Goal: Transaction & Acquisition: Purchase product/service

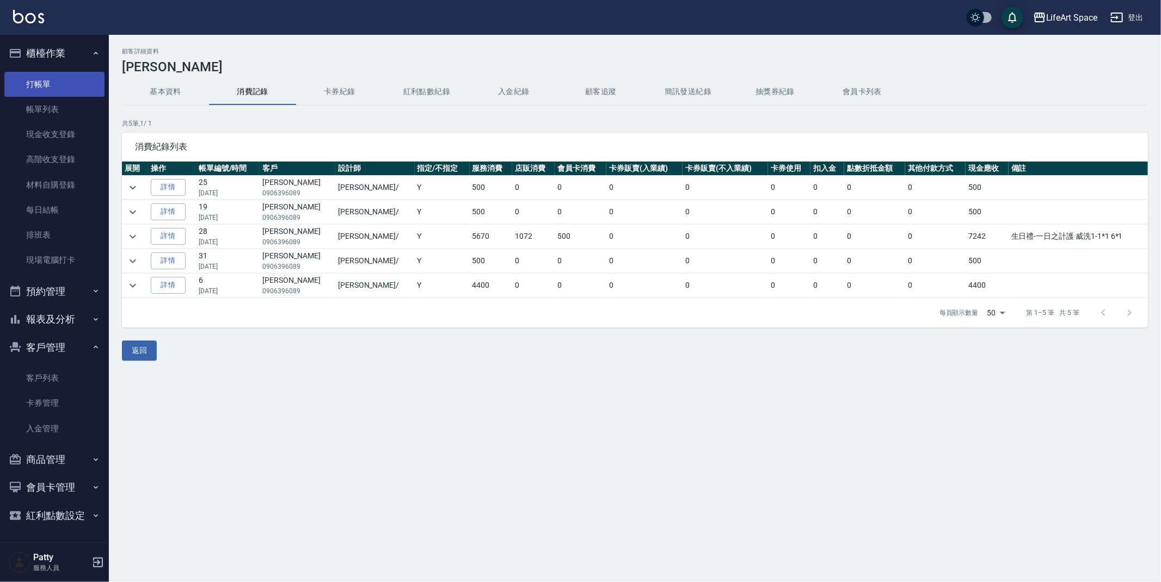
click at [24, 76] on link "打帳單" at bounding box center [54, 84] width 100 height 25
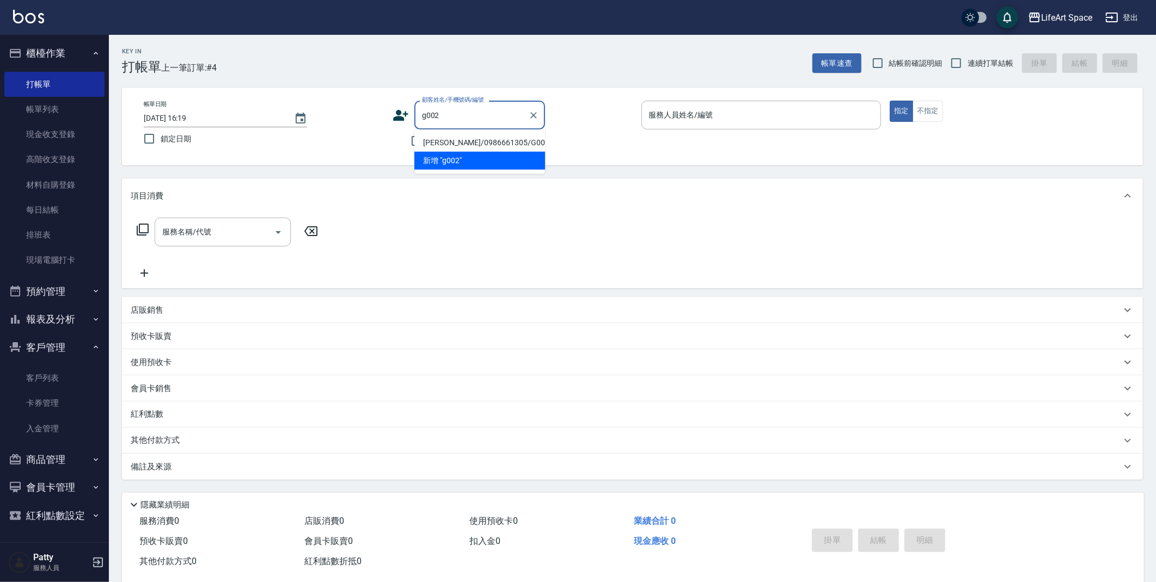
drag, startPoint x: 456, startPoint y: 140, endPoint x: 425, endPoint y: 104, distance: 47.5
click at [456, 140] on li "[PERSON_NAME]/0986661305/G002" at bounding box center [479, 143] width 131 height 18
type input "[PERSON_NAME]/0986661305/G002"
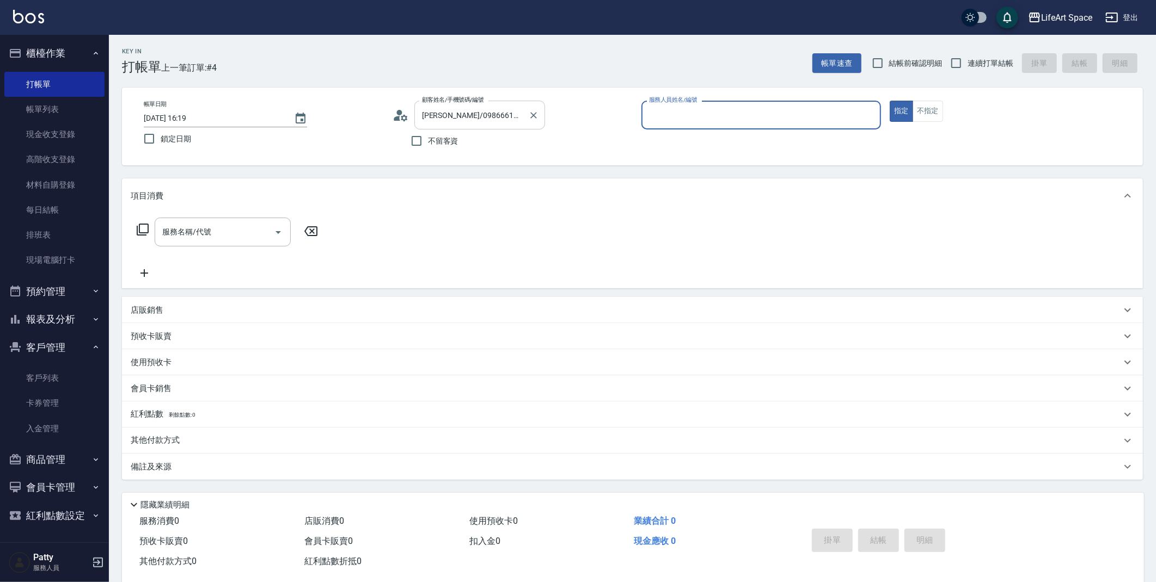
type input "[PERSON_NAME](無代號)"
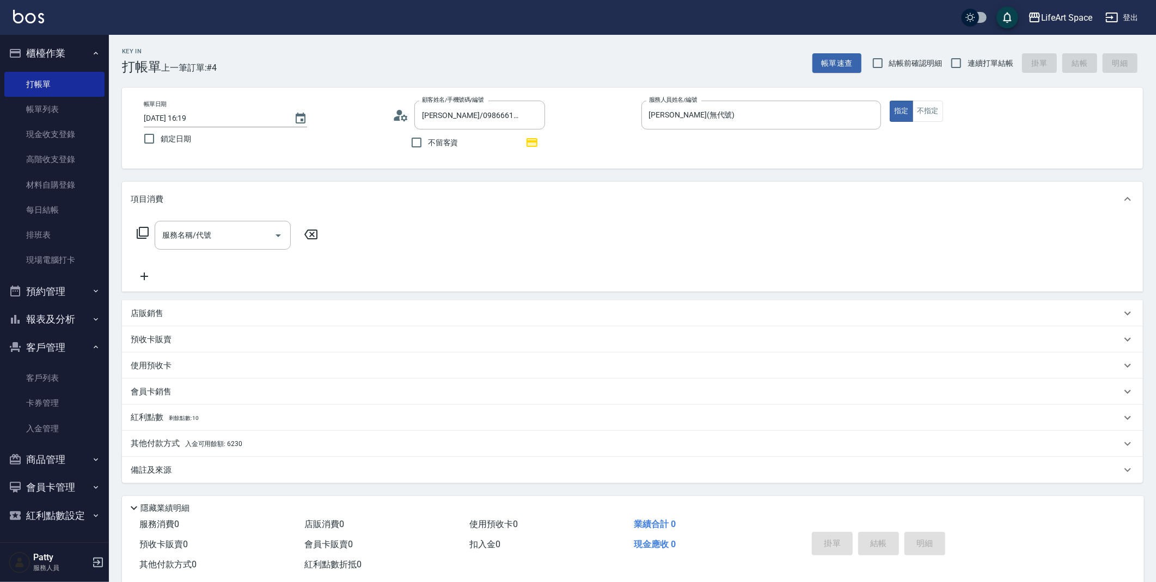
click at [170, 445] on p "其他付款方式 入金可用餘額: 6230" at bounding box center [187, 444] width 112 height 12
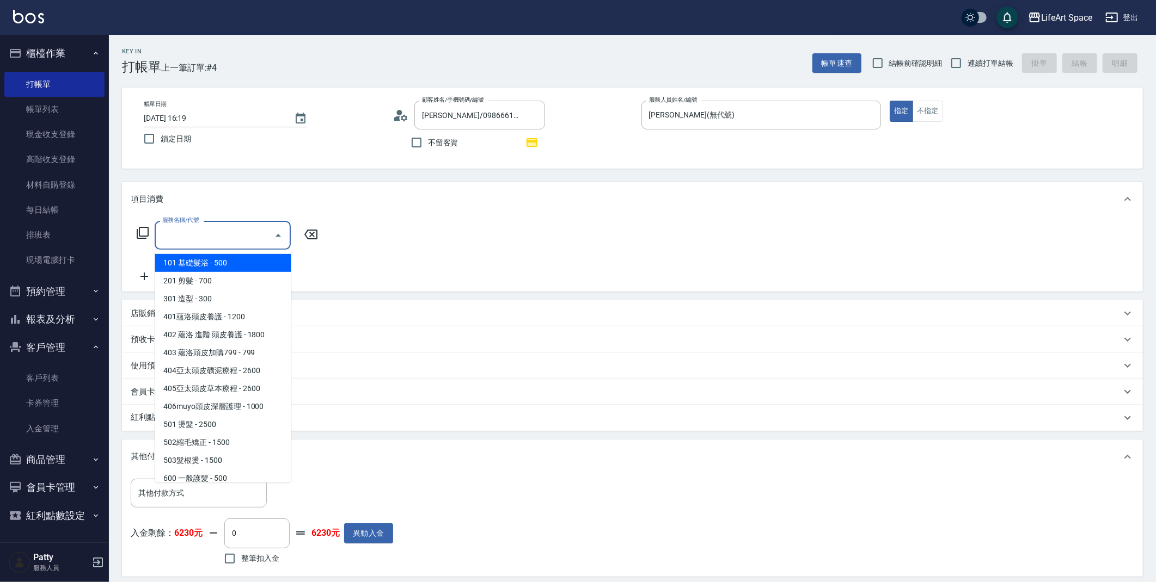
click at [220, 233] on input "服務名稱/代號" at bounding box center [214, 235] width 110 height 19
click at [222, 267] on span "101 基礎髮浴 - 500" at bounding box center [223, 263] width 136 height 18
type input "101 基礎髮浴 (101)"
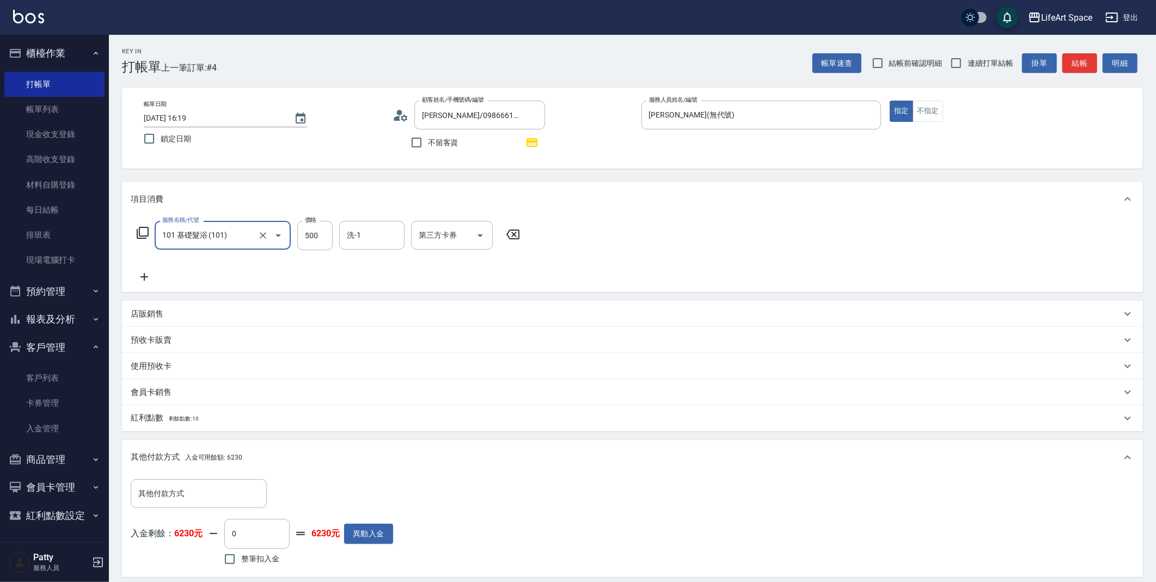
click at [122, 223] on div "服務名稱/代號 101 基礎髮浴 (101) 服務名稱/代號 價格 500 價格 洗-1 洗-1 第三方卡券 第三方卡券" at bounding box center [632, 255] width 1021 height 76
click at [146, 233] on icon at bounding box center [142, 232] width 13 height 13
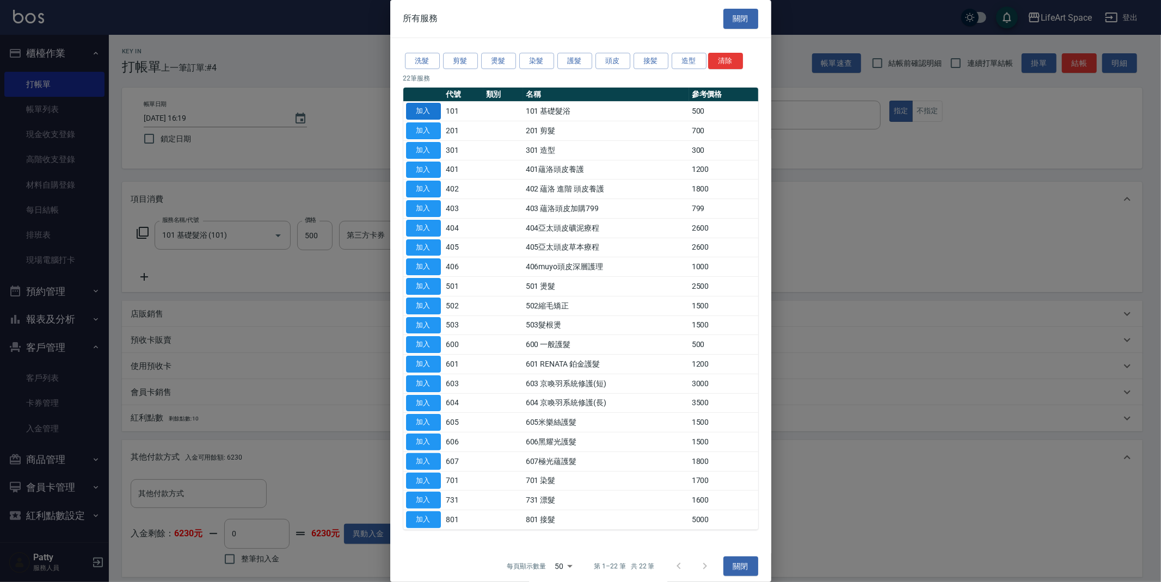
click at [437, 105] on button "加入" at bounding box center [423, 111] width 35 height 17
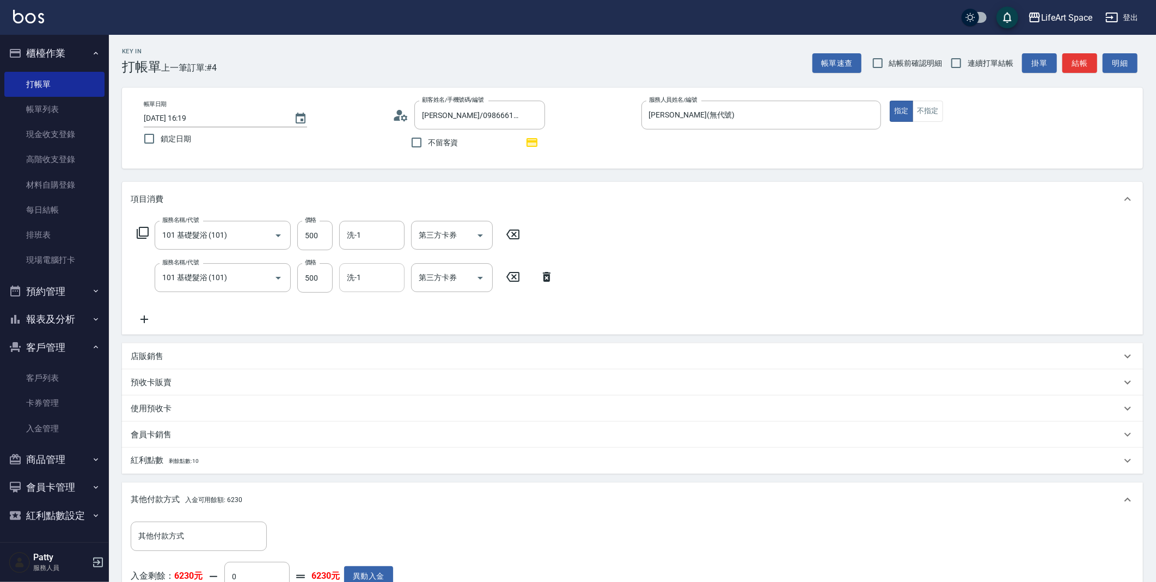
click at [343, 285] on div "服務名稱/代號 101 基礎髮浴 (101) 服務名稱/代號 價格 500 價格 洗-1 洗-1 第三方卡券 第三方卡券" at bounding box center [345, 277] width 429 height 29
click at [323, 284] on input "500" at bounding box center [314, 277] width 35 height 29
type input "2000"
click at [327, 229] on input "500" at bounding box center [314, 235] width 35 height 29
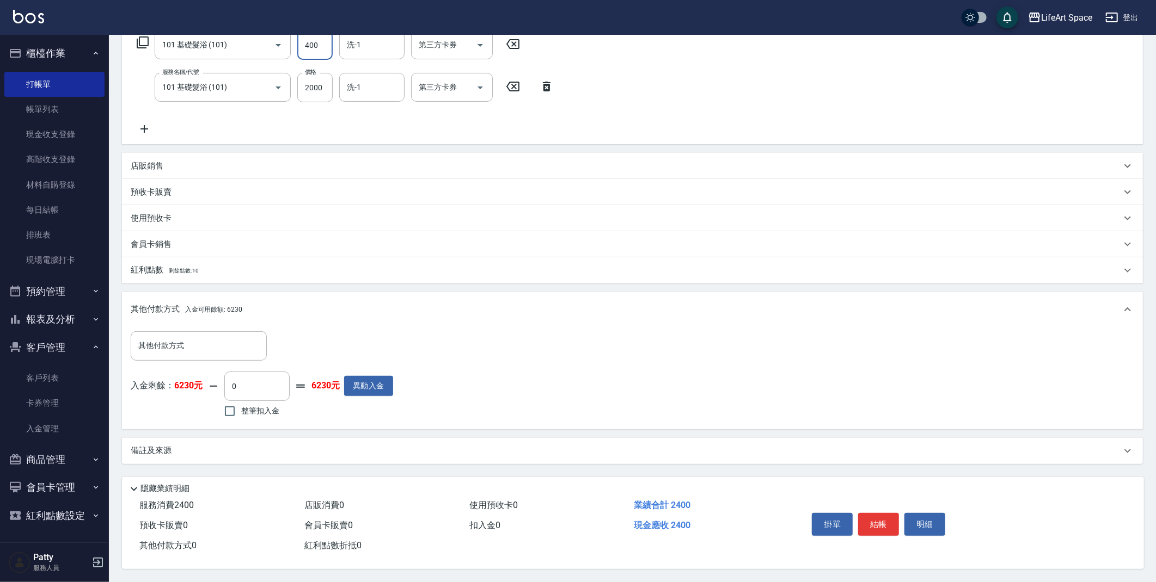
scroll to position [194, 0]
type input "400"
drag, startPoint x: 273, startPoint y: 394, endPoint x: 268, endPoint y: 370, distance: 24.9
click at [273, 394] on input "0" at bounding box center [256, 386] width 65 height 29
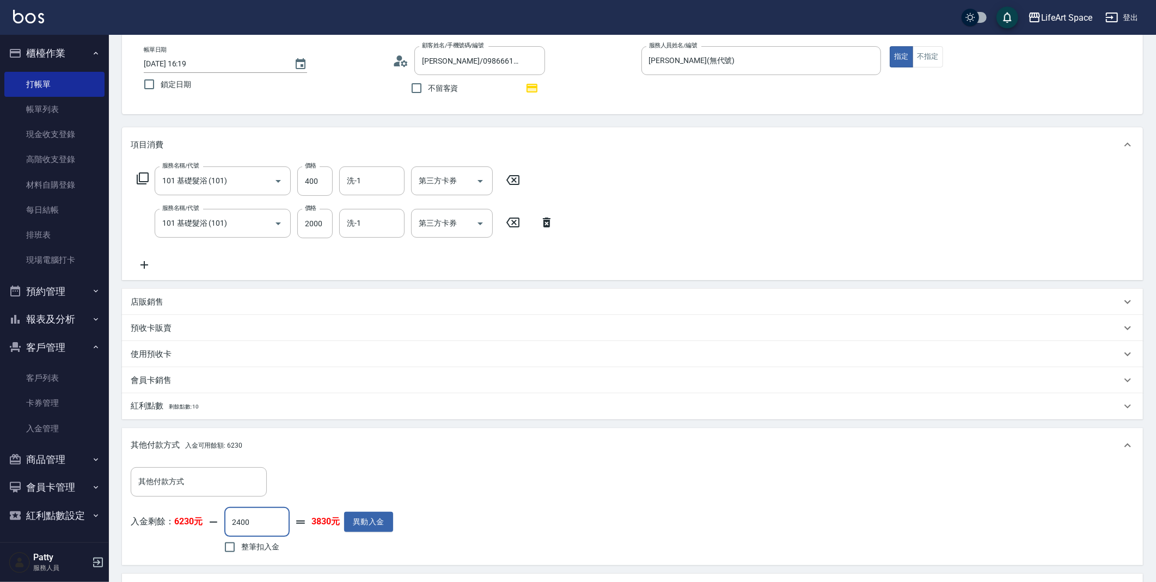
scroll to position [0, 0]
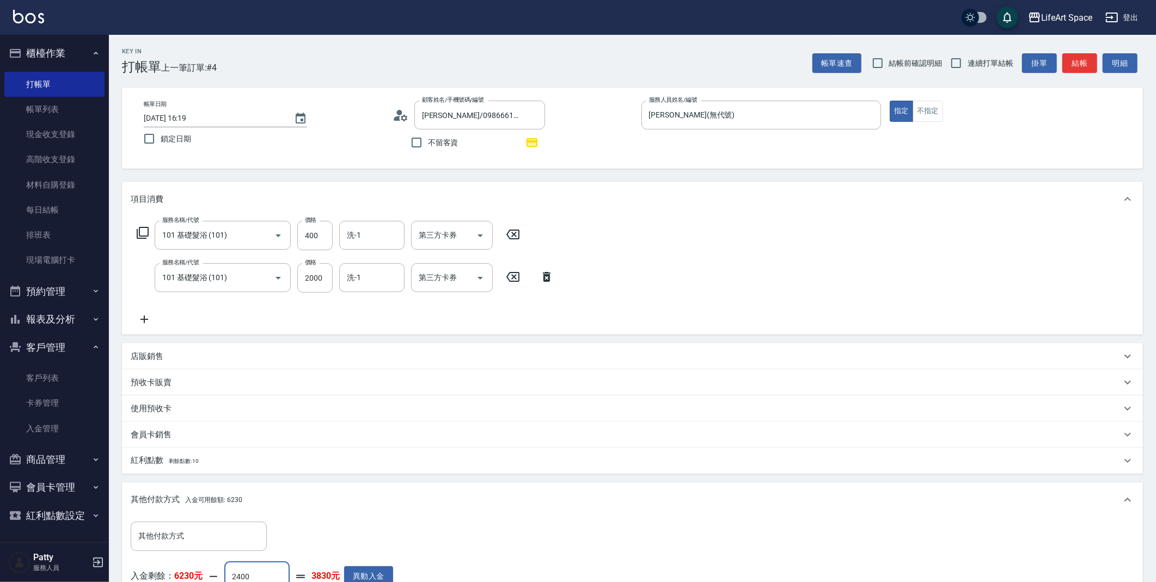
type input "2400"
click at [199, 455] on p "紅利點數 剩餘點數: 10" at bounding box center [165, 461] width 68 height 12
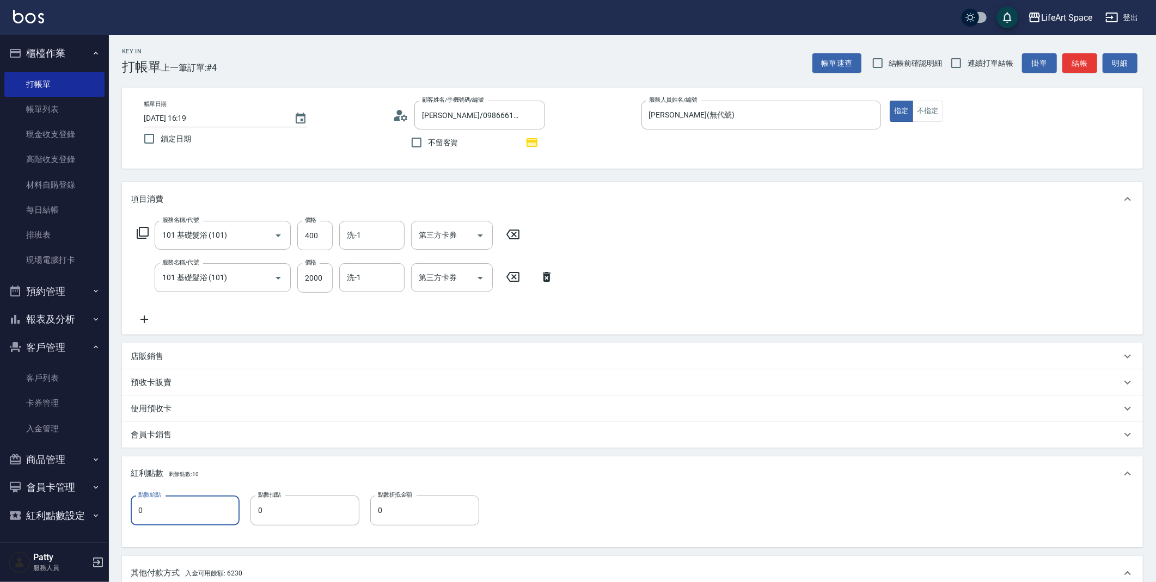
click at [194, 519] on input "0" at bounding box center [185, 510] width 109 height 29
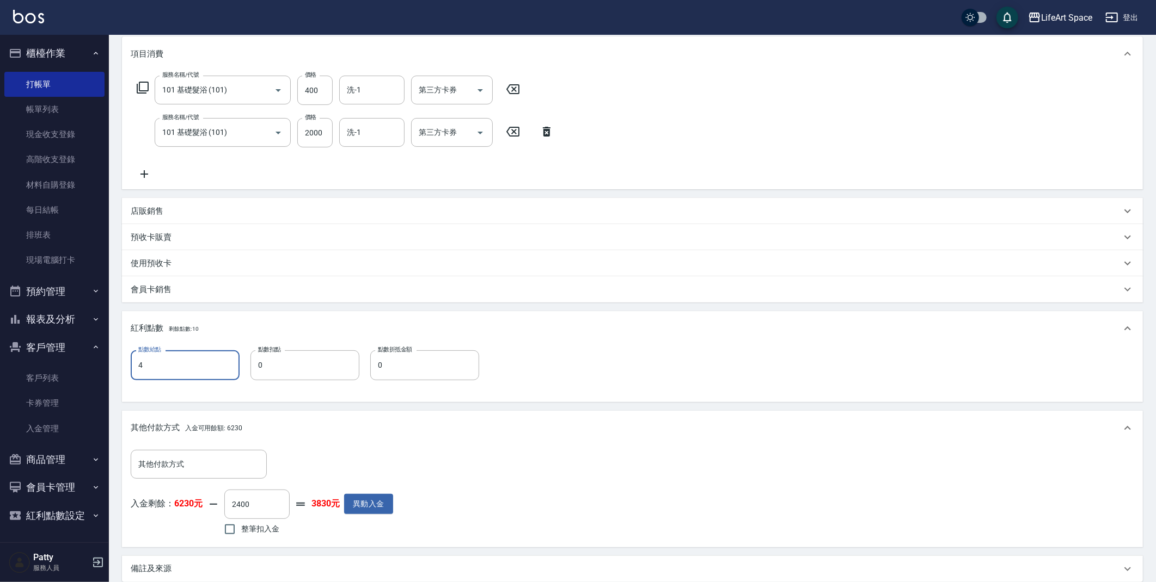
scroll to position [267, 0]
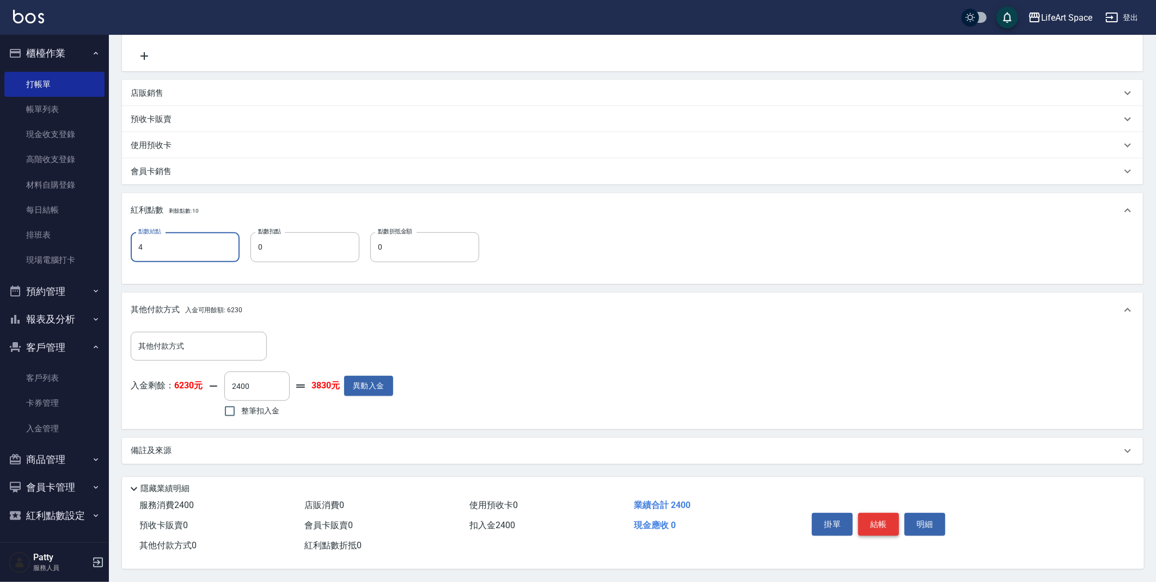
type input "4"
click at [871, 524] on button "結帳" at bounding box center [878, 524] width 41 height 23
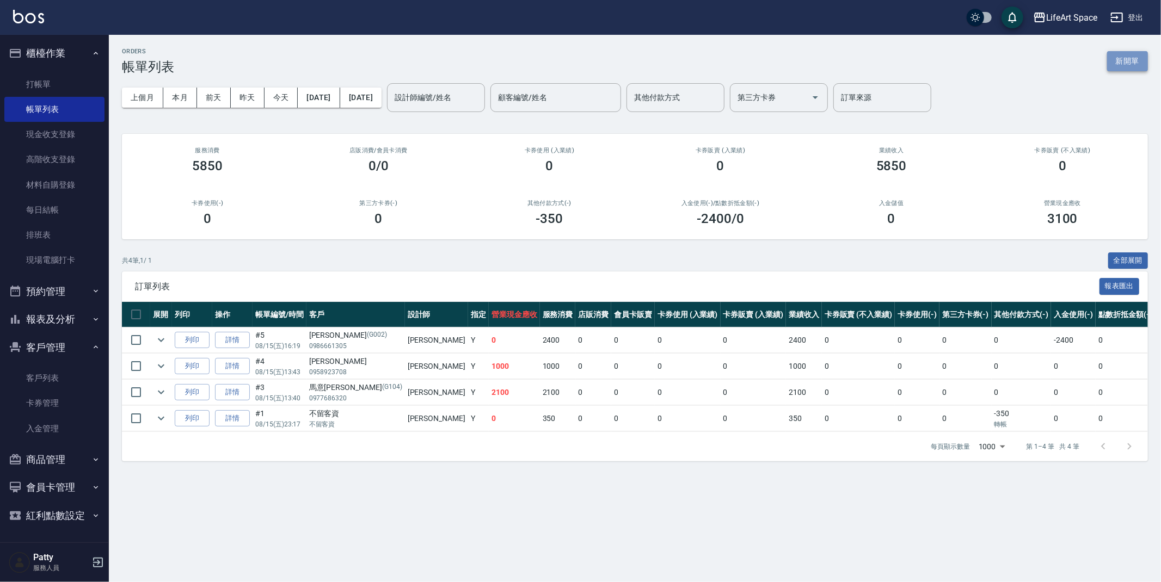
click at [1130, 59] on button "新開單" at bounding box center [1127, 61] width 41 height 20
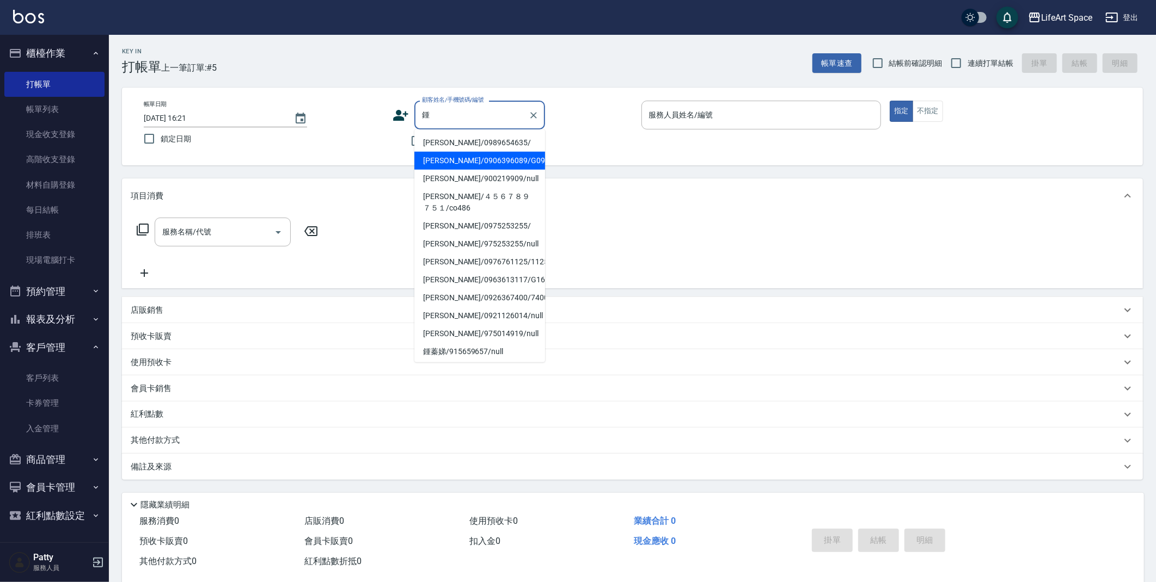
click at [481, 161] on li "[PERSON_NAME]/0906396089/G098" at bounding box center [479, 161] width 131 height 18
type input "[PERSON_NAME]/0906396089/G098"
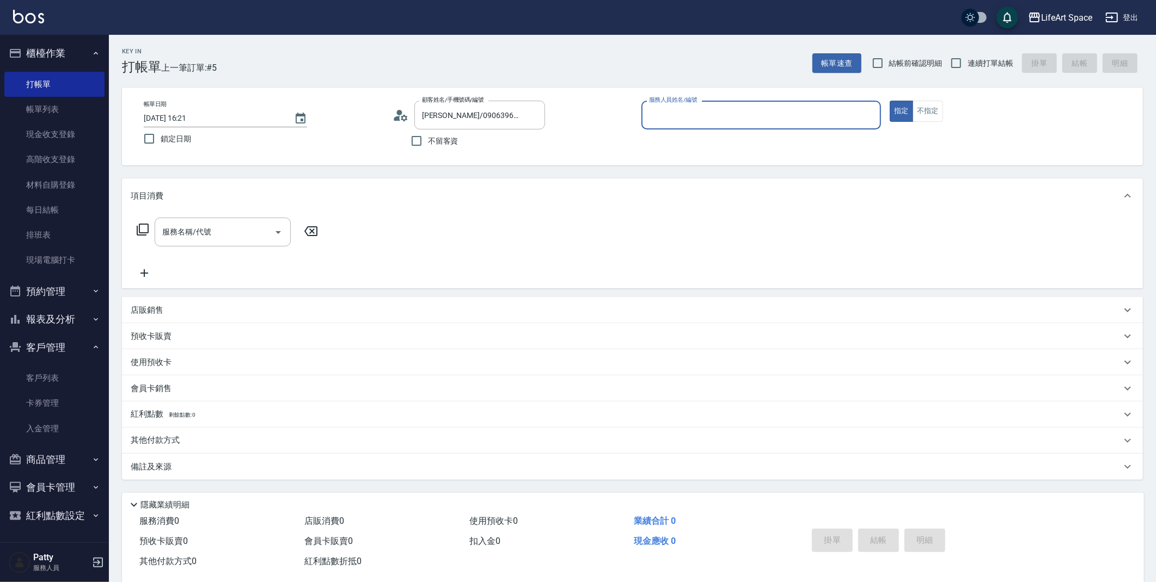
type input "[PERSON_NAME](無代號)"
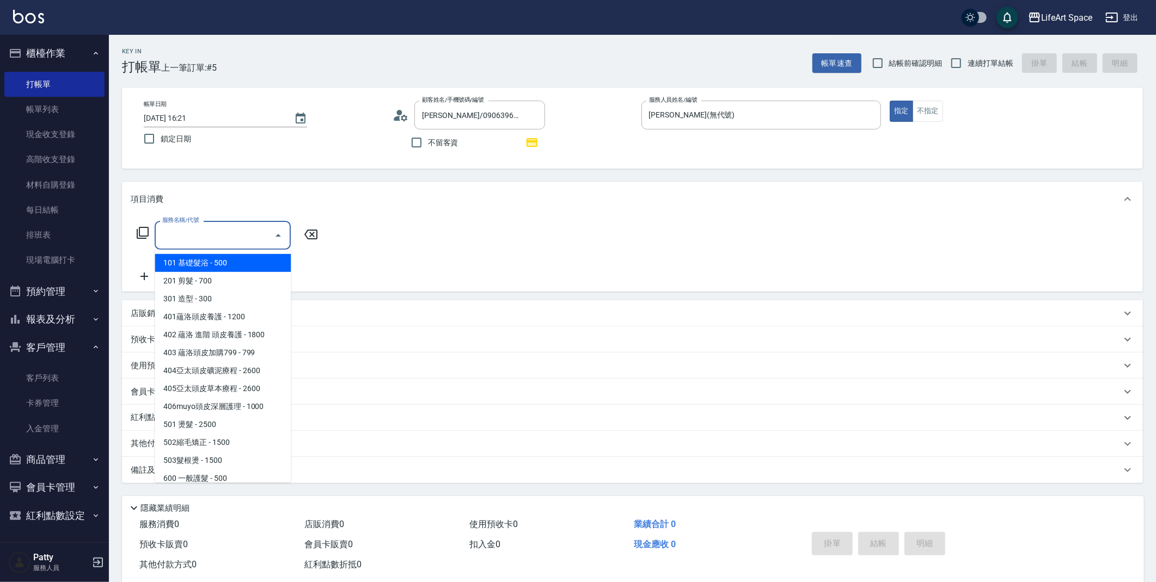
click at [193, 230] on div "服務名稱/代號 服務名稱/代號" at bounding box center [223, 235] width 136 height 29
click at [230, 281] on span "201 剪髮 - 700" at bounding box center [223, 281] width 136 height 18
type input "201 剪髮(201)"
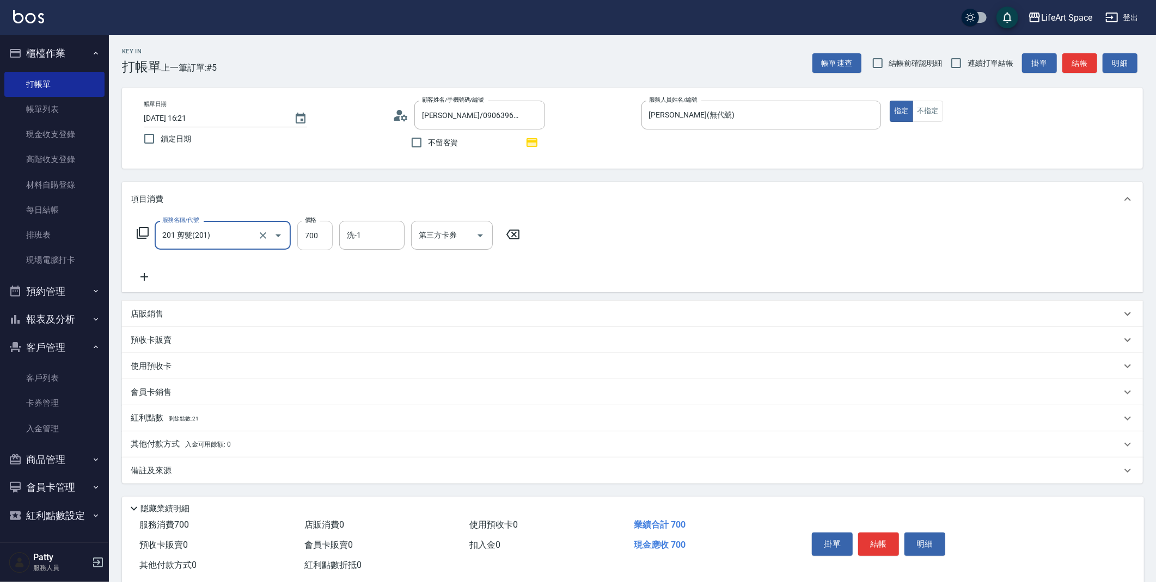
click at [319, 236] on input "700" at bounding box center [314, 235] width 35 height 29
type input "800"
click at [355, 287] on span "Nita (無代號)" at bounding box center [369, 292] width 42 height 11
type input "Nita (無代號)"
click at [163, 318] on p "店販銷售" at bounding box center [147, 314] width 33 height 11
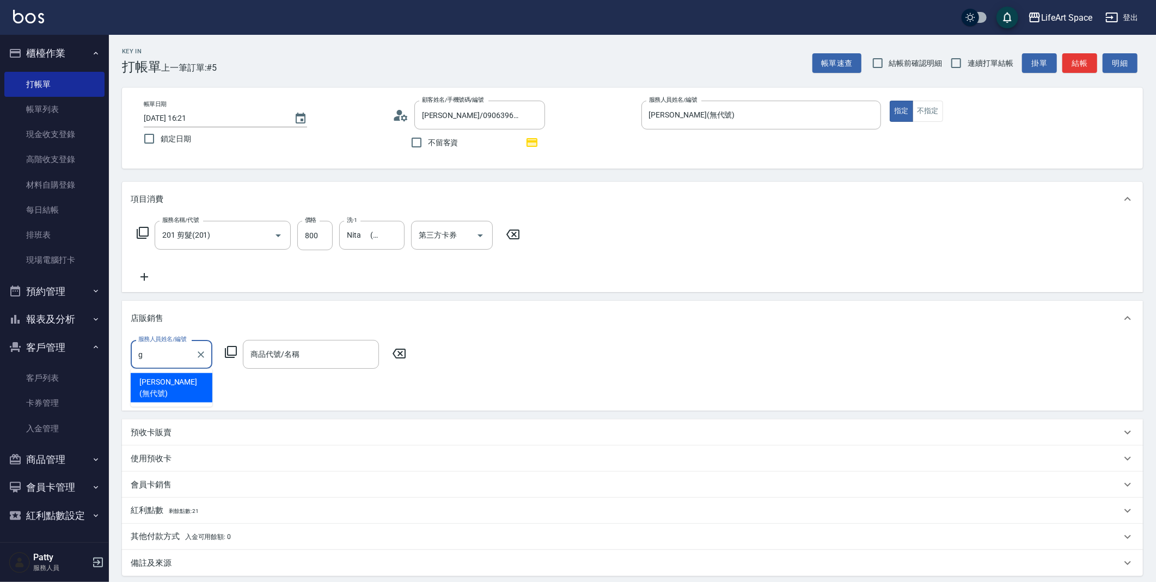
click at [161, 380] on span "[PERSON_NAME] (無代號)" at bounding box center [171, 388] width 64 height 23
type input "[PERSON_NAME](無代號)"
click at [234, 353] on icon at bounding box center [230, 352] width 13 height 13
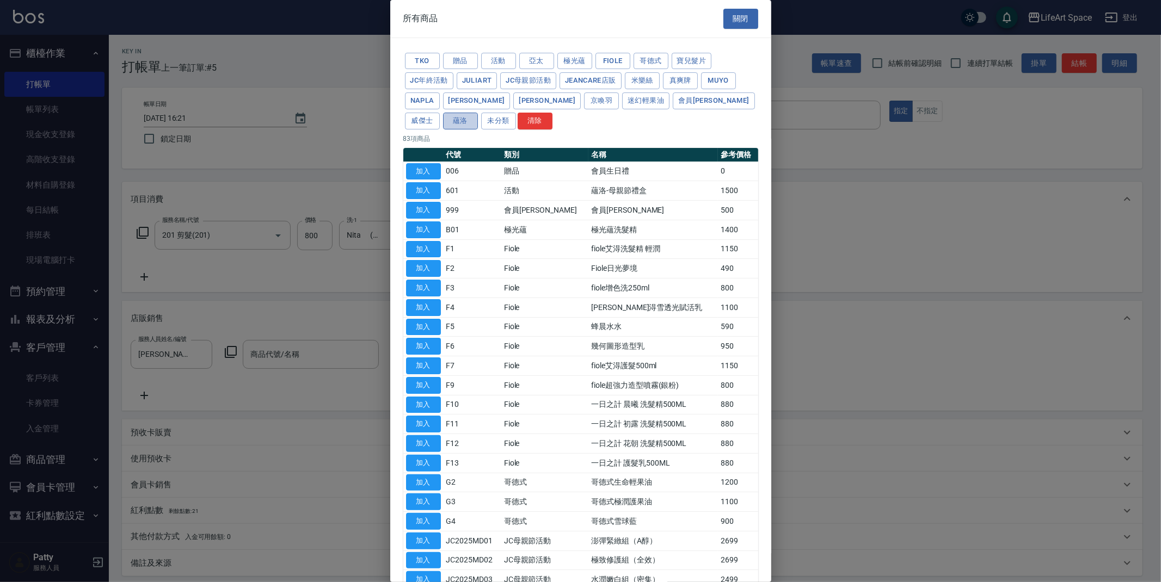
click at [478, 113] on button "蘊洛" at bounding box center [460, 121] width 35 height 17
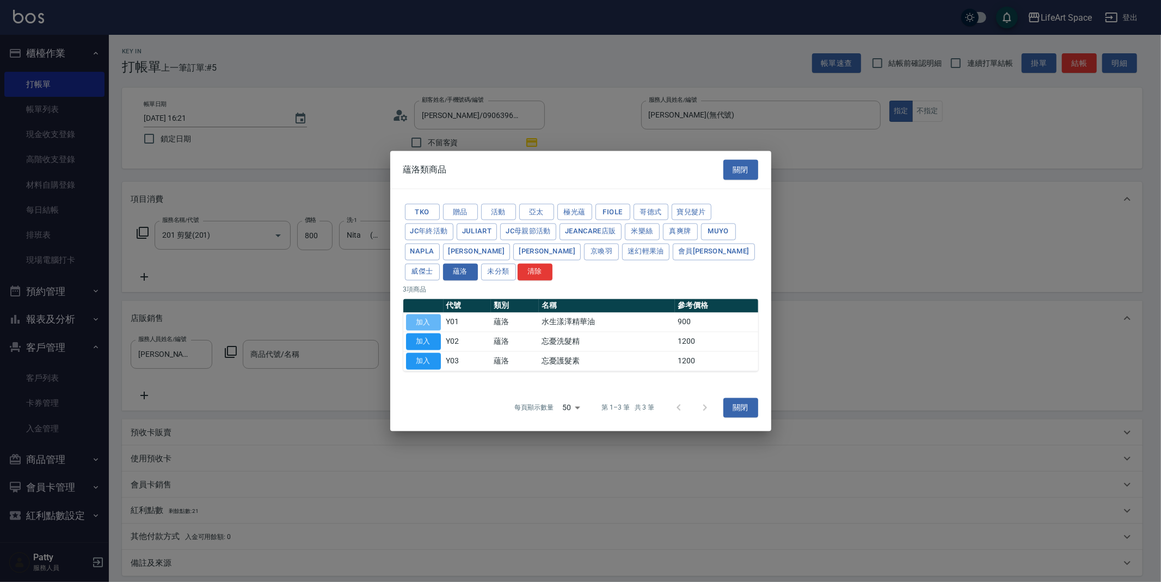
drag, startPoint x: 431, startPoint y: 322, endPoint x: 427, endPoint y: 317, distance: 5.8
click at [431, 321] on button "加入" at bounding box center [423, 322] width 35 height 17
type input "水生漾澤精華油"
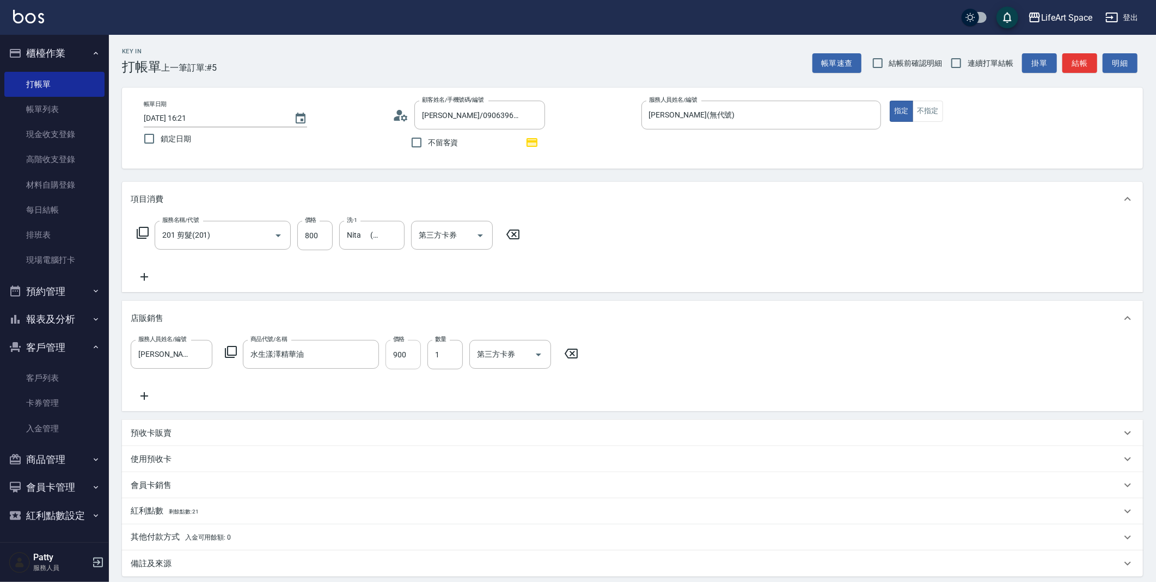
click at [410, 348] on input "900" at bounding box center [402, 354] width 35 height 29
type input "8100"
click at [223, 517] on div "紅利點數 剩餘點數: 21" at bounding box center [626, 512] width 990 height 12
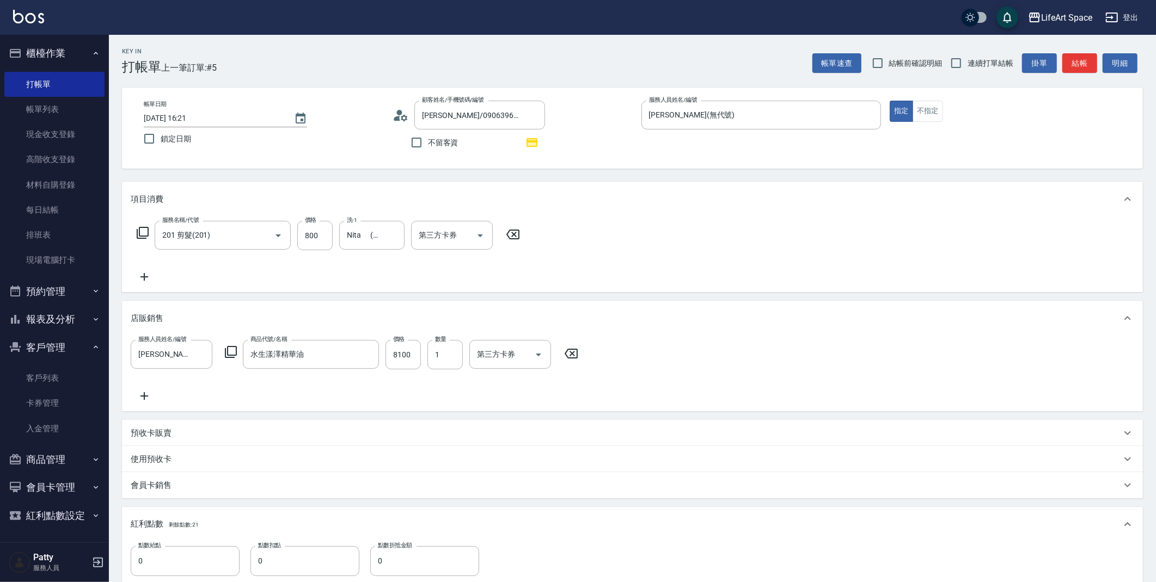
click at [185, 580] on div "點數給點 0 點數給點 點數扣點 0 點數扣點 點數折抵金額 0 點數折抵金額" at bounding box center [632, 567] width 1003 height 42
click at [190, 568] on input "0" at bounding box center [185, 560] width 109 height 29
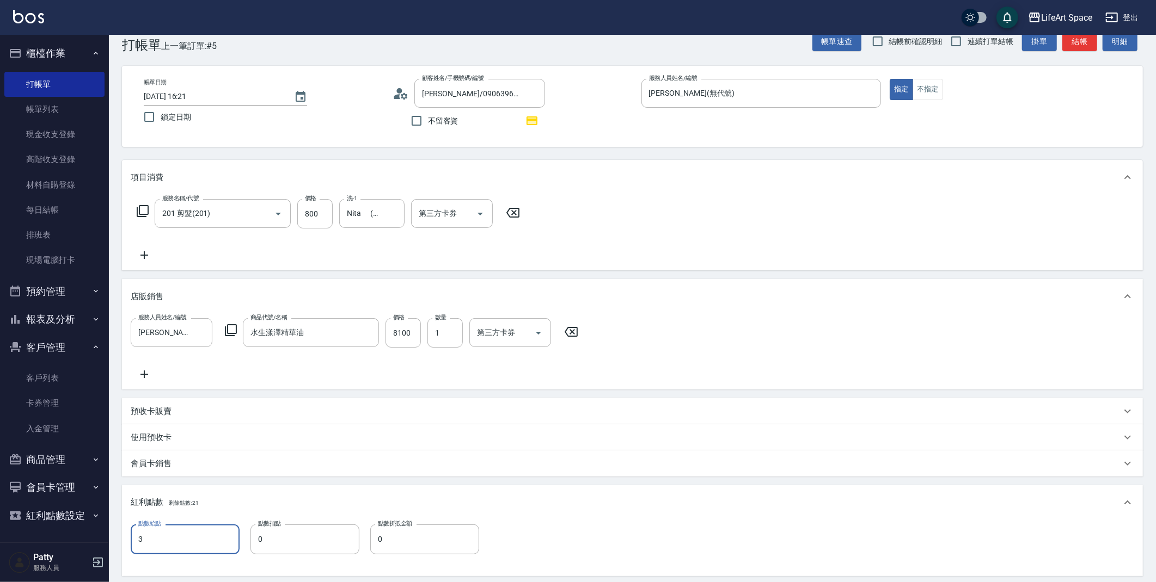
scroll to position [198, 0]
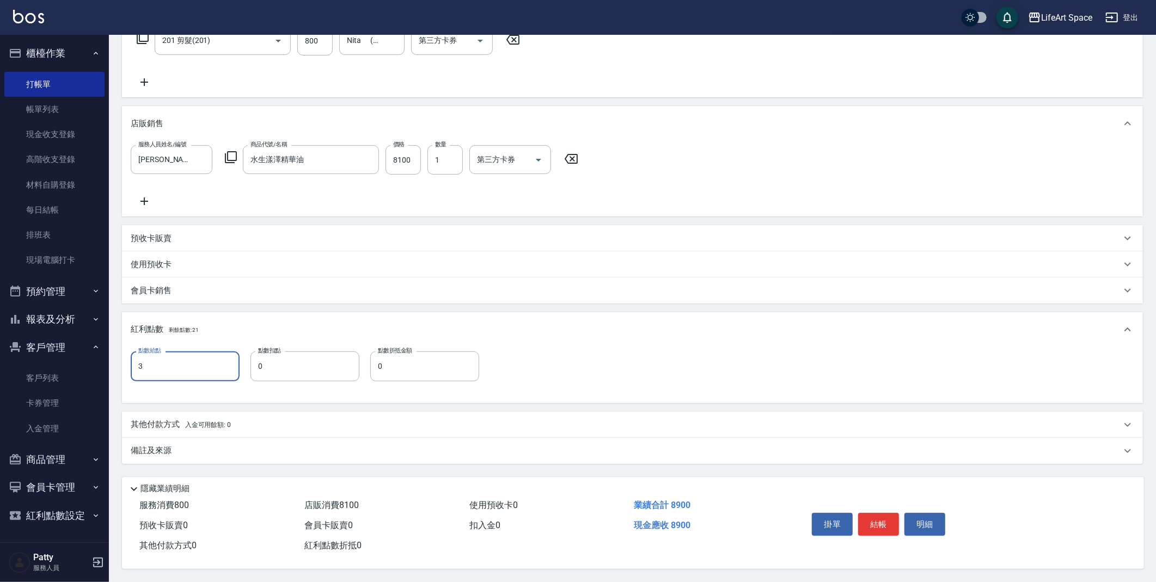
type input "3"
click at [249, 450] on div "備註及來源" at bounding box center [626, 450] width 990 height 11
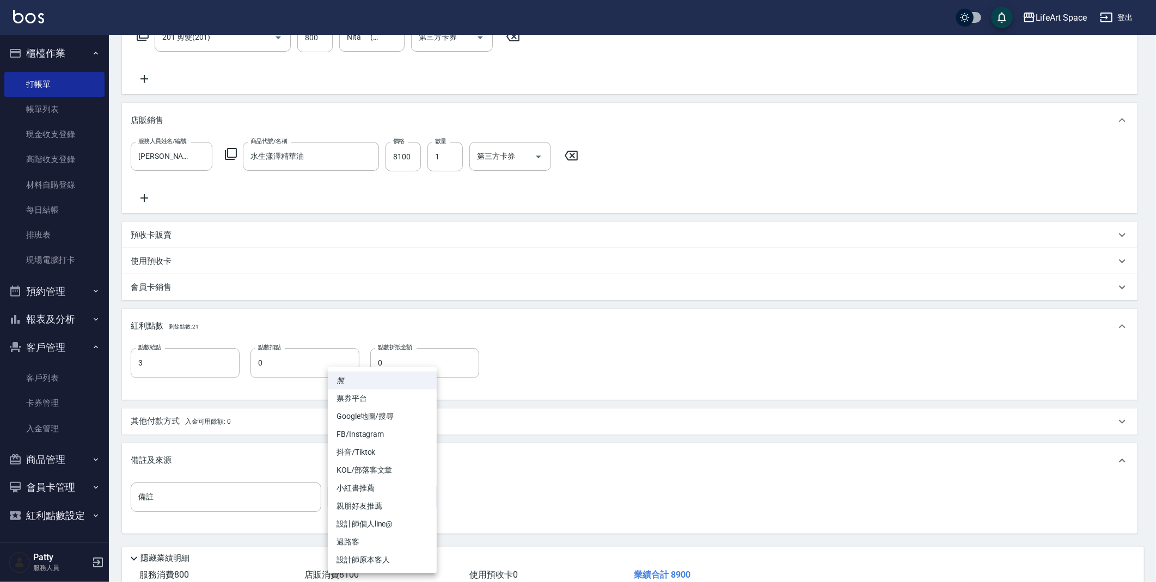
click at [394, 485] on body "LifeArt Space 登出 櫃檯作業 打帳單 帳單列表 現金收支登錄 高階收支登錄 材料自購登錄 每日結帳 排班表 現場電腦打卡 預約管理 預約管理 單…" at bounding box center [578, 227] width 1156 height 850
click at [378, 556] on li "設計師原本客人" at bounding box center [382, 560] width 109 height 18
type input "設計師原本客人"
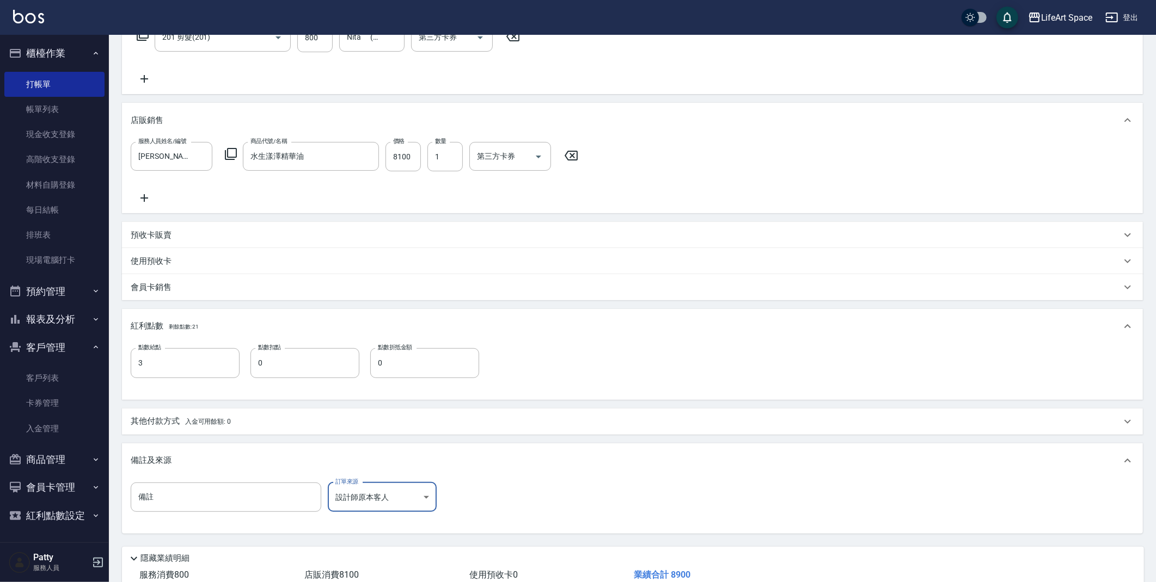
scroll to position [271, 0]
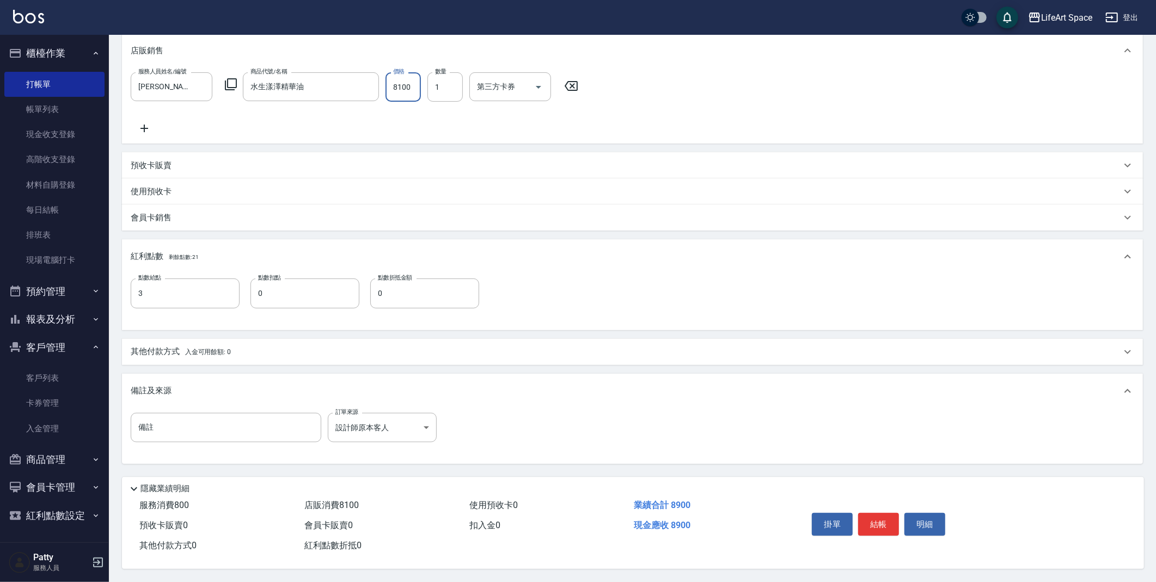
click at [415, 87] on input "8100" at bounding box center [402, 86] width 35 height 29
type input "810"
click at [892, 522] on button "結帳" at bounding box center [878, 524] width 41 height 23
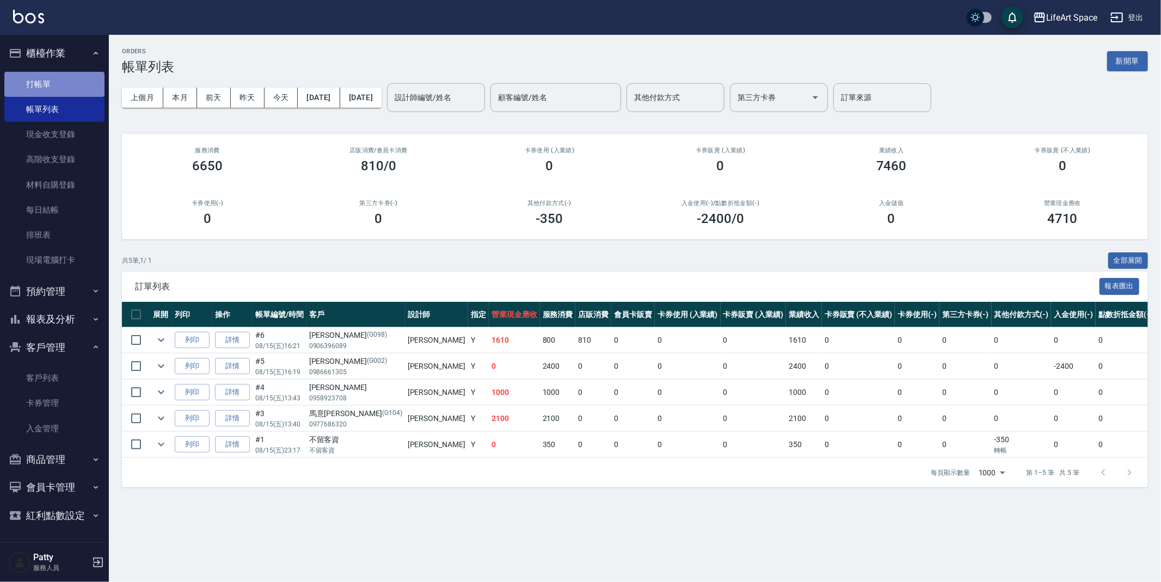
click at [43, 87] on link "打帳單" at bounding box center [54, 84] width 100 height 25
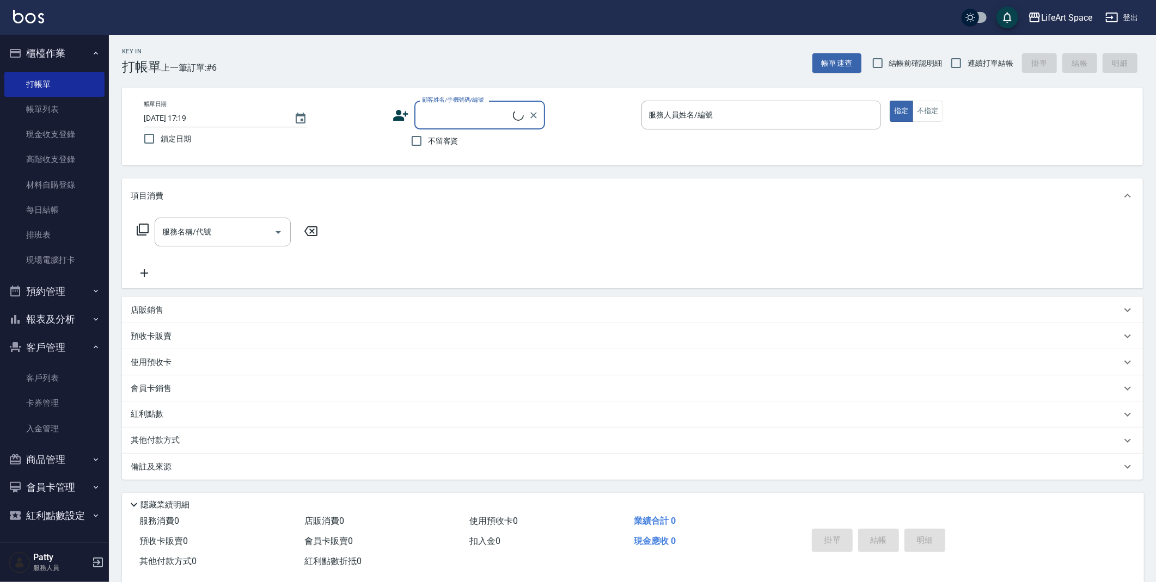
click at [449, 106] on input "顧客姓名/手機號碼/編號" at bounding box center [466, 115] width 94 height 19
click at [52, 379] on link "客戶列表" at bounding box center [54, 378] width 100 height 25
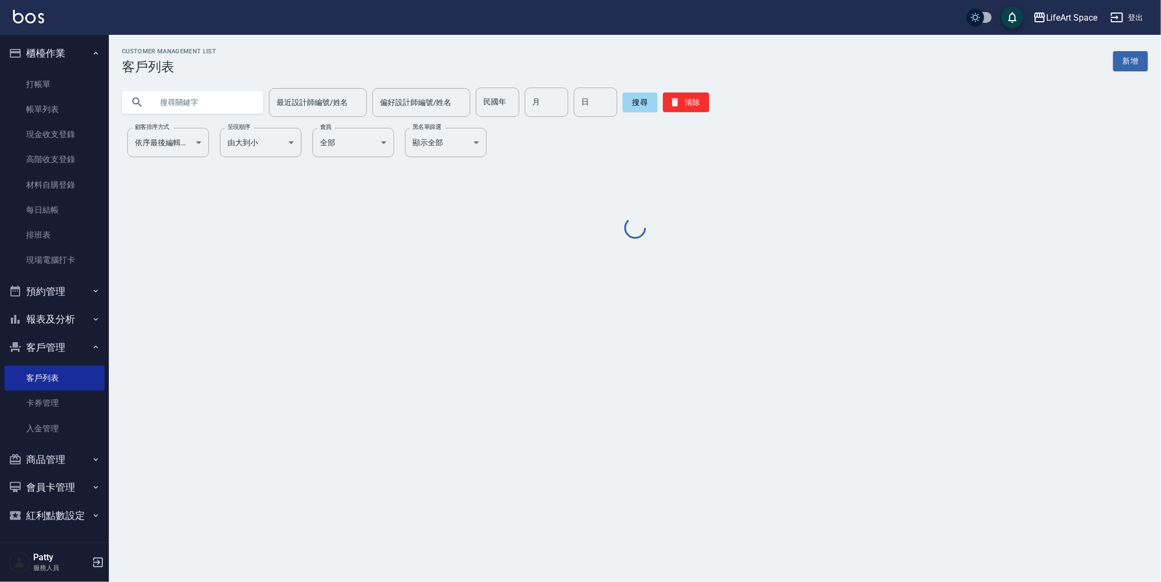
click at [158, 103] on input "text" at bounding box center [203, 102] width 102 height 29
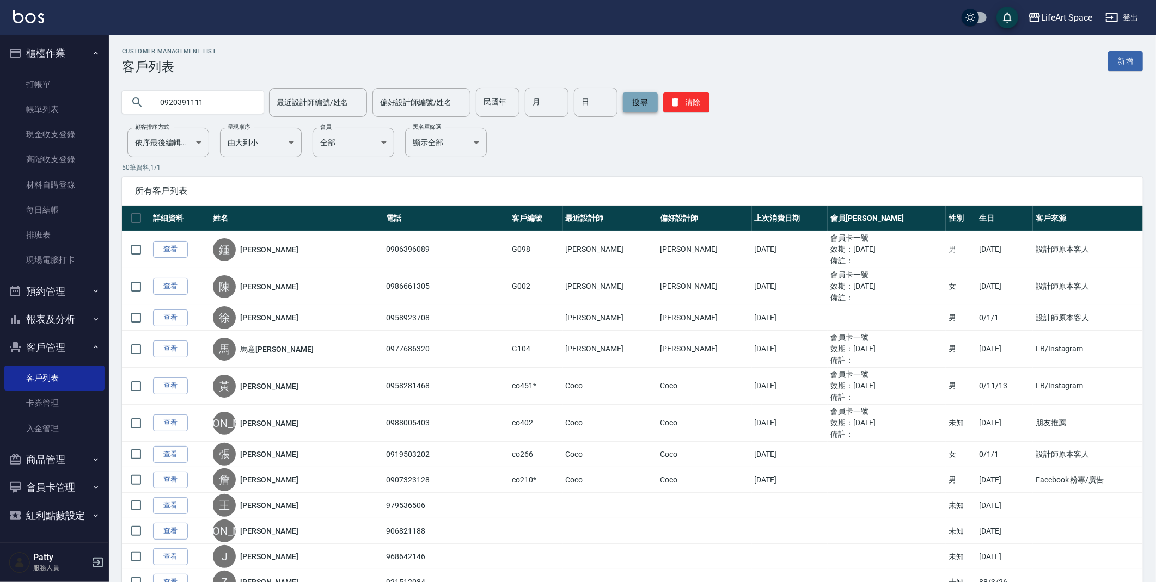
type input "0920391111"
click at [625, 104] on button "搜尋" at bounding box center [640, 103] width 35 height 20
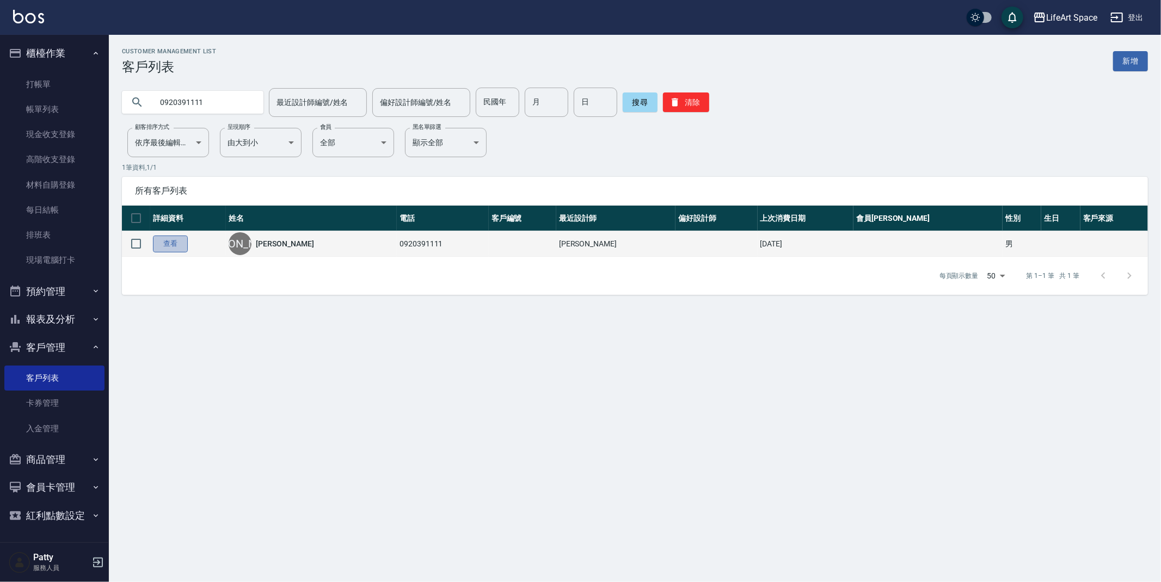
click at [167, 243] on link "查看" at bounding box center [170, 244] width 35 height 17
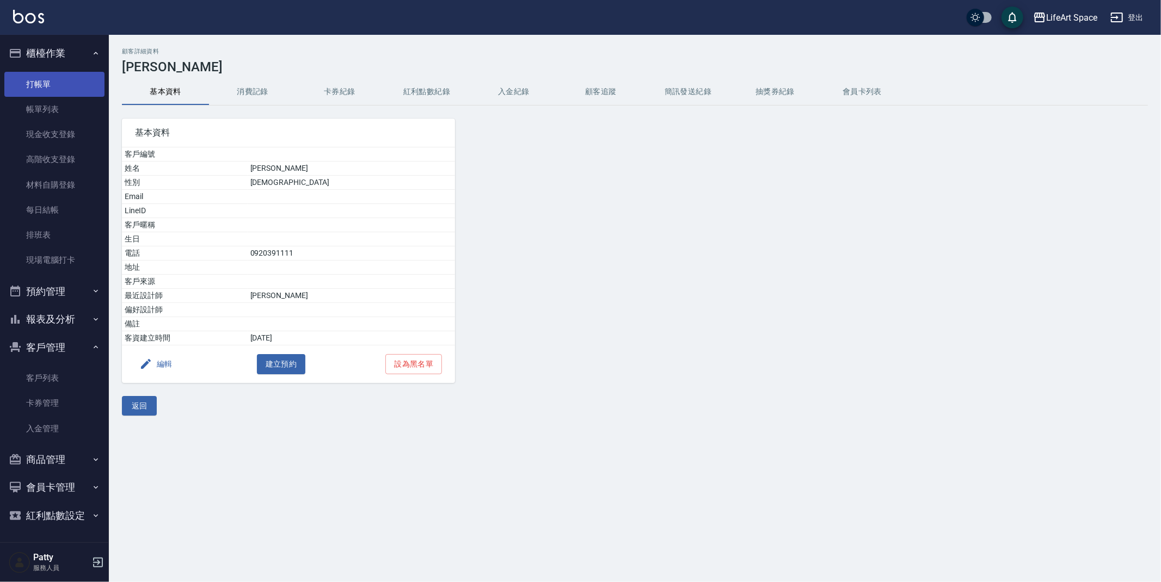
click at [53, 87] on link "打帳單" at bounding box center [54, 84] width 100 height 25
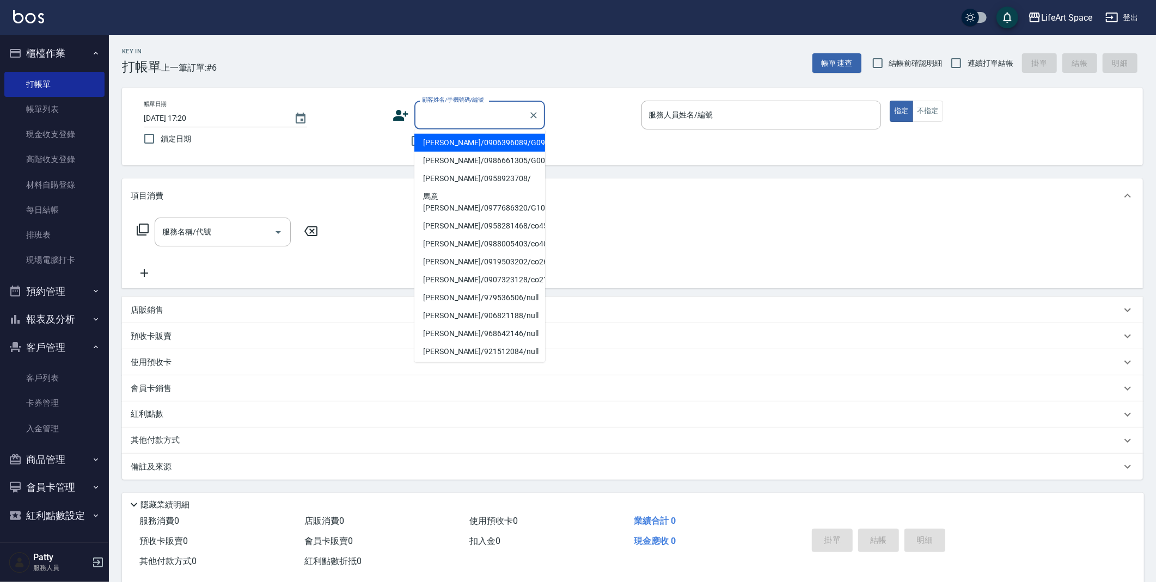
click at [432, 118] on input "顧客姓名/手機號碼/編號" at bounding box center [471, 115] width 105 height 19
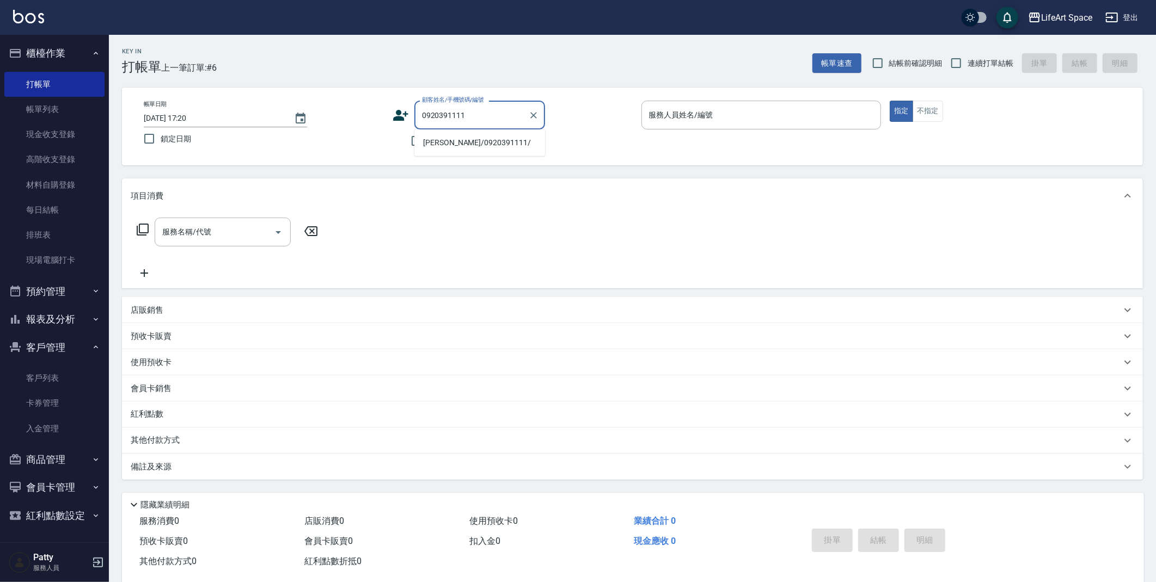
click at [431, 144] on li "[PERSON_NAME]/0920391111/" at bounding box center [479, 143] width 131 height 18
type input "[PERSON_NAME]/0920391111/"
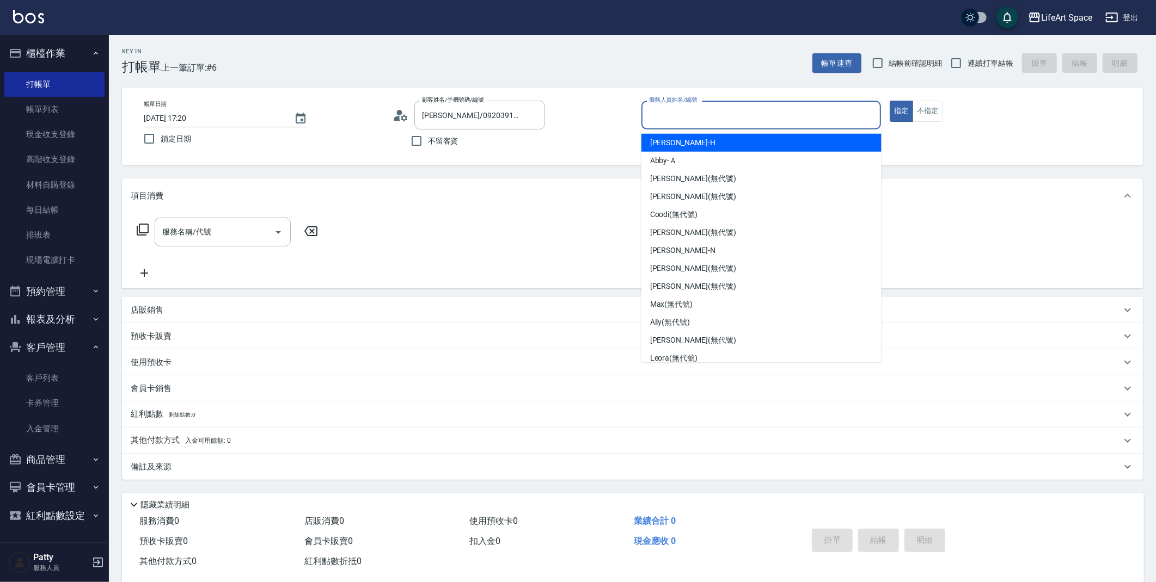
click at [650, 114] on input "服務人員姓名/編號" at bounding box center [761, 115] width 230 height 19
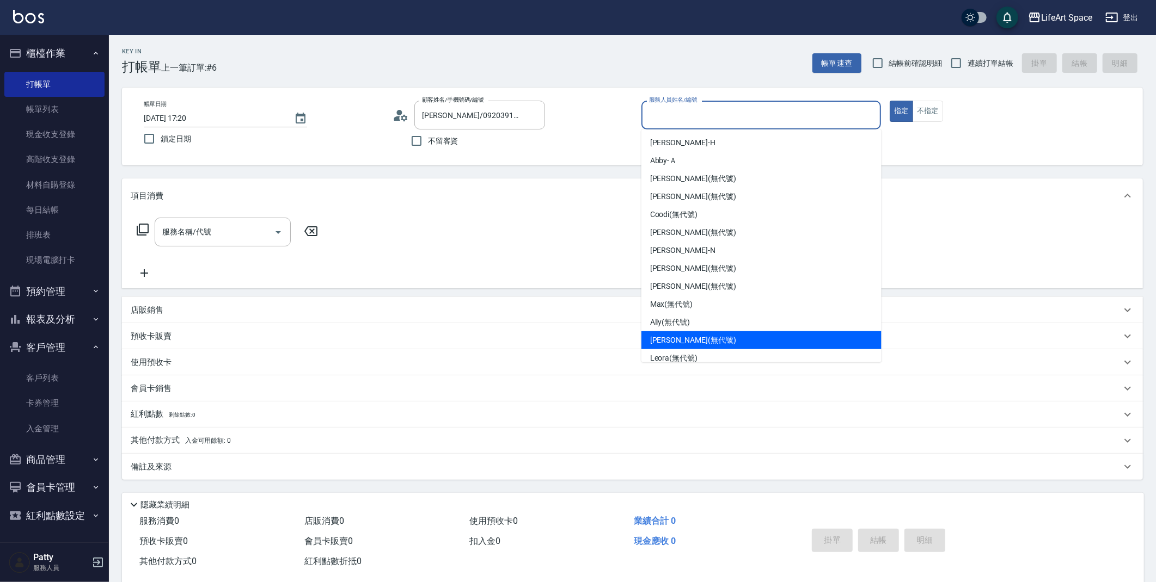
click at [707, 334] on div "[PERSON_NAME] (無代號)" at bounding box center [761, 340] width 240 height 18
type input "[PERSON_NAME](無代號)"
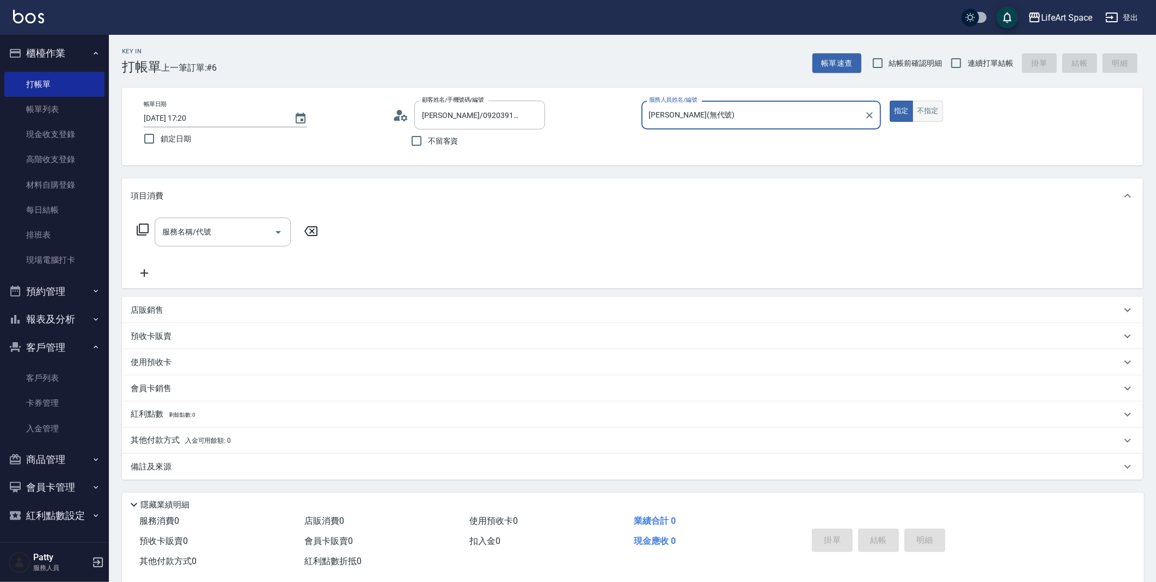
click at [932, 117] on button "不指定" at bounding box center [927, 111] width 30 height 21
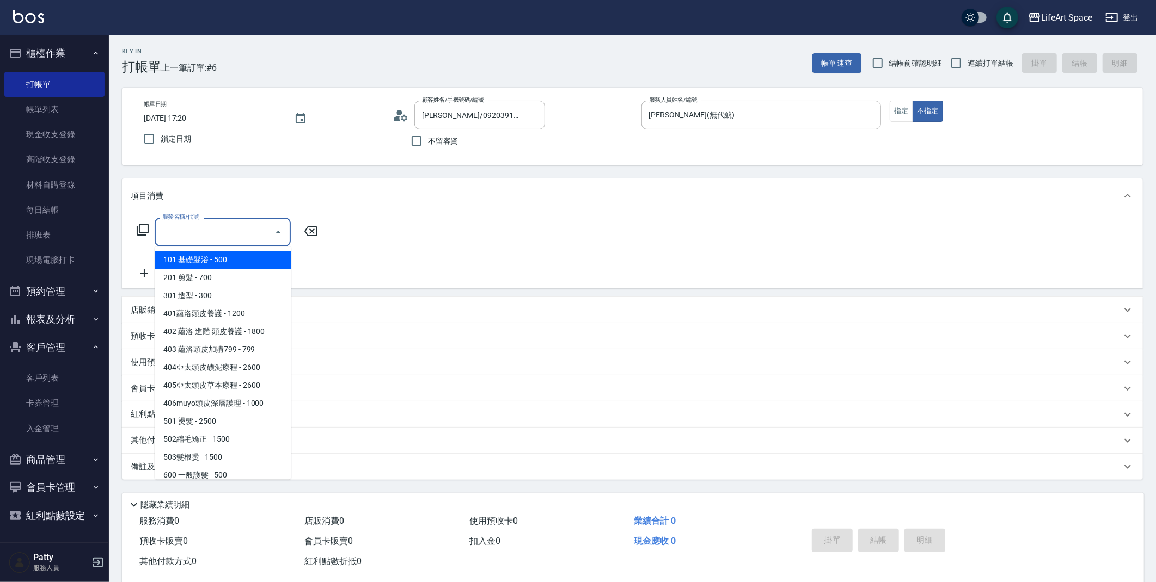
click at [244, 232] on input "服務名稱/代號" at bounding box center [214, 232] width 110 height 19
click at [237, 272] on span "201 剪髮 - 700" at bounding box center [223, 278] width 136 height 18
type input "201 剪髮(201)"
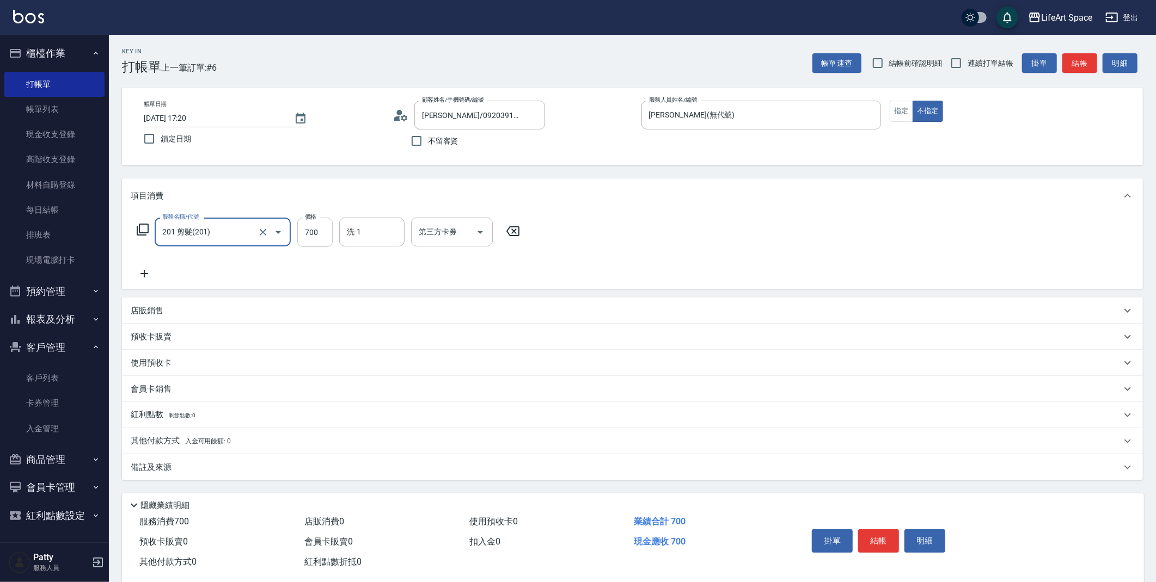
click at [314, 232] on input "700" at bounding box center [314, 232] width 35 height 29
type input "800"
click at [221, 463] on div "備註及來源" at bounding box center [626, 467] width 990 height 11
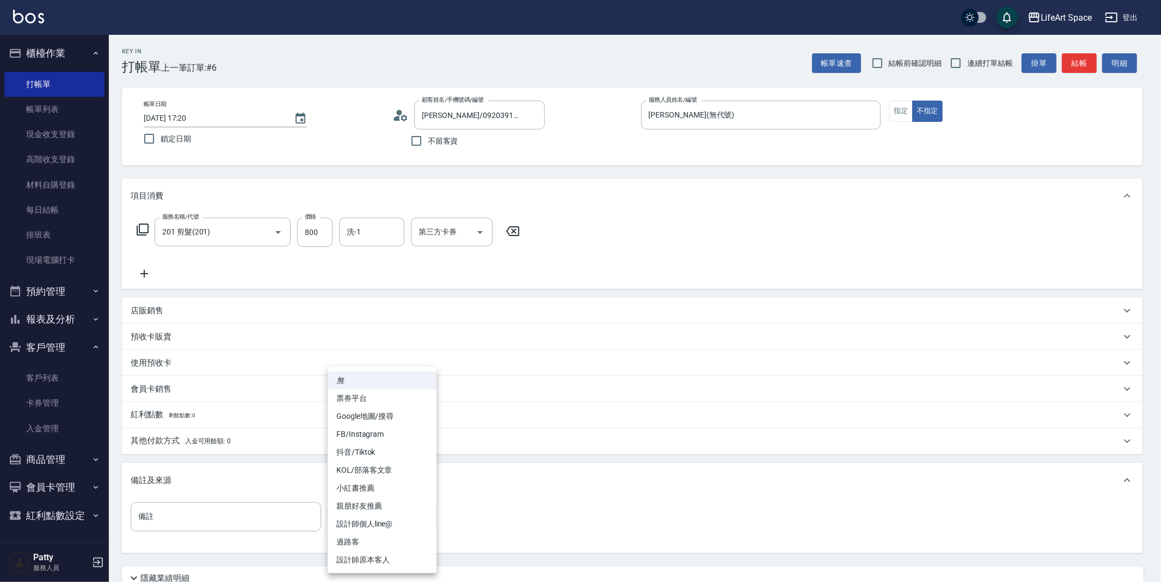
click at [354, 514] on body "LifeArt Space 登出 櫃檯作業 打帳單 帳單列表 現金收支登錄 高階收支登錄 材料自購登錄 每日結帳 排班表 現場電腦打卡 預約管理 預約管理 單…" at bounding box center [580, 336] width 1161 height 672
click at [380, 409] on li "Google地圖/搜尋" at bounding box center [382, 417] width 109 height 18
type input "Google地圖/搜尋"
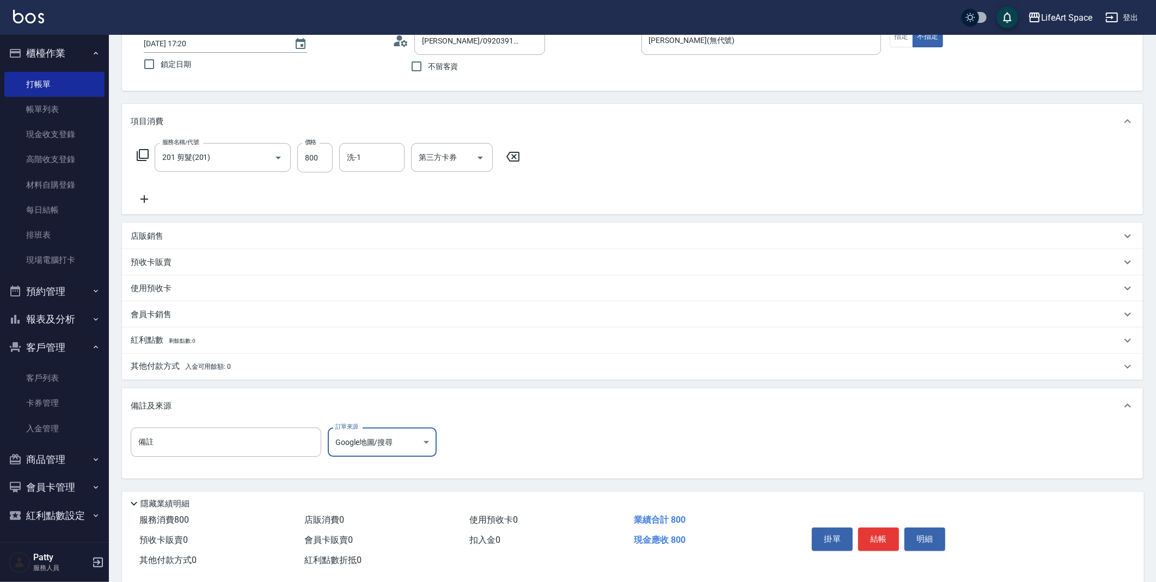
scroll to position [93, 0]
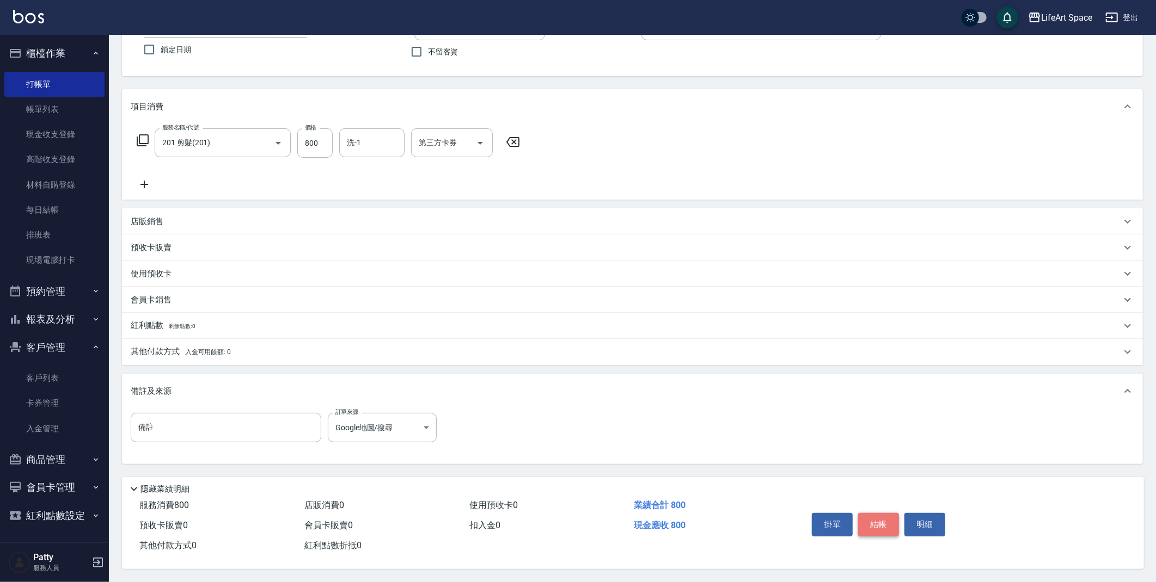
click at [878, 527] on button "結帳" at bounding box center [878, 524] width 41 height 23
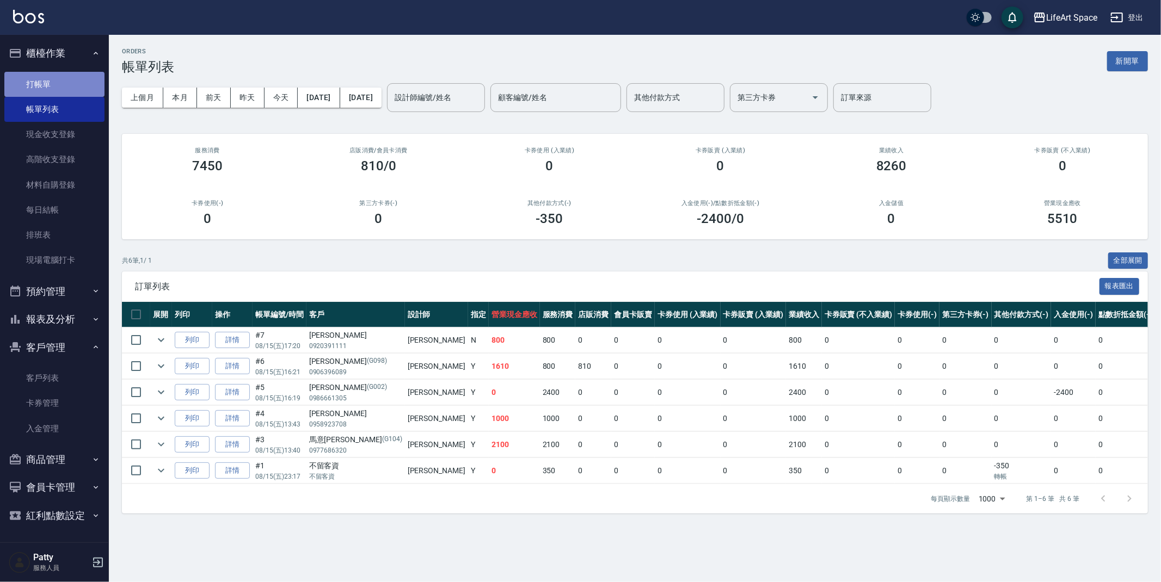
click at [43, 85] on link "打帳單" at bounding box center [54, 84] width 100 height 25
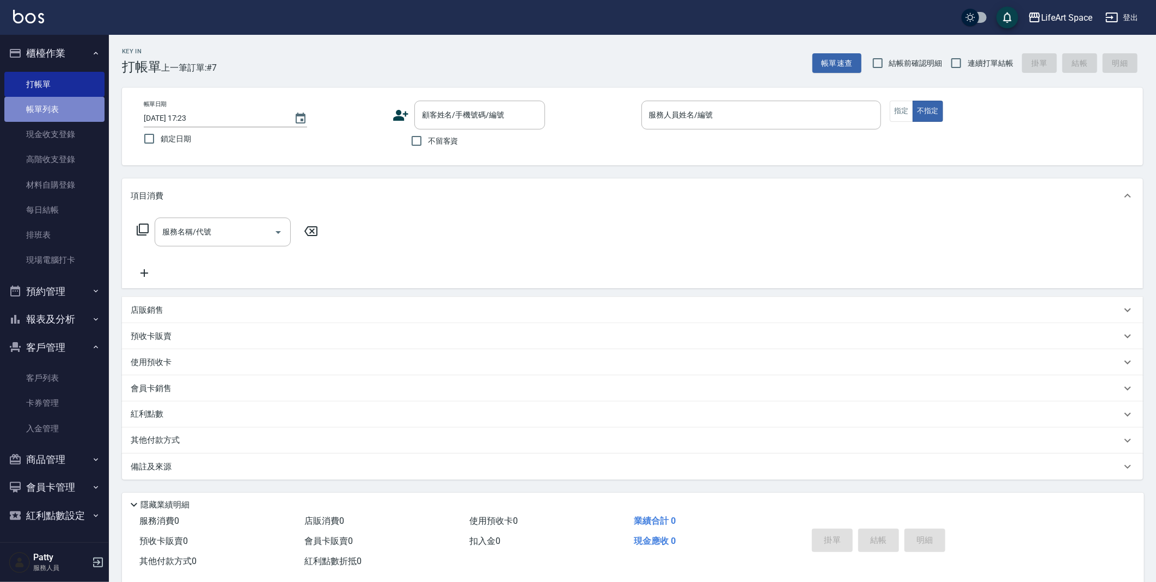
click at [60, 112] on link "帳單列表" at bounding box center [54, 109] width 100 height 25
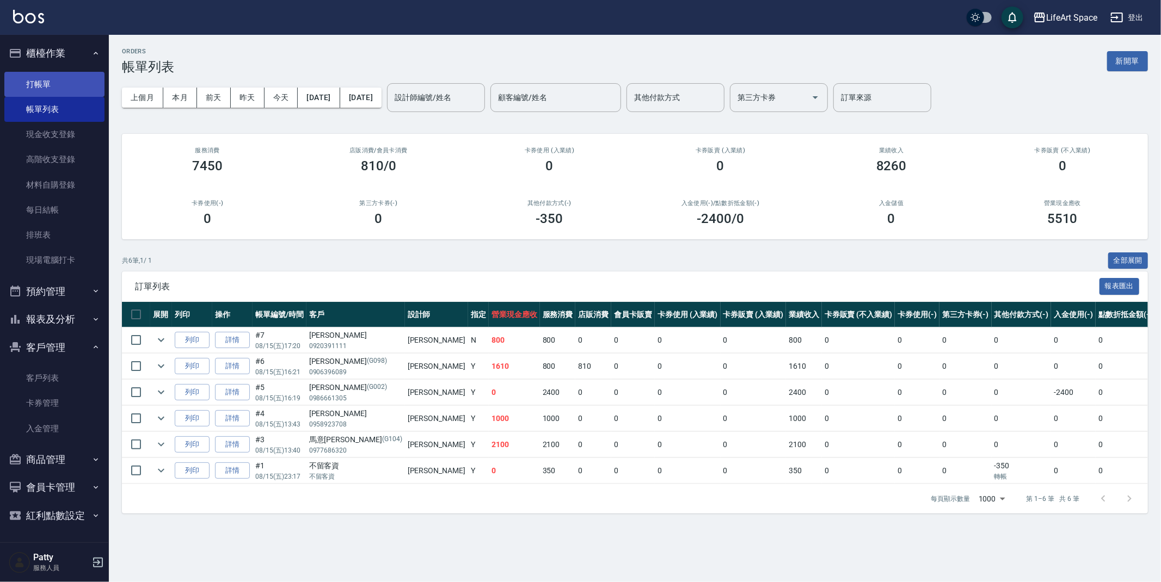
click at [43, 89] on link "打帳單" at bounding box center [54, 84] width 100 height 25
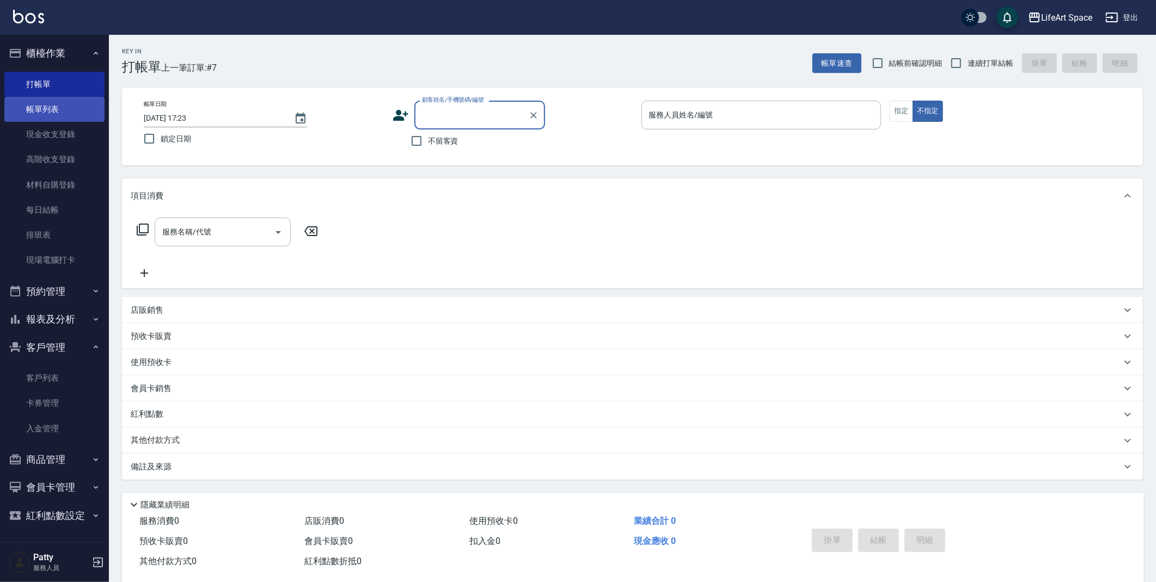
click at [91, 107] on link "帳單列表" at bounding box center [54, 109] width 100 height 25
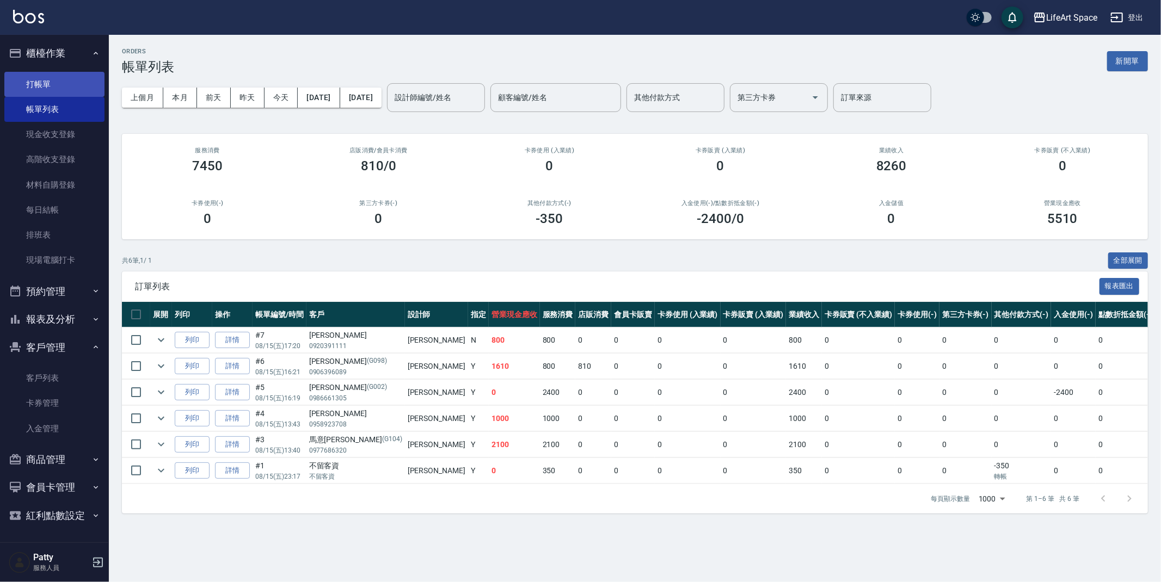
click at [57, 77] on link "打帳單" at bounding box center [54, 84] width 100 height 25
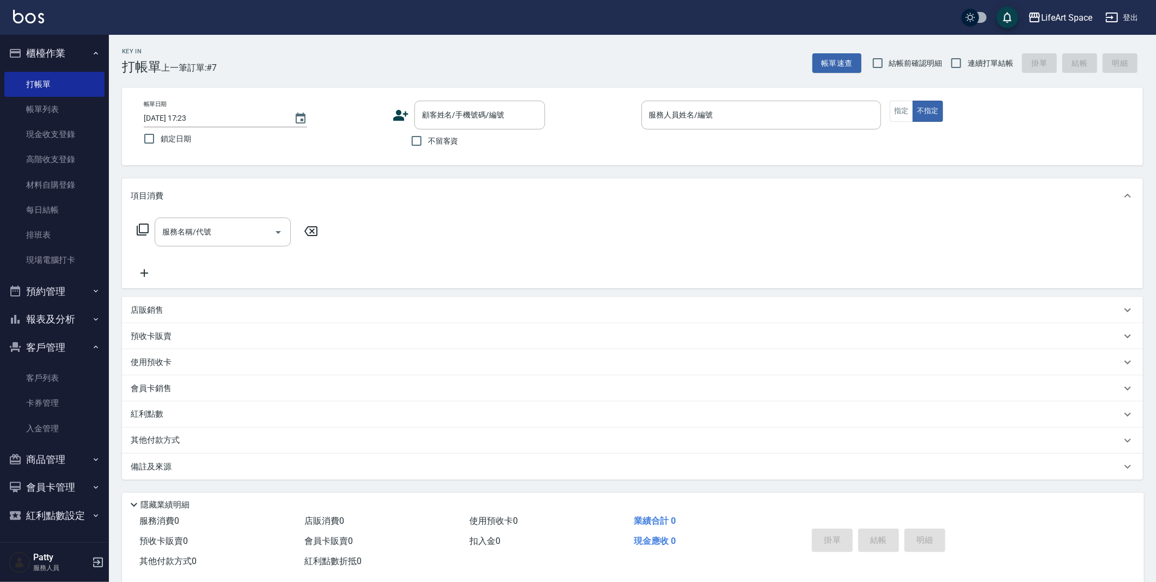
click at [405, 118] on icon at bounding box center [400, 115] width 16 height 16
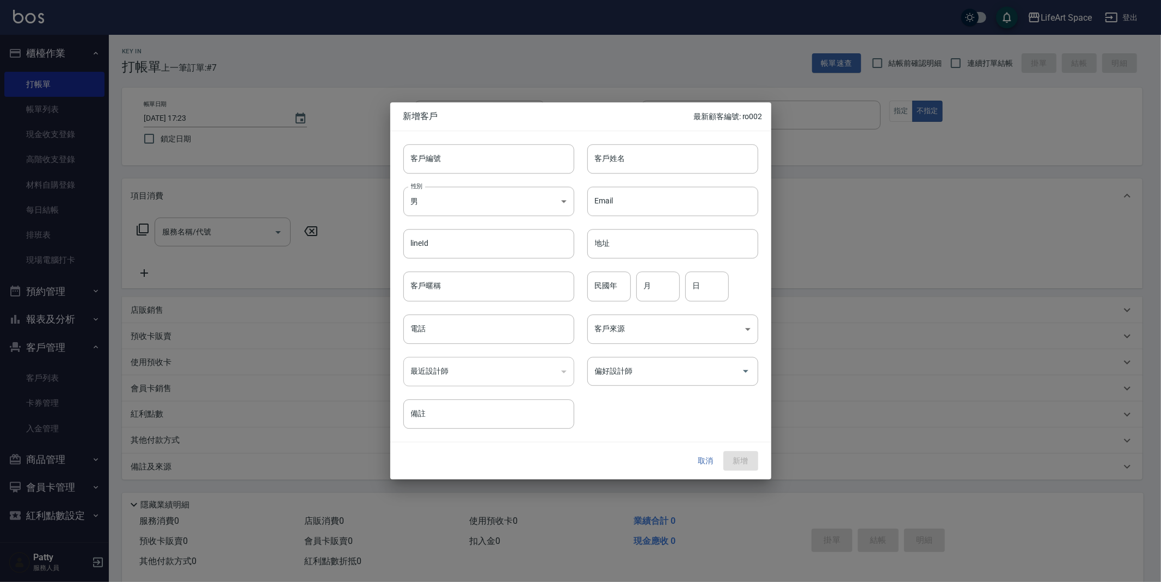
drag, startPoint x: 708, startPoint y: 475, endPoint x: 704, endPoint y: 452, distance: 23.2
click at [708, 475] on div "取消 新增" at bounding box center [580, 462] width 381 height 38
click at [699, 459] on button "取消" at bounding box center [706, 461] width 35 height 20
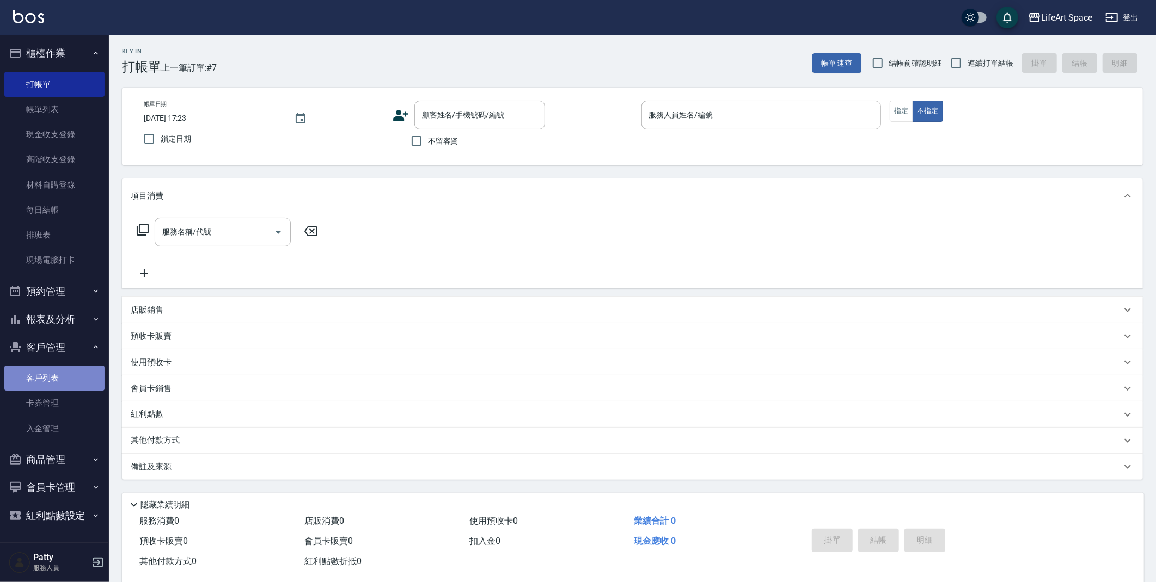
click at [64, 377] on link "客戶列表" at bounding box center [54, 378] width 100 height 25
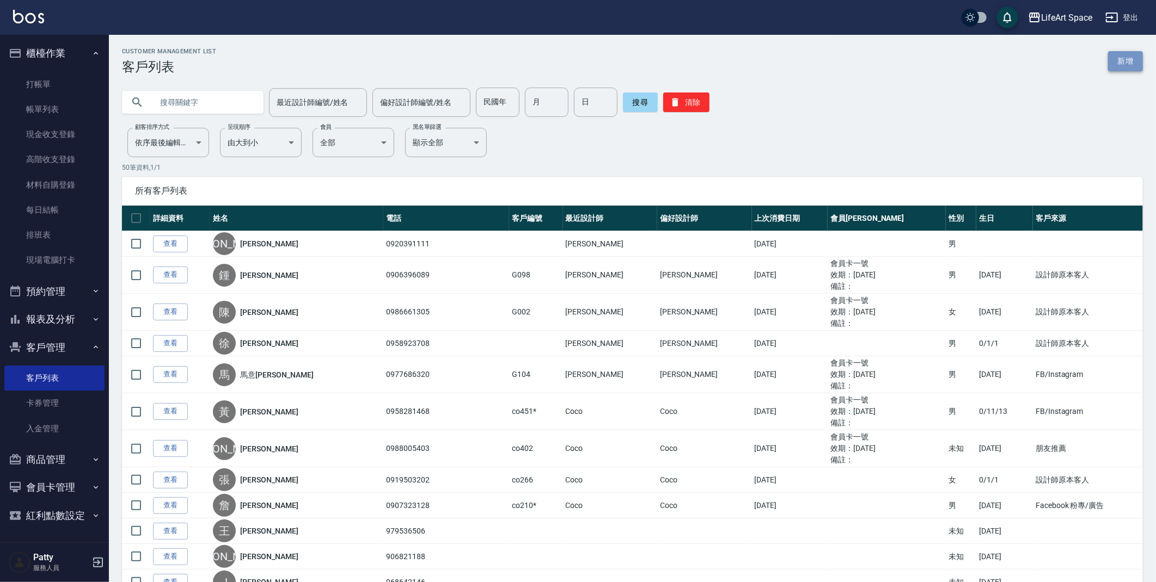
click at [1130, 62] on link "新增" at bounding box center [1125, 61] width 35 height 20
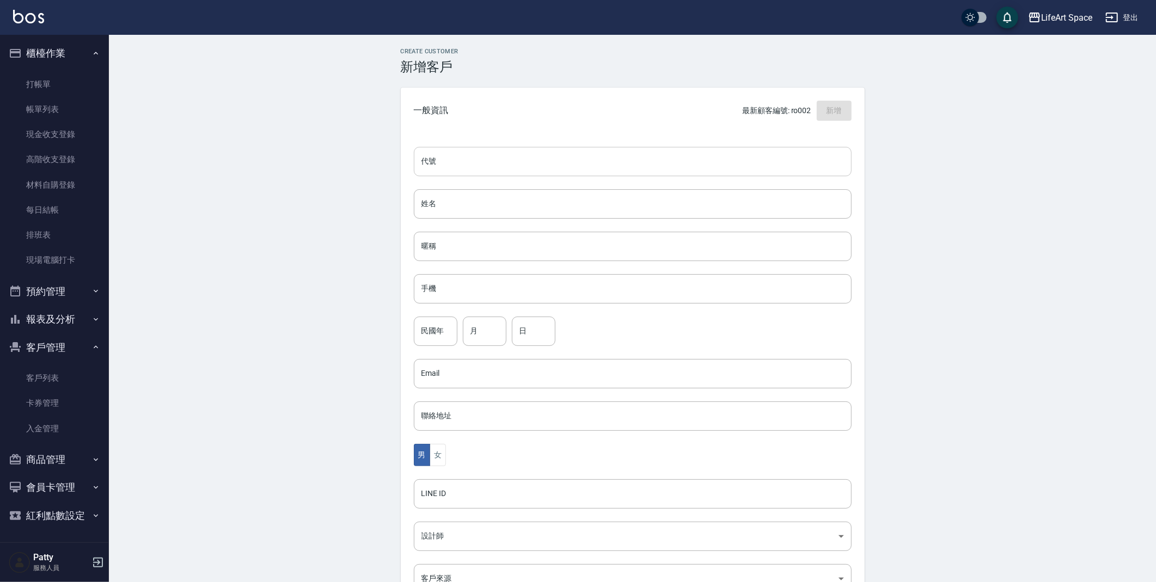
click at [509, 169] on input "代號" at bounding box center [633, 161] width 438 height 29
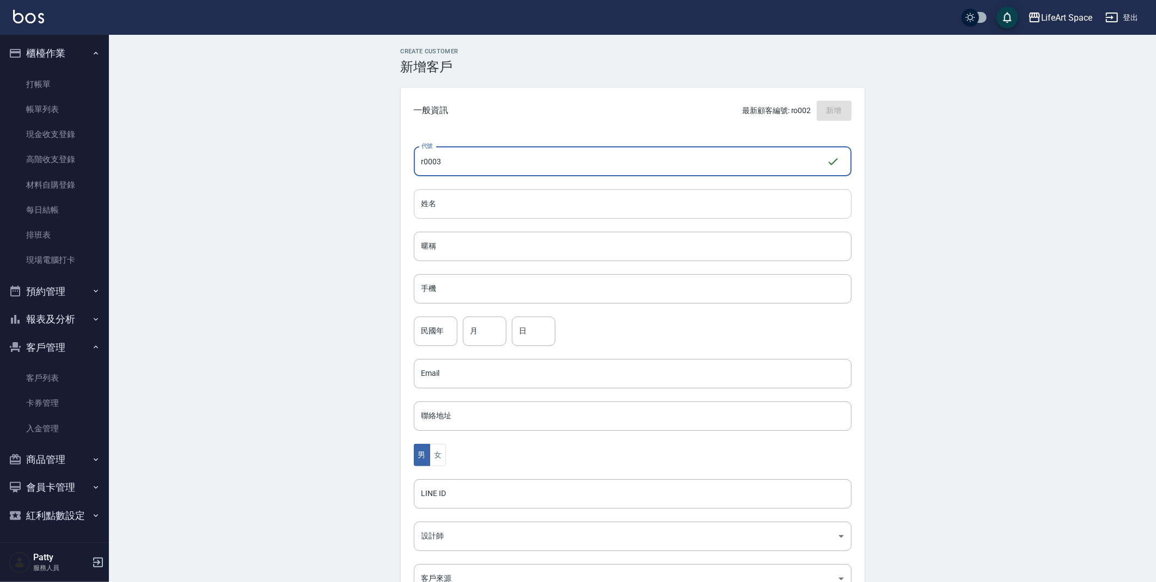
type input "r0003"
click at [536, 209] on input "姓名" at bounding box center [633, 203] width 438 height 29
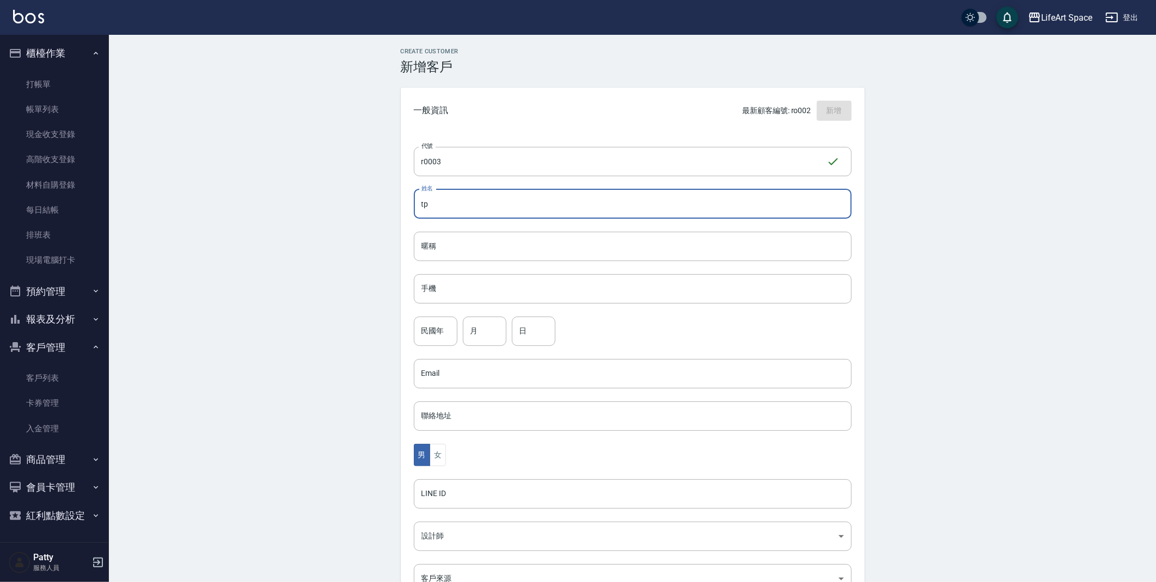
type input "t"
type input "ㄜ"
type input "陳泊勳"
click at [466, 294] on input "手機" at bounding box center [633, 288] width 438 height 29
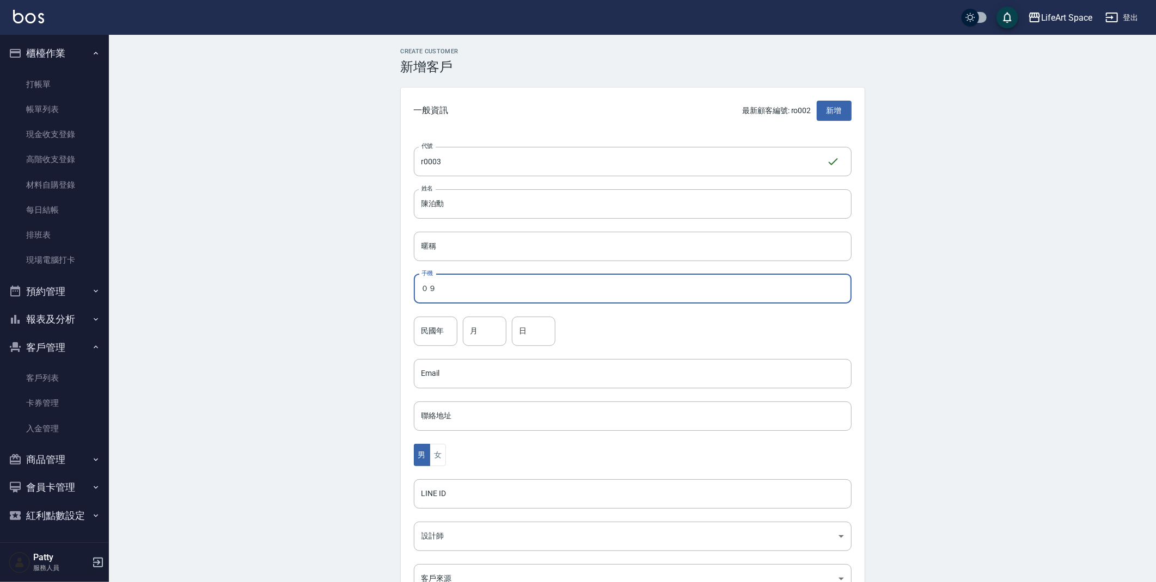
type input "０"
type input "0963026596"
click at [777, 454] on div "男 女" at bounding box center [633, 455] width 438 height 22
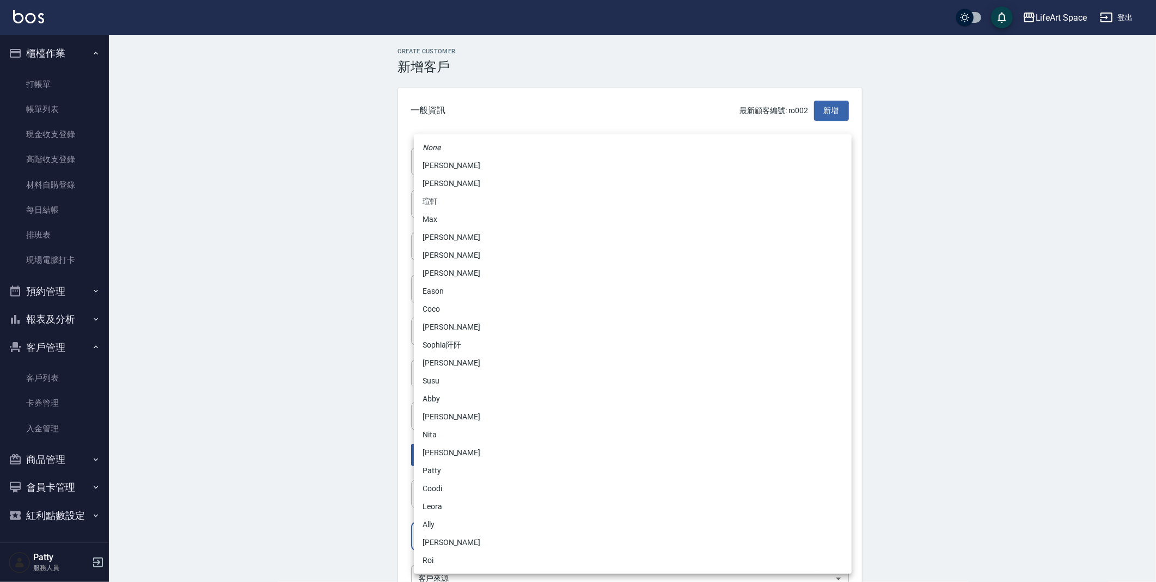
click at [844, 544] on body "LifeArt Space 登出 櫃檯作業 打帳單 帳單列表 現金收支登錄 高階收支登錄 材料自購登錄 每日結帳 排班表 現場電腦打卡 預約管理 預約管理 單…" at bounding box center [578, 354] width 1156 height 709
click at [675, 569] on li "Roi" at bounding box center [633, 561] width 438 height 18
type input "9184c5ba-570b-402b-a7b4-33868c9ae469"
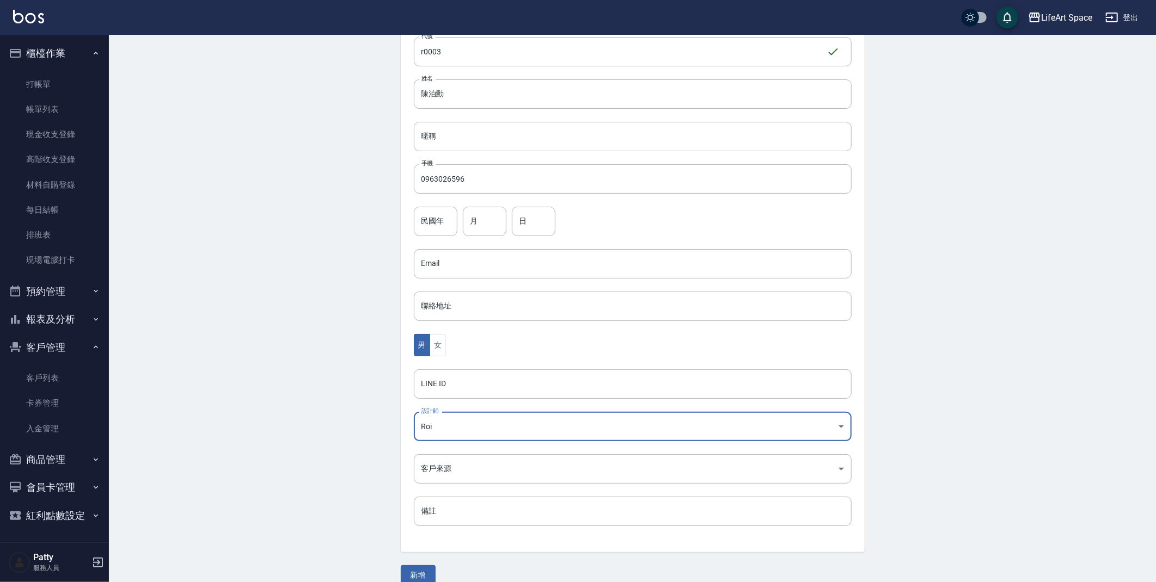
scroll to position [112, 0]
click at [839, 474] on body "LifeArt Space 登出 櫃檯作業 打帳單 帳單列表 現金收支登錄 高階收支登錄 材料自購登錄 每日結帳 排班表 現場電腦打卡 預約管理 預約管理 單…" at bounding box center [578, 242] width 1156 height 709
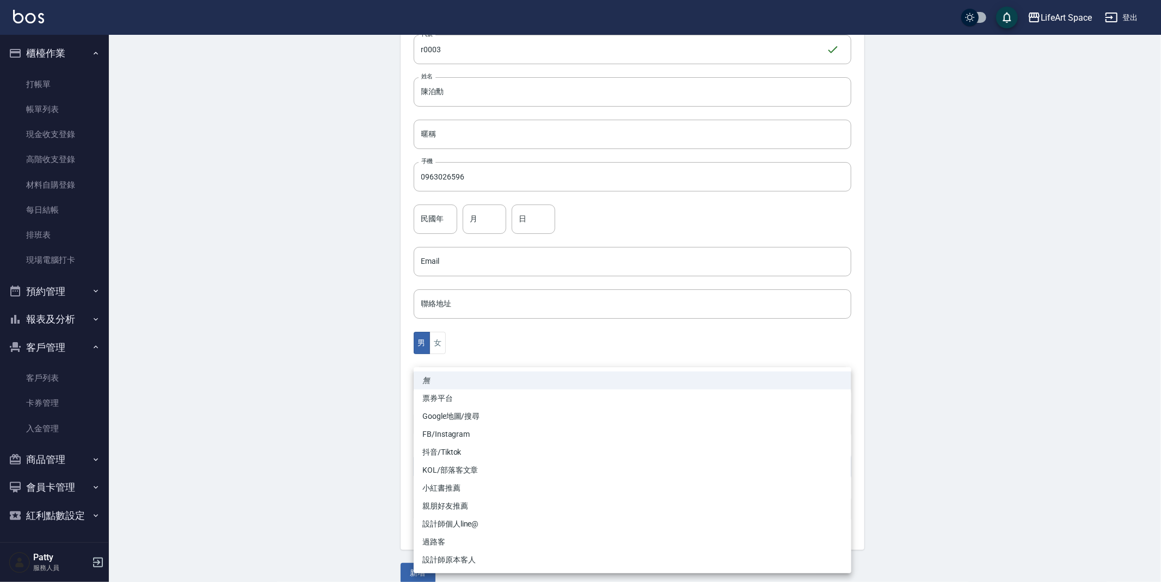
click at [677, 561] on li "設計師原本客人" at bounding box center [633, 560] width 438 height 18
type input "設計師原本客人"
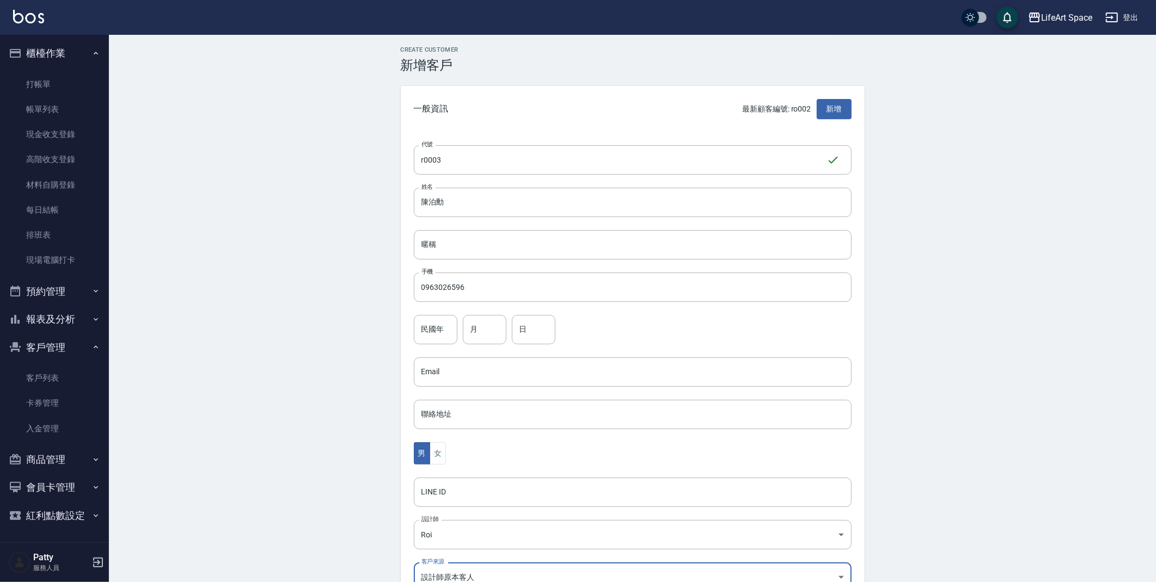
scroll to position [2, 0]
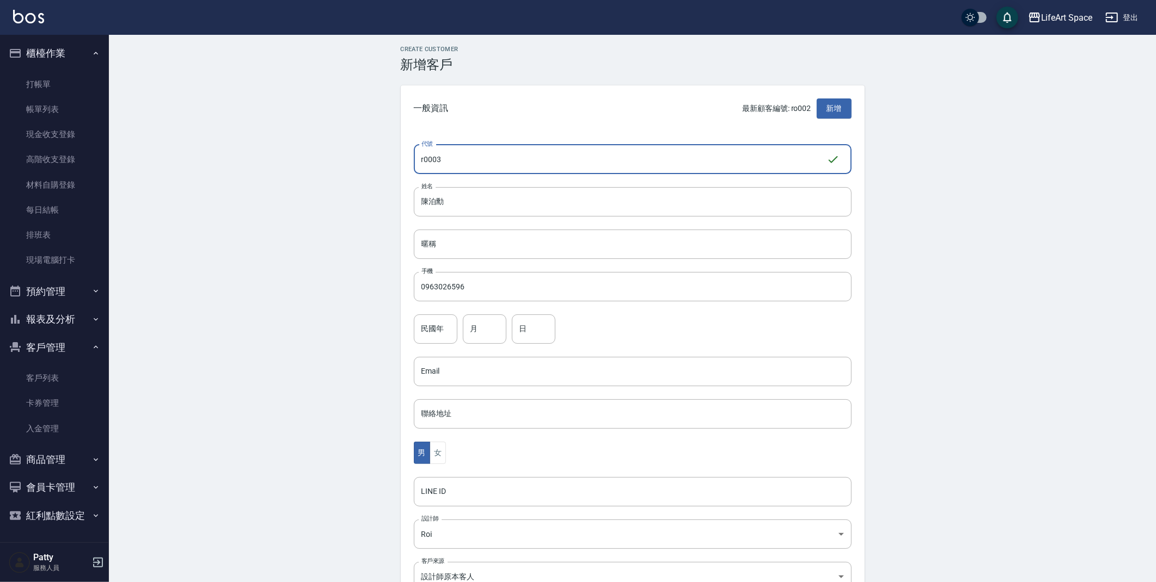
click at [430, 158] on input "r0003" at bounding box center [620, 159] width 413 height 29
click at [427, 157] on input "r0003" at bounding box center [620, 159] width 413 height 29
type input "ro003"
click at [839, 110] on button "新增" at bounding box center [833, 109] width 35 height 20
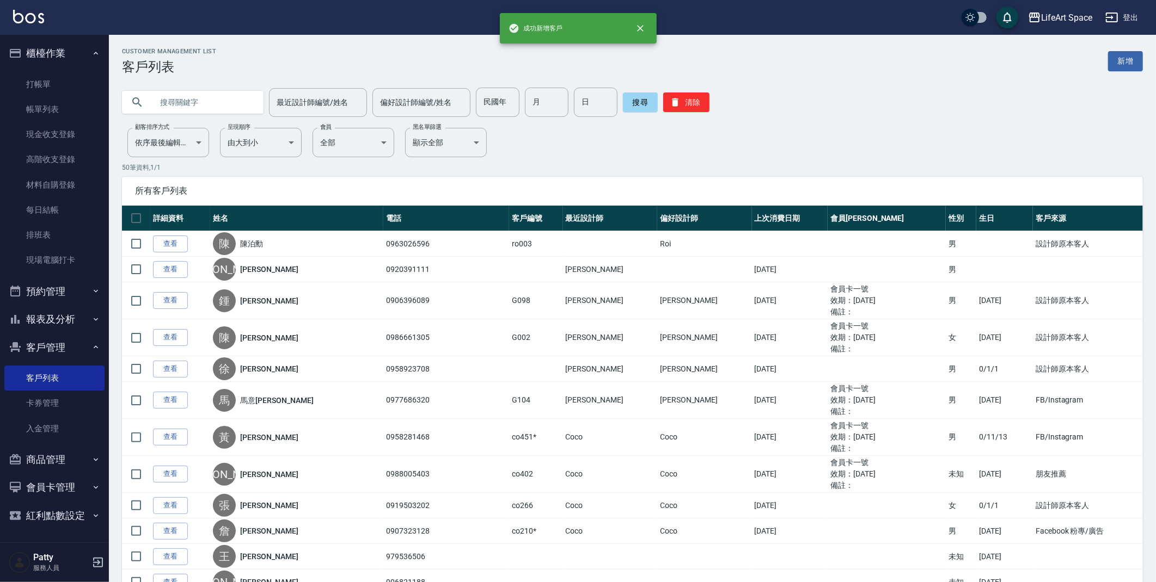
click at [203, 106] on input "text" at bounding box center [203, 102] width 102 height 29
click at [212, 106] on input "ro00" at bounding box center [203, 102] width 102 height 29
type input "r"
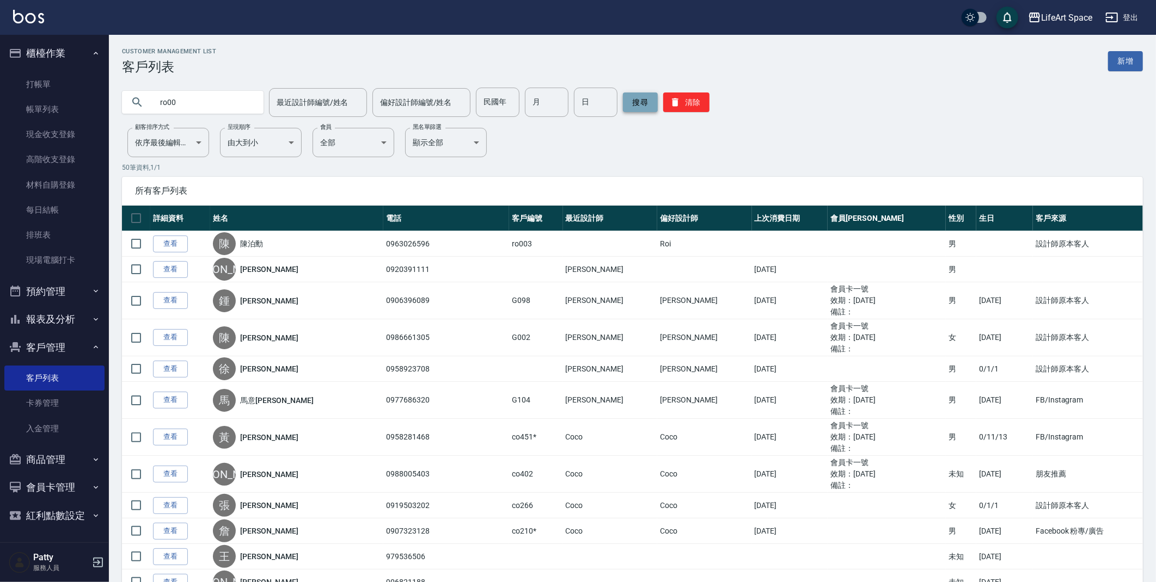
type input "ro00"
click at [627, 105] on button "搜尋" at bounding box center [640, 103] width 35 height 20
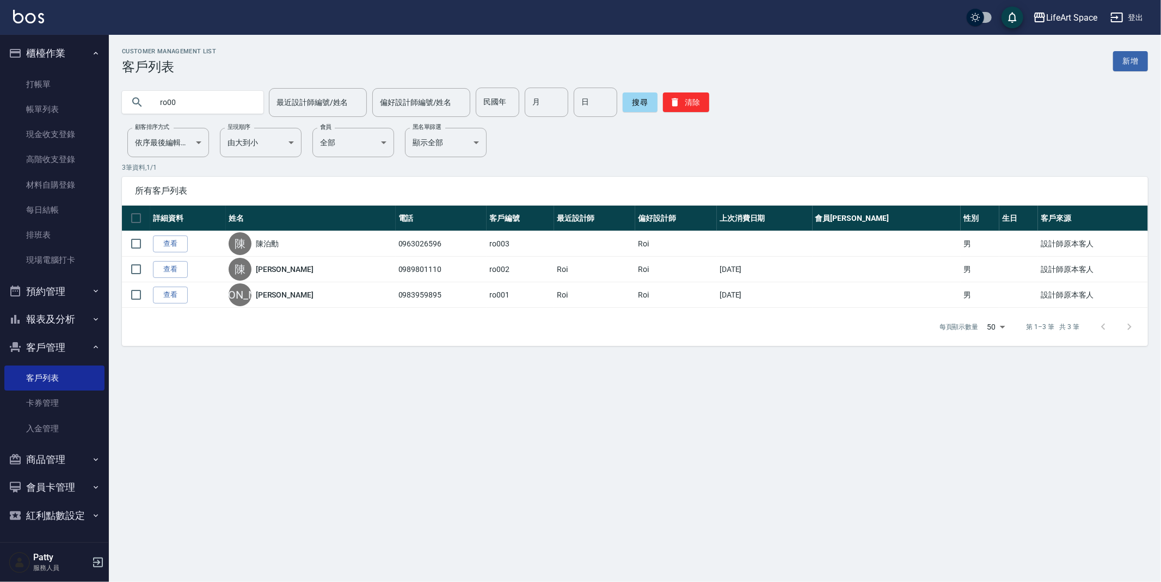
drag, startPoint x: 188, startPoint y: 101, endPoint x: 118, endPoint y: 102, distance: 70.8
click at [118, 102] on div "ro00 最近設計師編號/姓名 最近設計師編號/姓名 偏好設計師編號/姓名 偏好設計師編號/姓名 民國年 民國年 月 月 日 日 搜尋 清除" at bounding box center [628, 96] width 1039 height 42
click at [1132, 60] on link "新增" at bounding box center [1130, 61] width 35 height 20
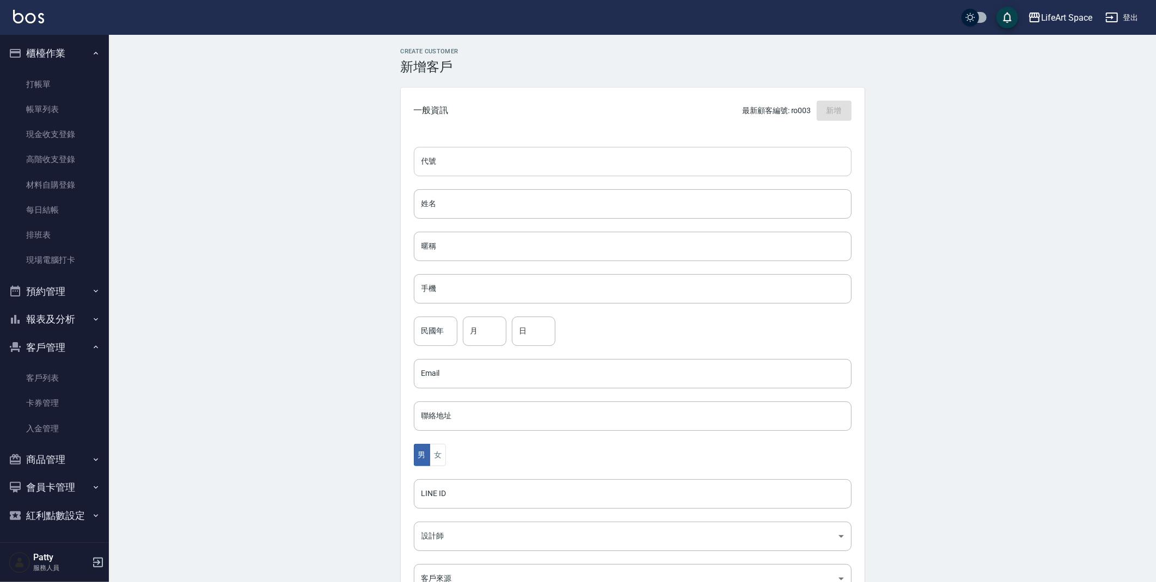
click at [464, 164] on input "代號" at bounding box center [633, 161] width 438 height 29
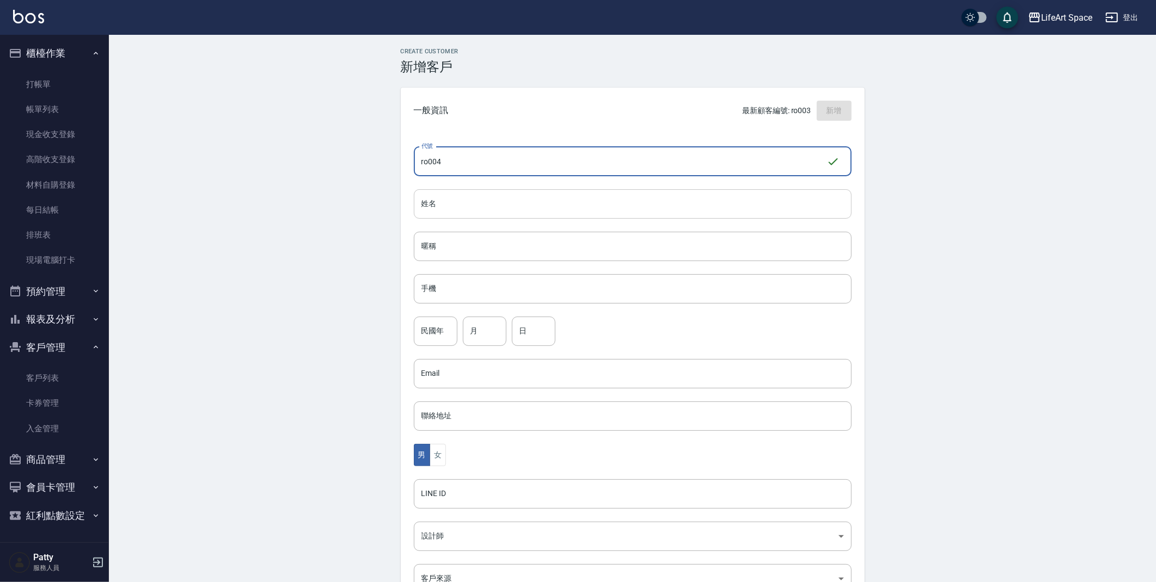
type input "ro004"
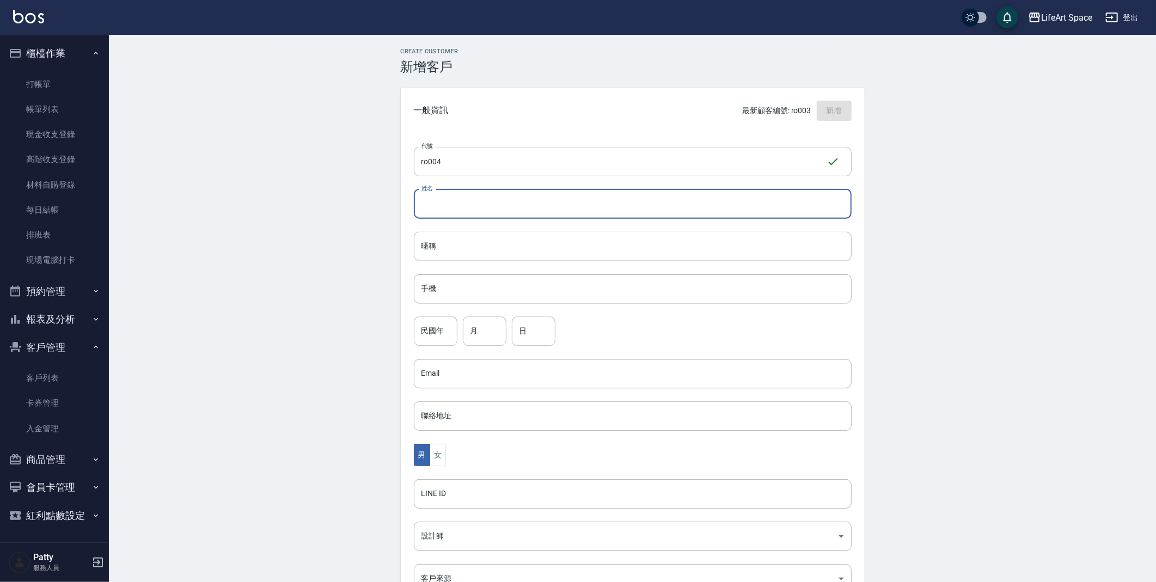
click at [484, 195] on input "姓名" at bounding box center [633, 203] width 438 height 29
type input "x"
type input "[PERSON_NAME]"
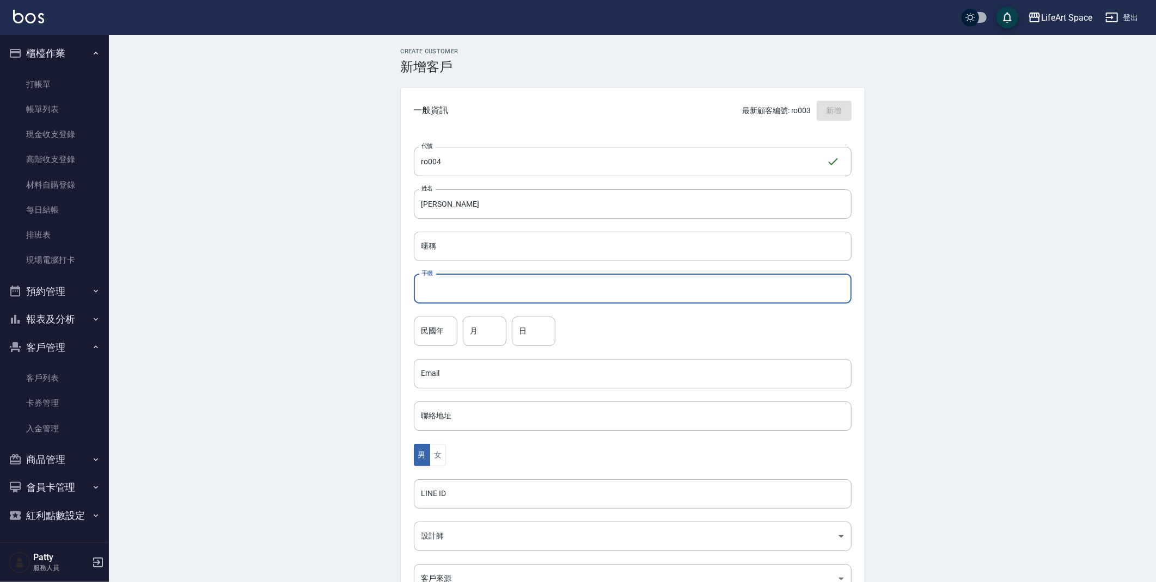
click at [567, 288] on input "手機" at bounding box center [633, 288] width 438 height 29
type input "０"
type input "0909692068"
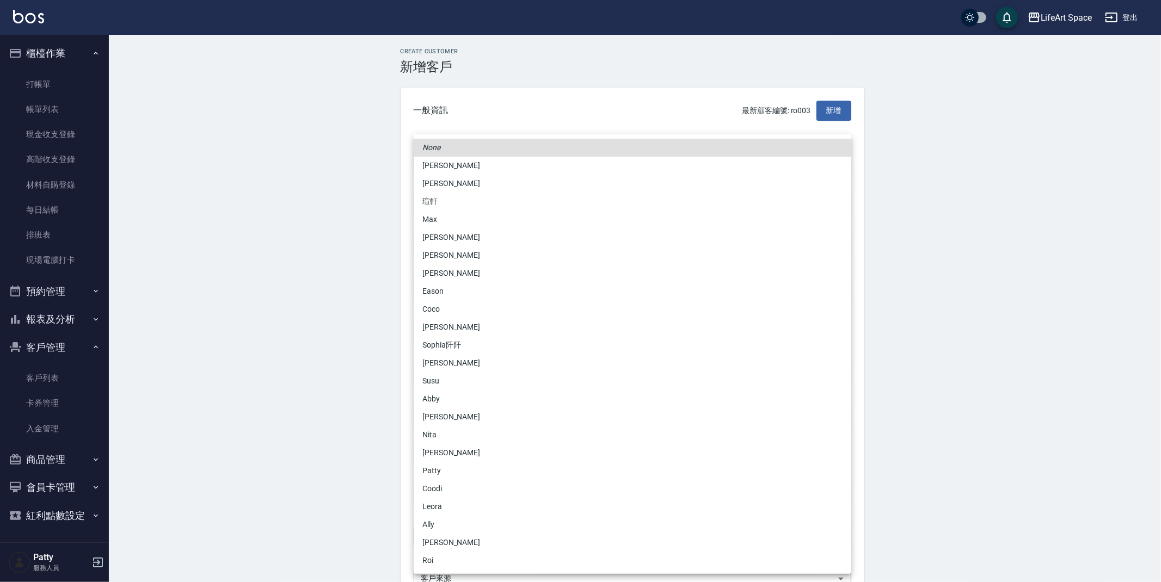
click at [556, 530] on body "LifeArt Space 登出 櫃檯作業 打帳單 帳單列表 現金收支登錄 高階收支登錄 材料自購登錄 每日結帳 排班表 現場電腦打卡 預約管理 預約管理 單…" at bounding box center [580, 354] width 1161 height 709
click at [519, 566] on li "Roi" at bounding box center [633, 561] width 438 height 18
type input "9184c5ba-570b-402b-a7b4-33868c9ae469"
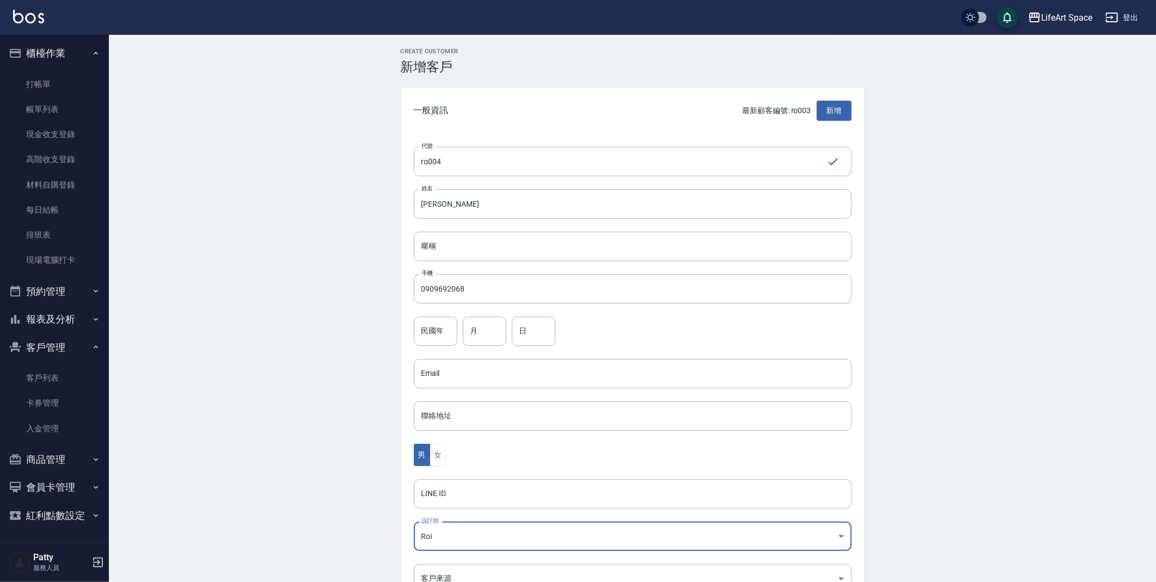
scroll to position [40, 0]
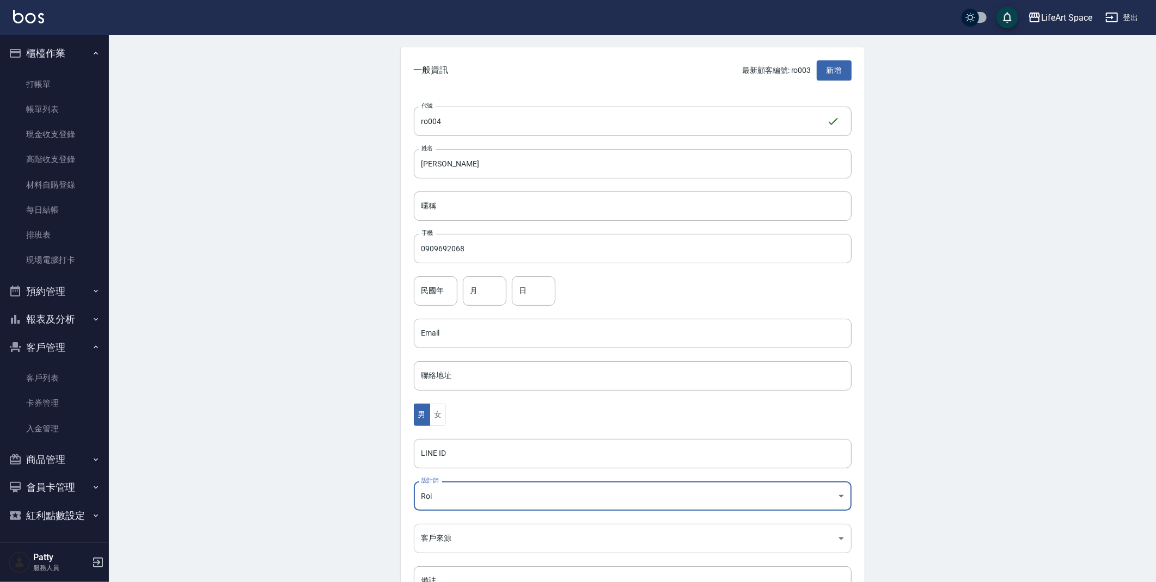
click at [841, 544] on body "LifeArt Space 登出 櫃檯作業 打帳單 帳單列表 現金收支登錄 高階收支登錄 材料自購登錄 每日結帳 排班表 現場電腦打卡 預約管理 預約管理 單…" at bounding box center [578, 314] width 1156 height 709
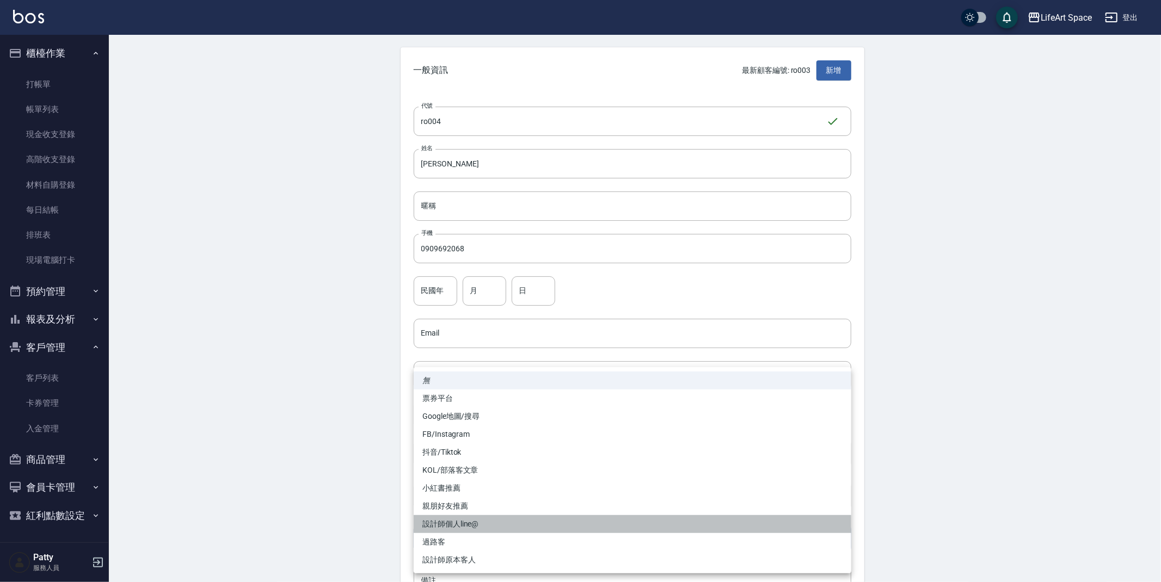
click at [500, 525] on li "設計師個人line@" at bounding box center [633, 524] width 438 height 18
type input "設計師個人line@"
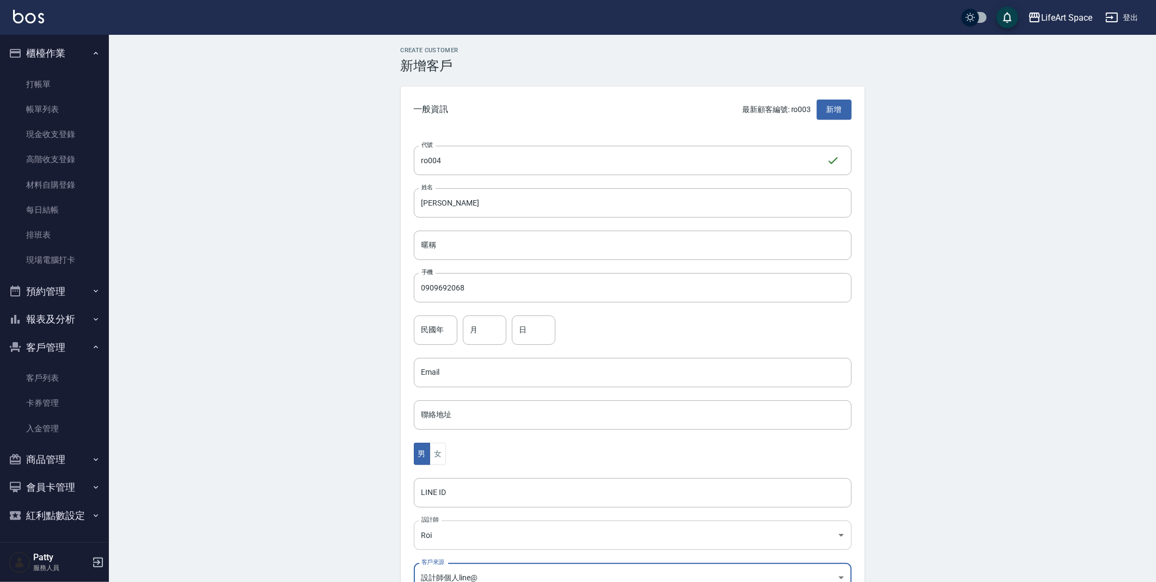
scroll to position [0, 0]
click at [844, 111] on button "新增" at bounding box center [833, 111] width 35 height 20
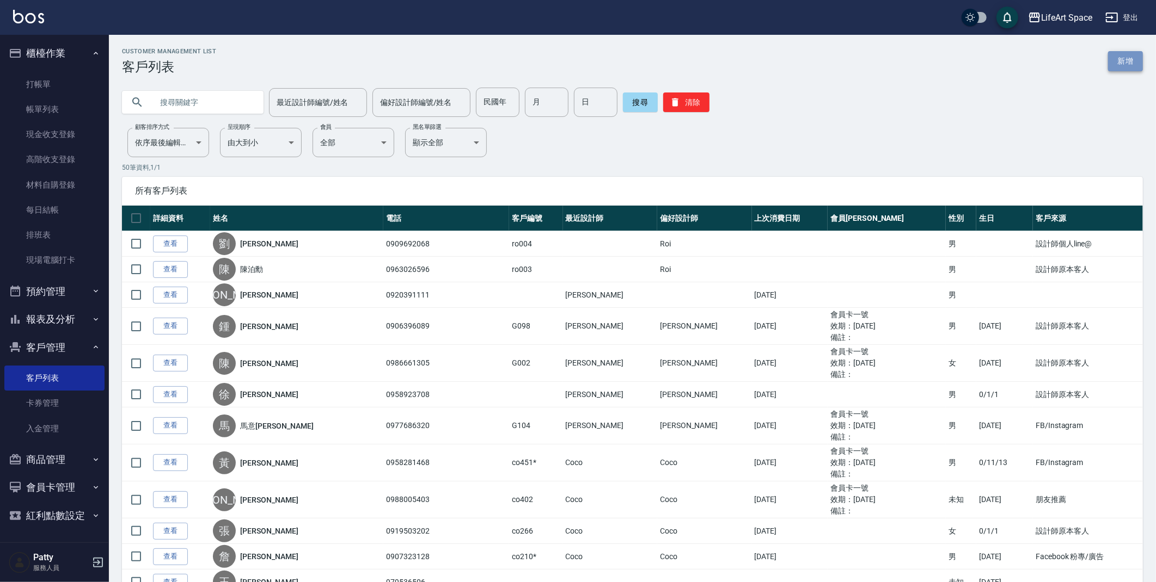
click at [1122, 67] on link "新增" at bounding box center [1125, 61] width 35 height 20
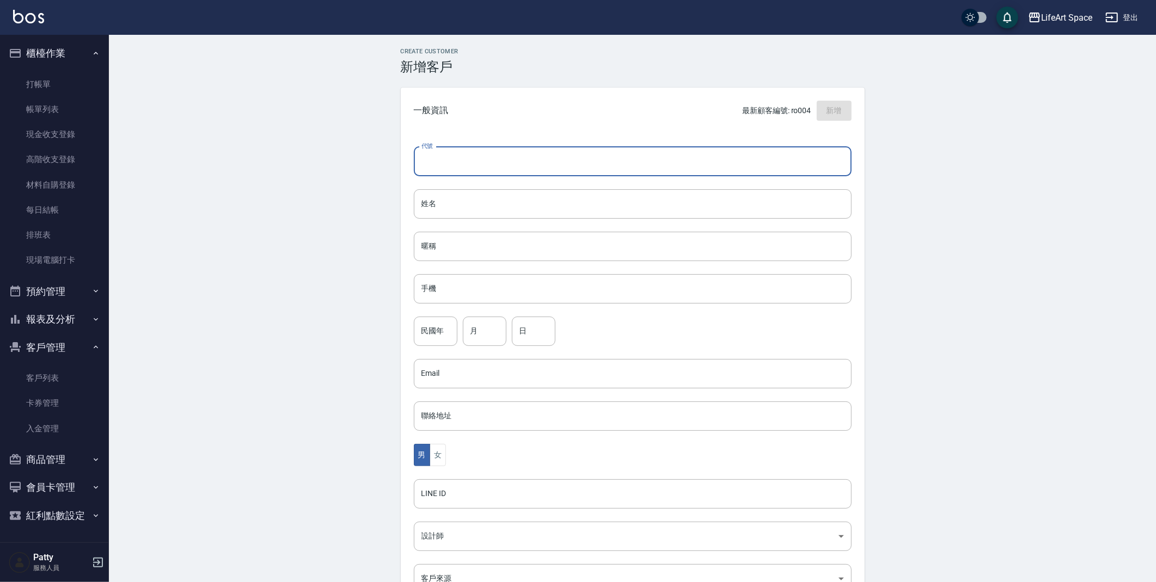
click at [463, 164] on input "代號" at bounding box center [633, 161] width 438 height 29
type input "ro005"
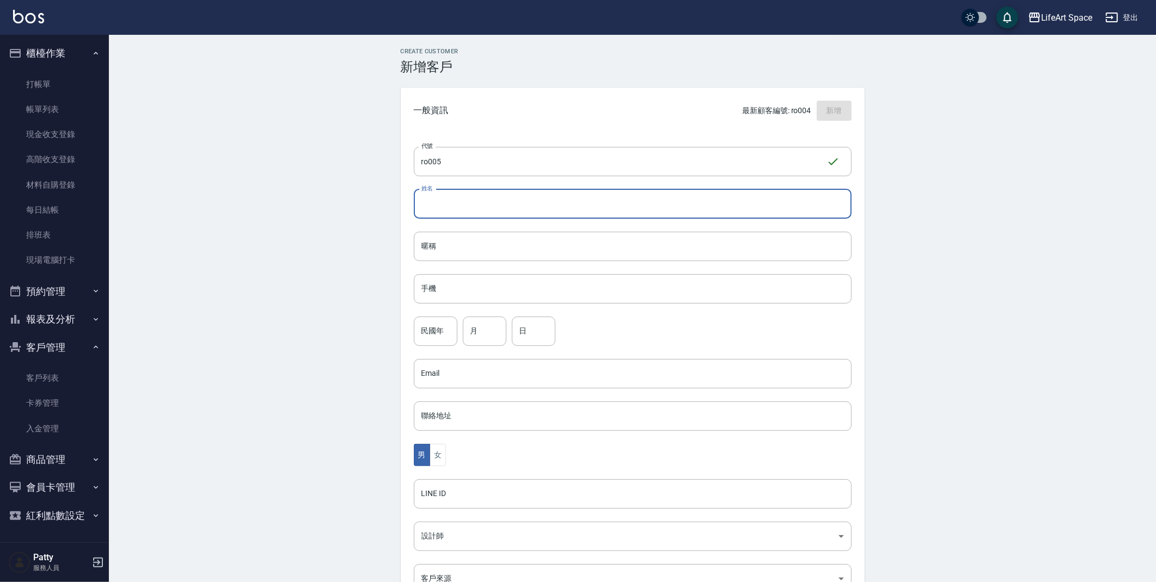
click at [438, 199] on input "姓名" at bounding box center [633, 203] width 438 height 29
type input "h"
type input "蔡冠宇"
click at [453, 278] on input "手機" at bounding box center [633, 288] width 438 height 29
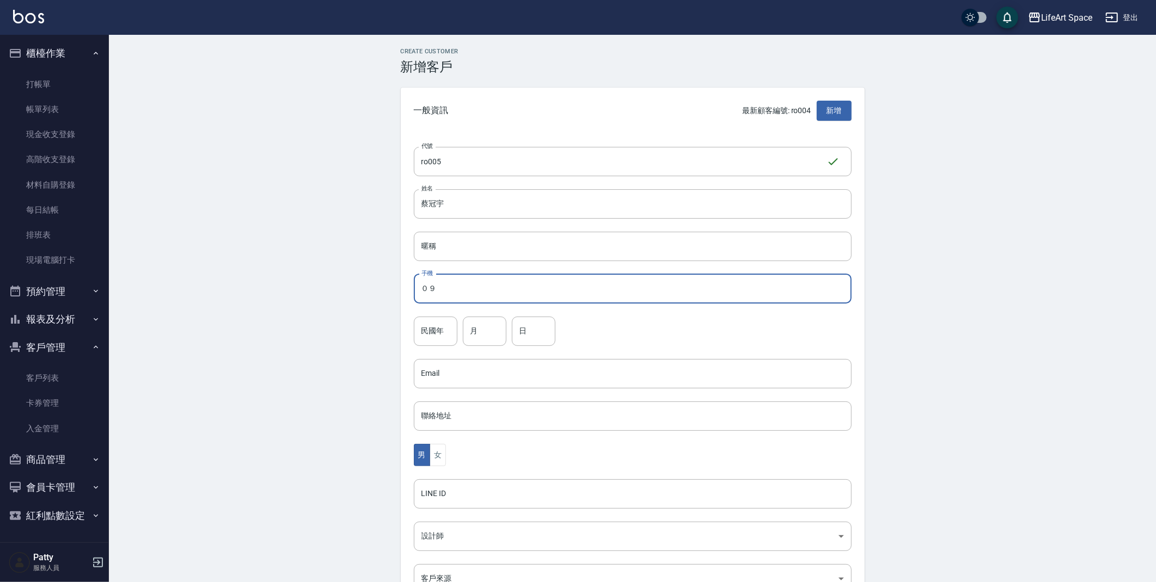
type input "０"
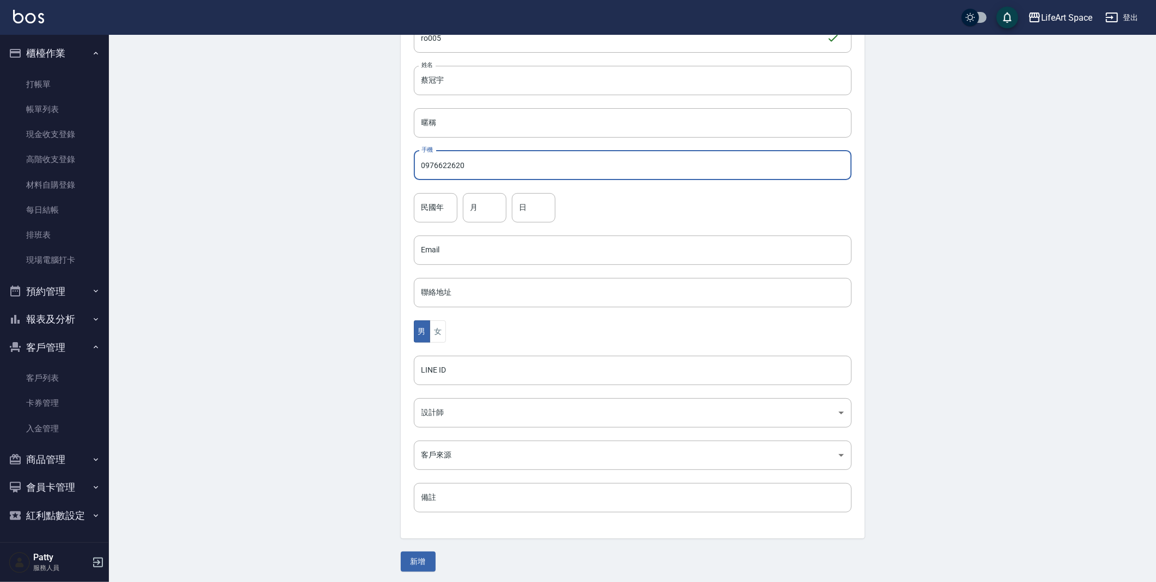
scroll to position [126, 0]
type input "0976622620"
click at [660, 410] on body "LifeArt Space 登出 櫃檯作業 打帳單 帳單列表 現金收支登錄 高階收支登錄 材料自購登錄 每日結帳 排班表 現場電腦打卡 預約管理 預約管理 單…" at bounding box center [580, 228] width 1161 height 709
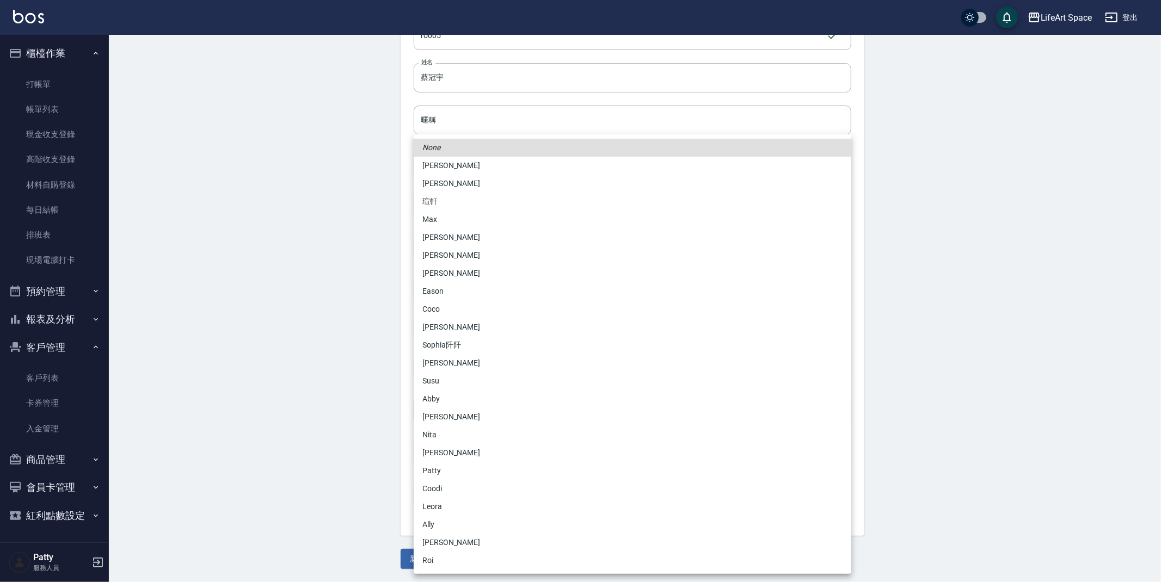
click at [555, 561] on li "Roi" at bounding box center [633, 561] width 438 height 18
type input "9184c5ba-570b-402b-a7b4-33868c9ae469"
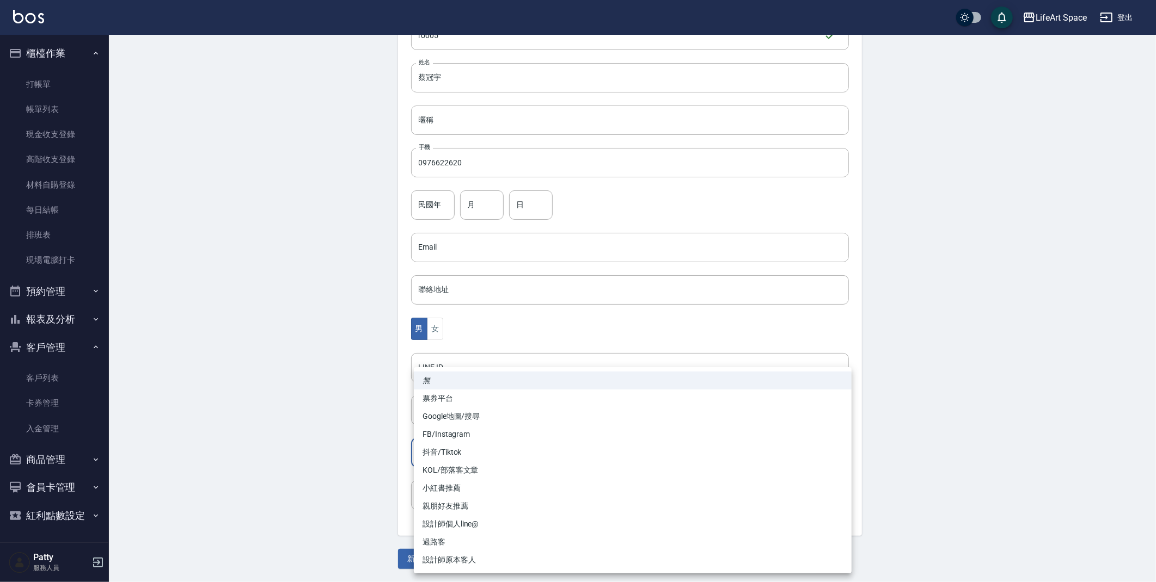
click at [830, 452] on body "LifeArt Space 登出 櫃檯作業 打帳單 帳單列表 現金收支登錄 高階收支登錄 材料自購登錄 每日結帳 排班表 現場電腦打卡 預約管理 預約管理 單…" at bounding box center [578, 228] width 1156 height 709
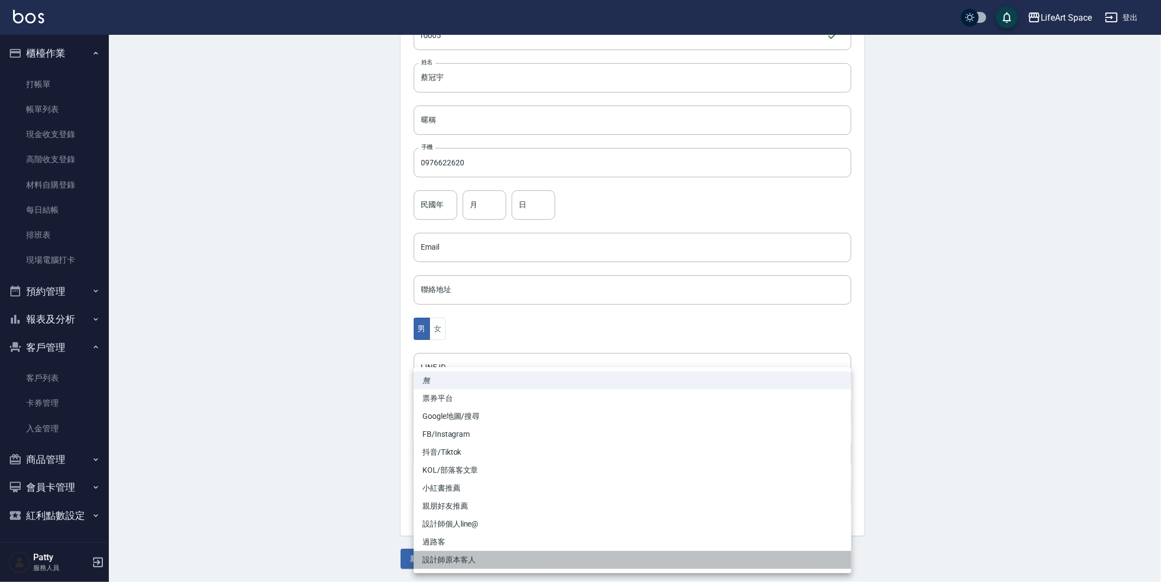
click at [549, 563] on li "設計師原本客人" at bounding box center [633, 560] width 438 height 18
type input "設計師原本客人"
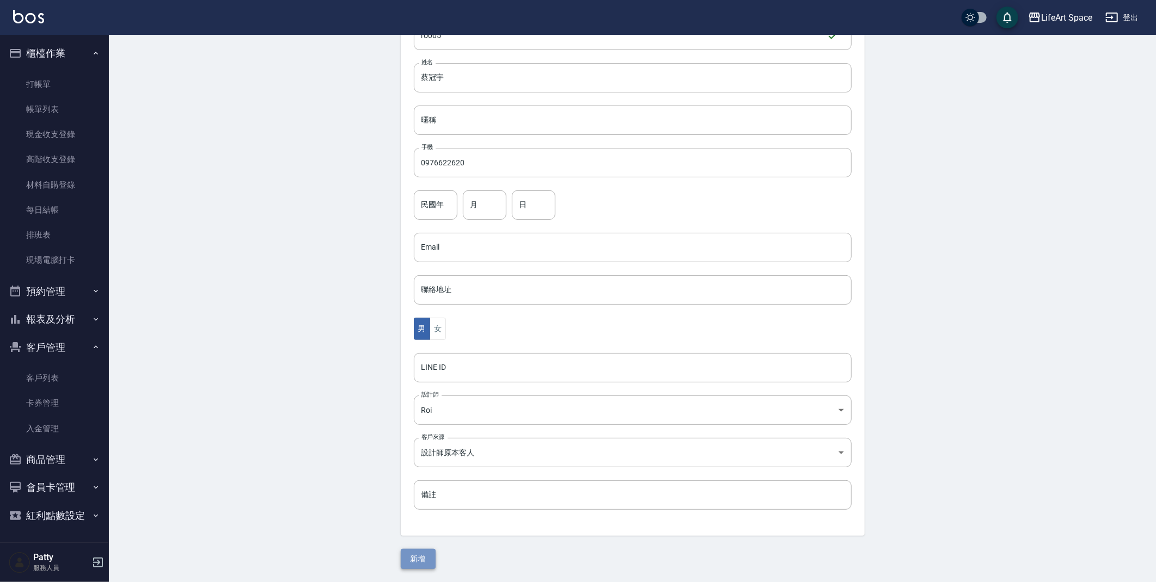
click at [420, 561] on button "新增" at bounding box center [418, 559] width 35 height 20
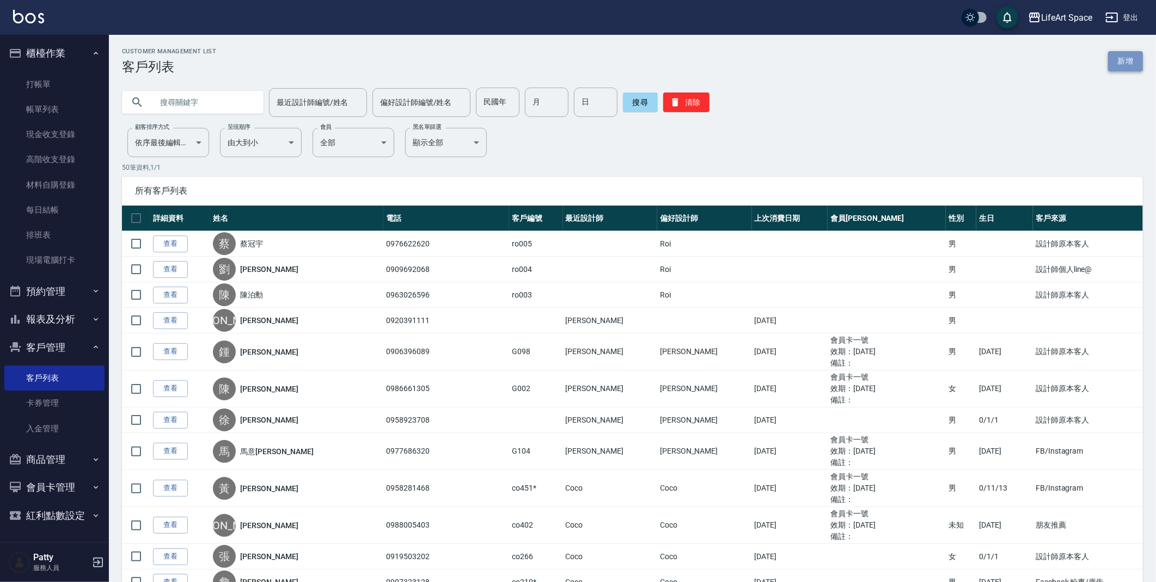
click at [1135, 64] on link "新增" at bounding box center [1125, 61] width 35 height 20
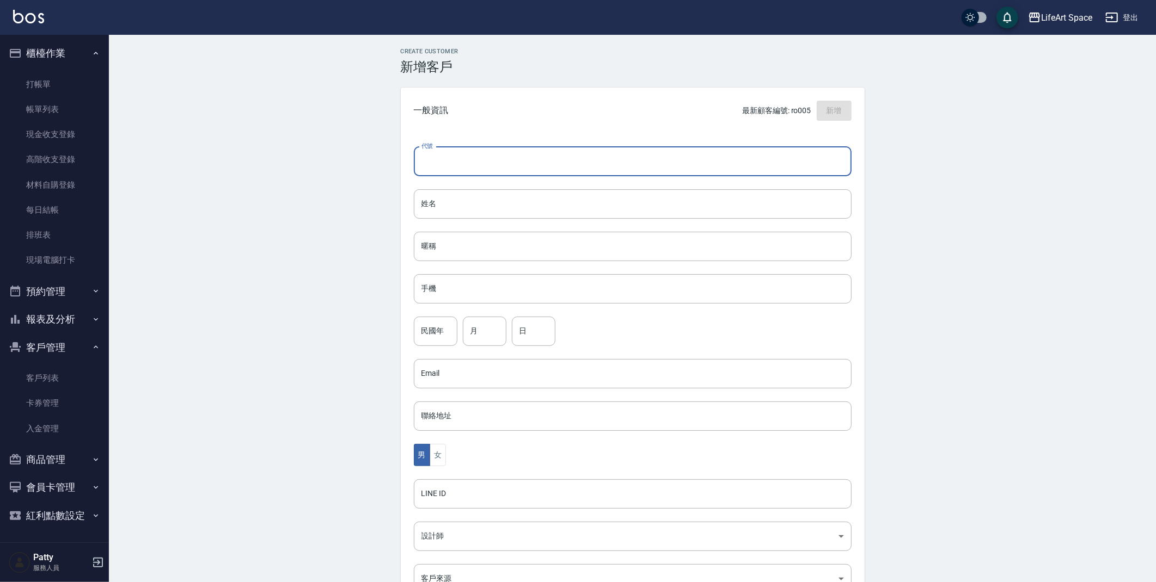
click at [601, 166] on input "代號" at bounding box center [633, 161] width 438 height 29
type input "ro006"
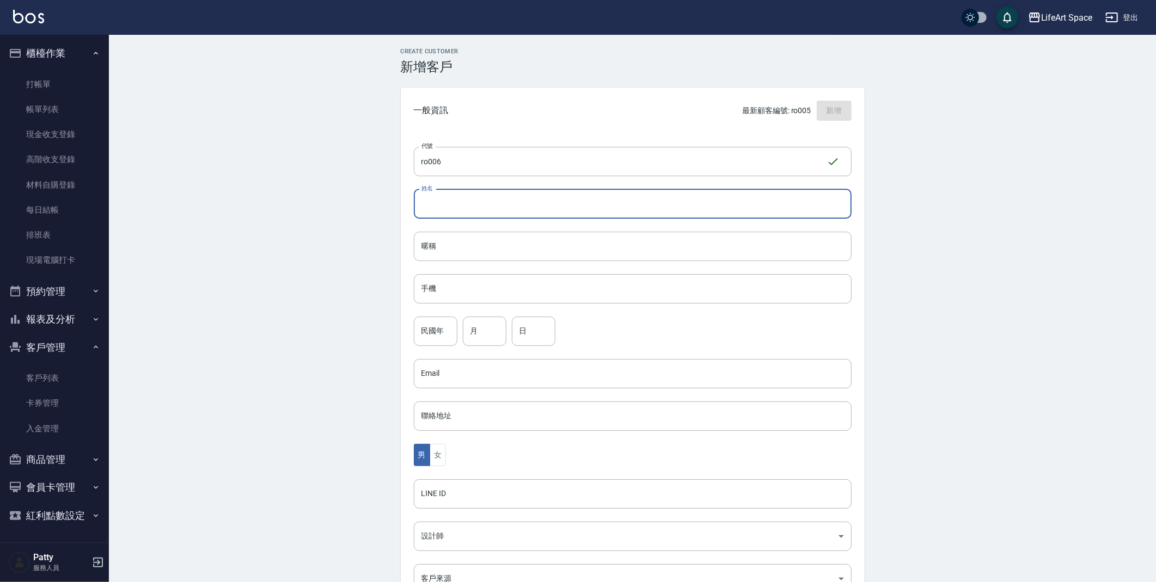
click at [539, 206] on input "姓名" at bounding box center [633, 203] width 438 height 29
type input "d"
type input "ㄏ"
type input "[PERSON_NAME]"
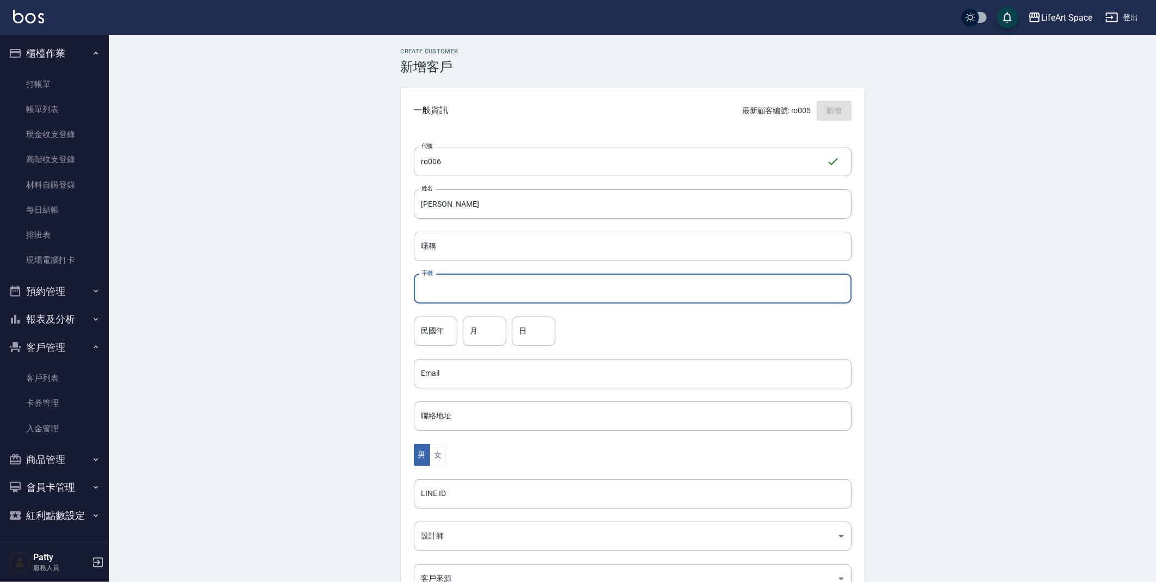
click at [471, 293] on input "手機" at bounding box center [633, 288] width 438 height 29
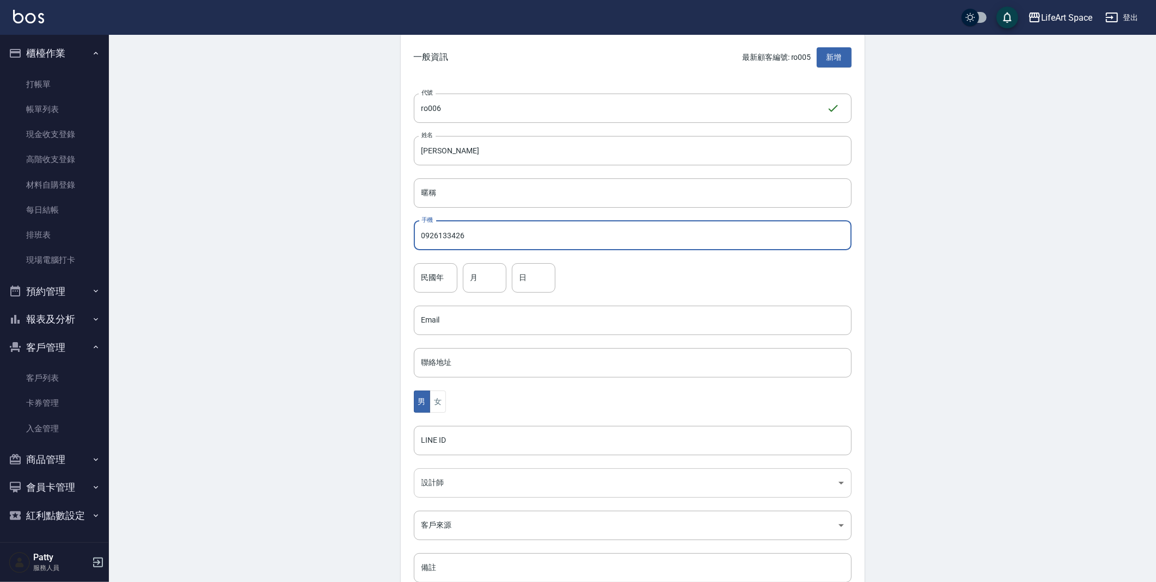
scroll to position [56, 0]
type input "0926133426"
click at [732, 480] on body "LifeArt Space 登出 櫃檯作業 打帳單 帳單列表 現金收支登錄 高階收支登錄 材料自購登錄 每日結帳 排班表 現場電腦打卡 預約管理 預約管理 單…" at bounding box center [580, 298] width 1161 height 709
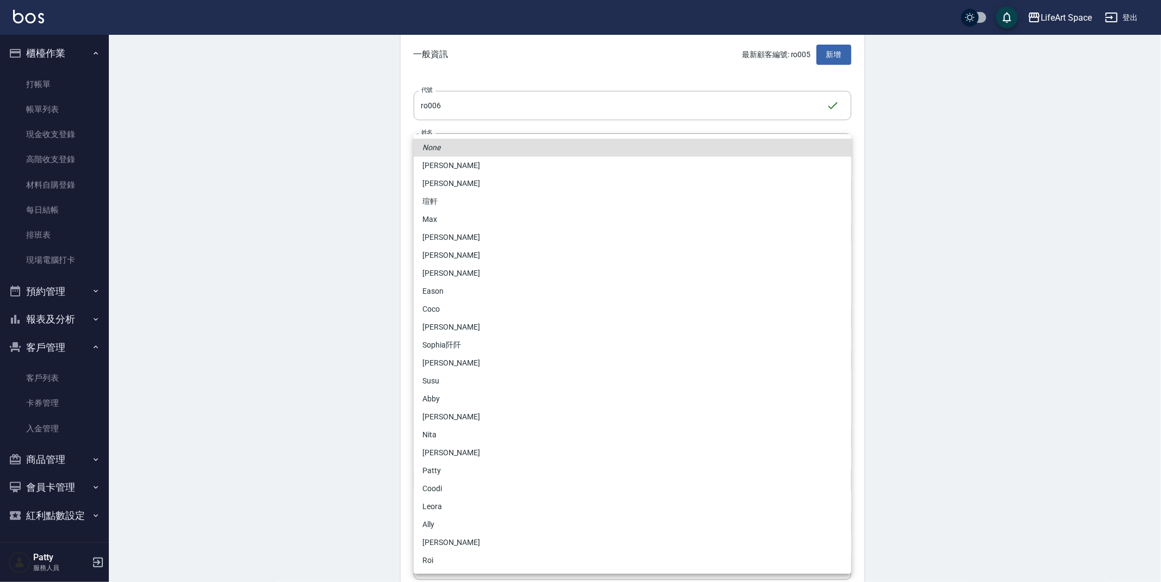
click at [611, 557] on li "Roi" at bounding box center [633, 561] width 438 height 18
type input "9184c5ba-570b-402b-a7b4-33868c9ae469"
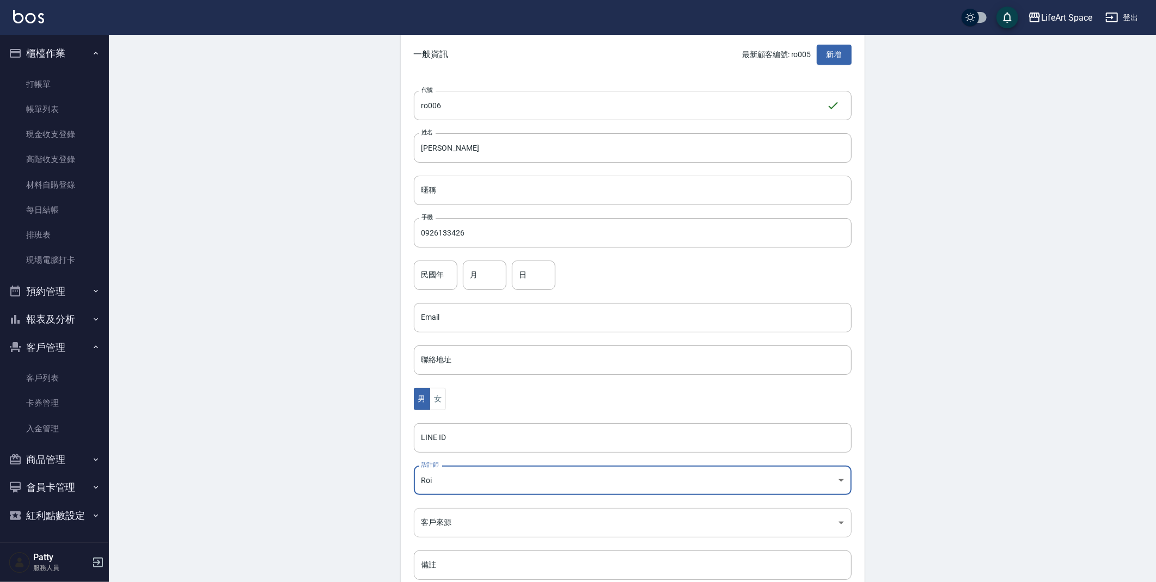
click at [811, 527] on body "LifeArt Space 登出 櫃檯作業 打帳單 帳單列表 現金收支登錄 高階收支登錄 材料自購登錄 每日結帳 排班表 現場電腦打卡 預約管理 預約管理 單…" at bounding box center [578, 298] width 1156 height 709
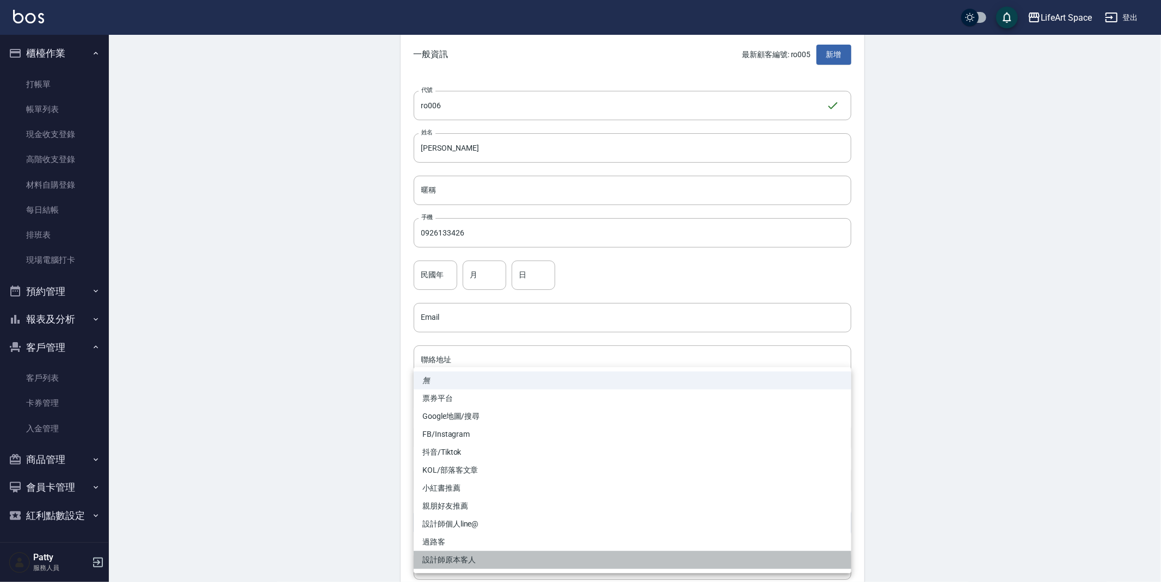
click at [601, 568] on li "設計師原本客人" at bounding box center [633, 560] width 438 height 18
type input "設計師原本客人"
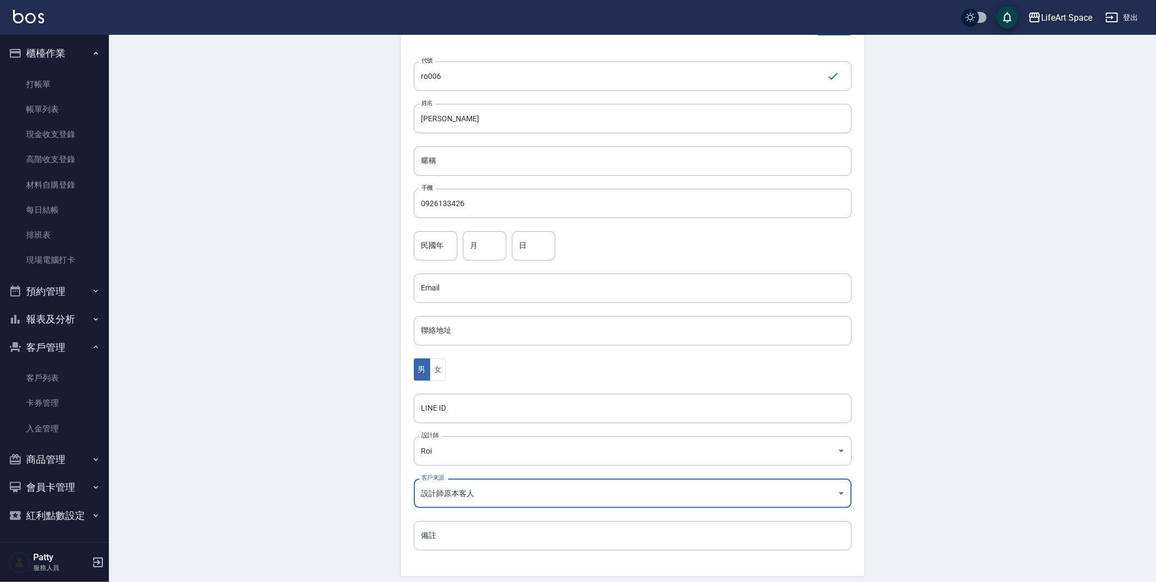
scroll to position [126, 0]
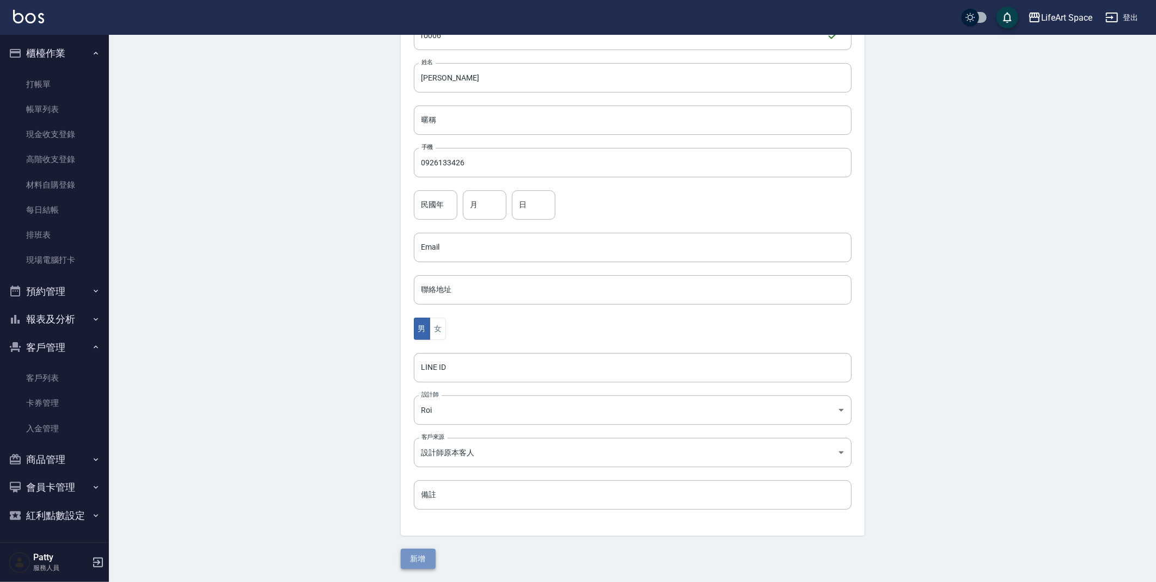
click at [416, 564] on button "新增" at bounding box center [418, 559] width 35 height 20
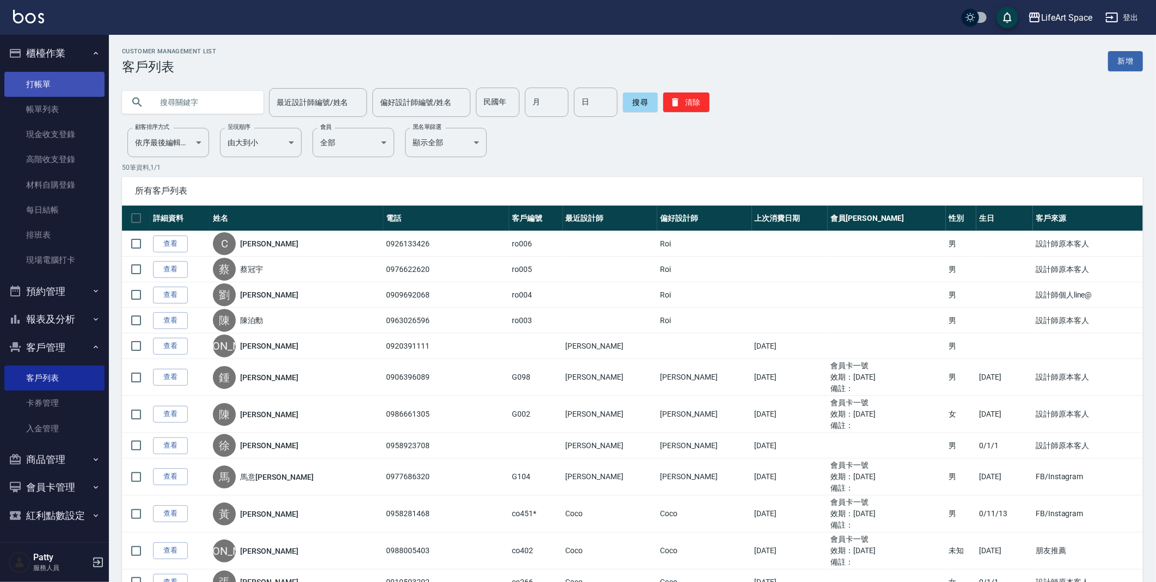
click at [67, 85] on link "打帳單" at bounding box center [54, 84] width 100 height 25
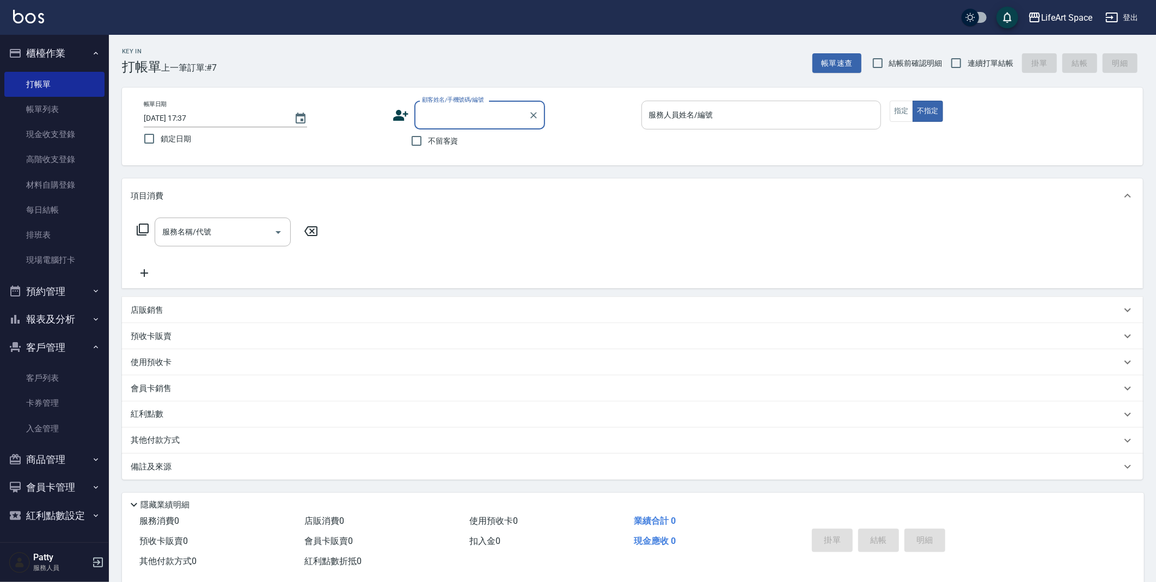
click at [703, 125] on div "服務人員姓名/編號" at bounding box center [761, 115] width 240 height 29
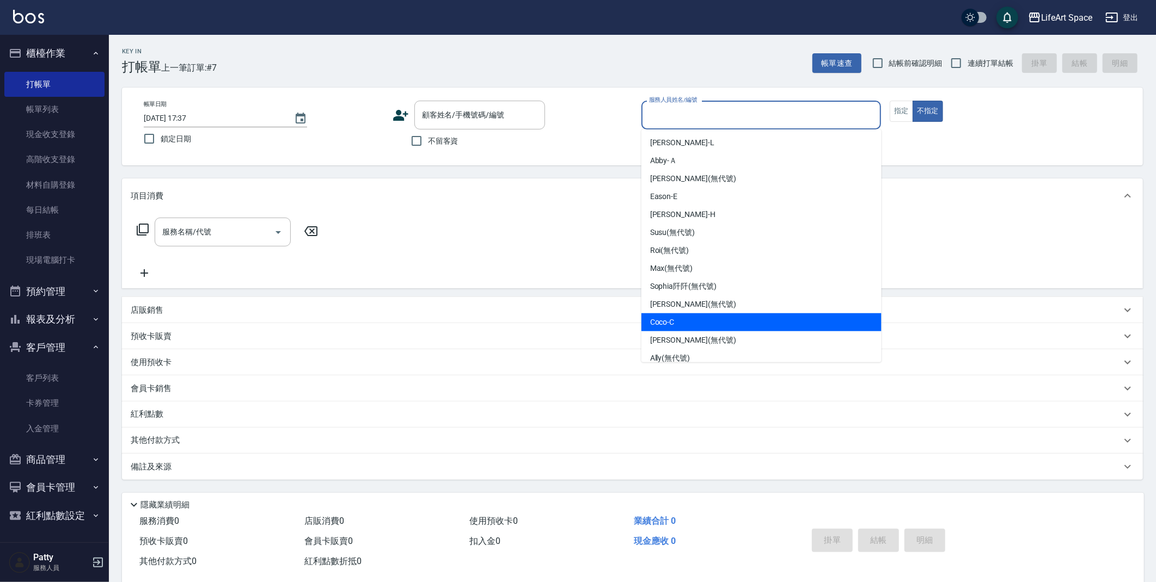
scroll to position [2, 0]
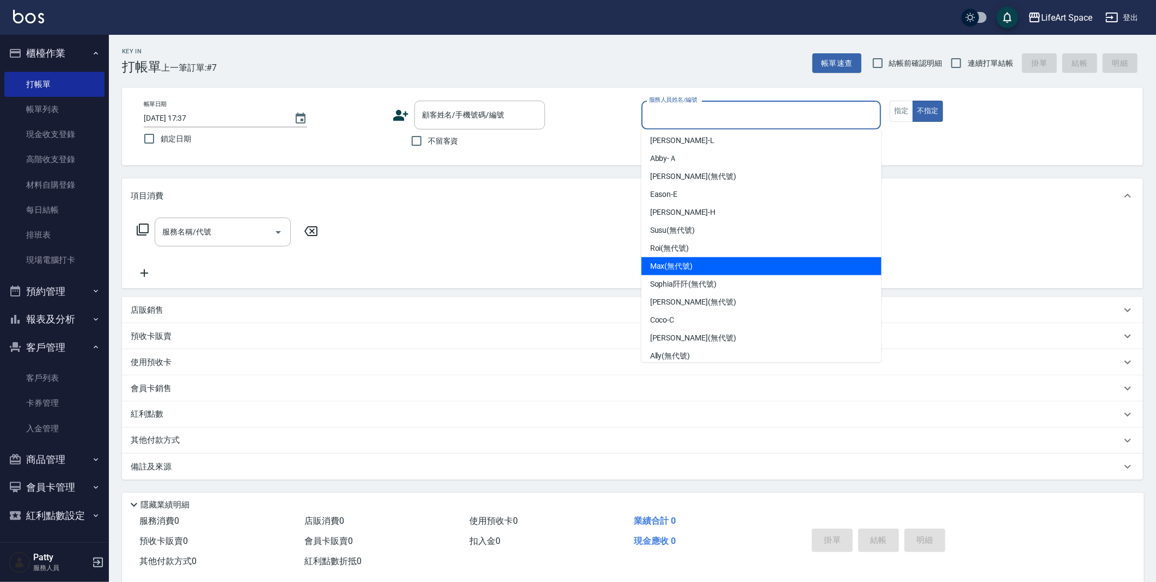
click at [687, 263] on span "[PERSON_NAME] (無代號)" at bounding box center [671, 266] width 43 height 11
type input "[PERSON_NAME](無代號)"
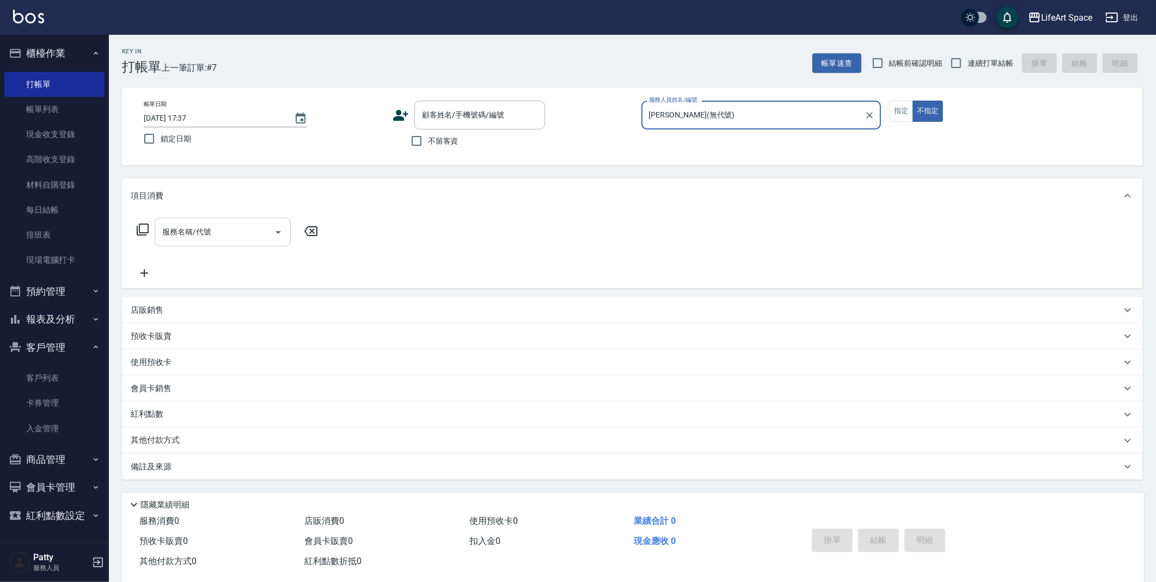
click at [189, 238] on input "服務名稱/代號" at bounding box center [214, 232] width 110 height 19
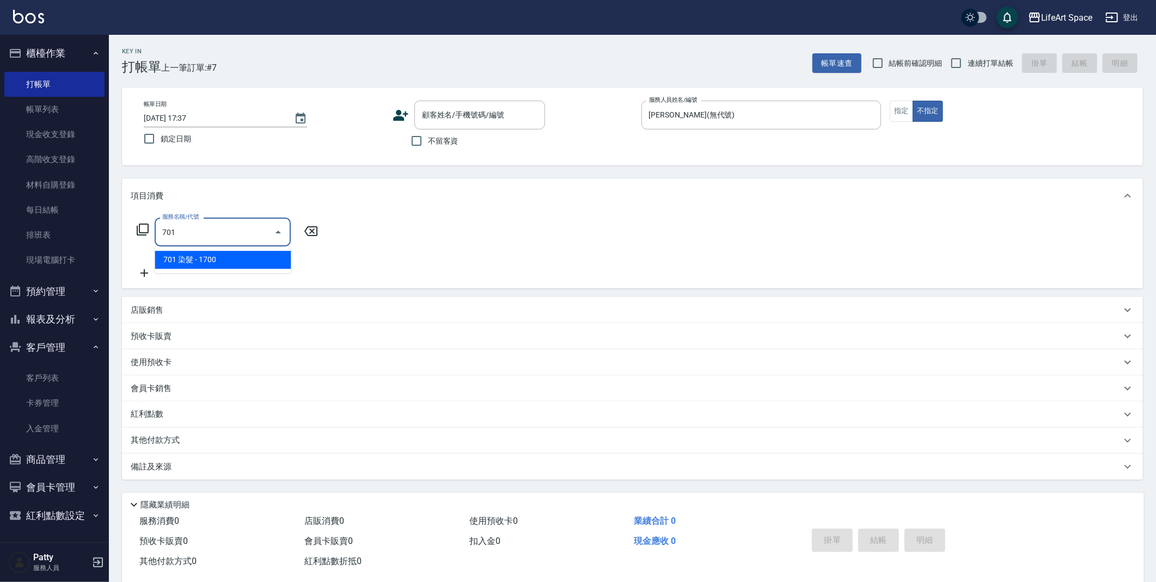
click at [206, 259] on span "701 染髮 - 1700" at bounding box center [223, 260] width 136 height 18
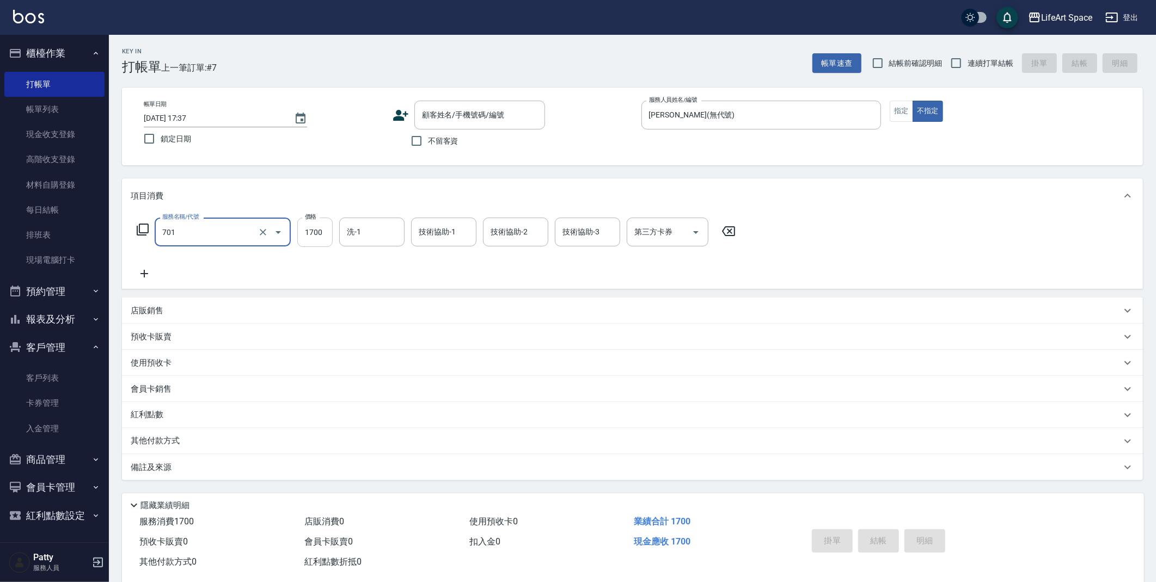
type input "701 染髮(701)"
click at [324, 231] on input "1700" at bounding box center [314, 232] width 35 height 29
type input "3500"
click at [146, 271] on icon at bounding box center [144, 273] width 27 height 13
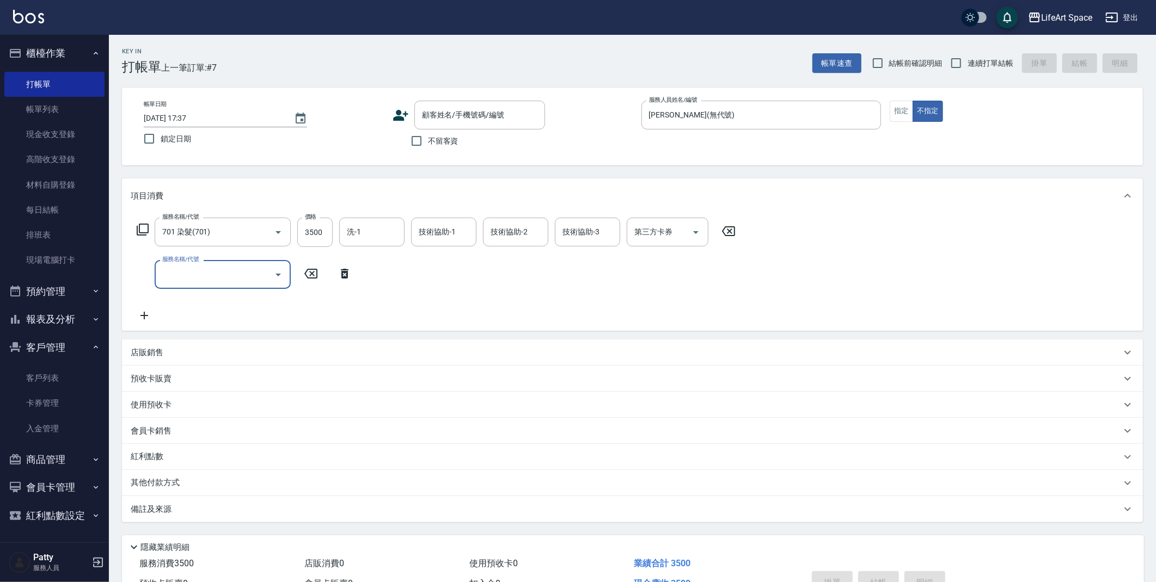
click at [236, 267] on input "服務名稱/代號" at bounding box center [214, 274] width 110 height 19
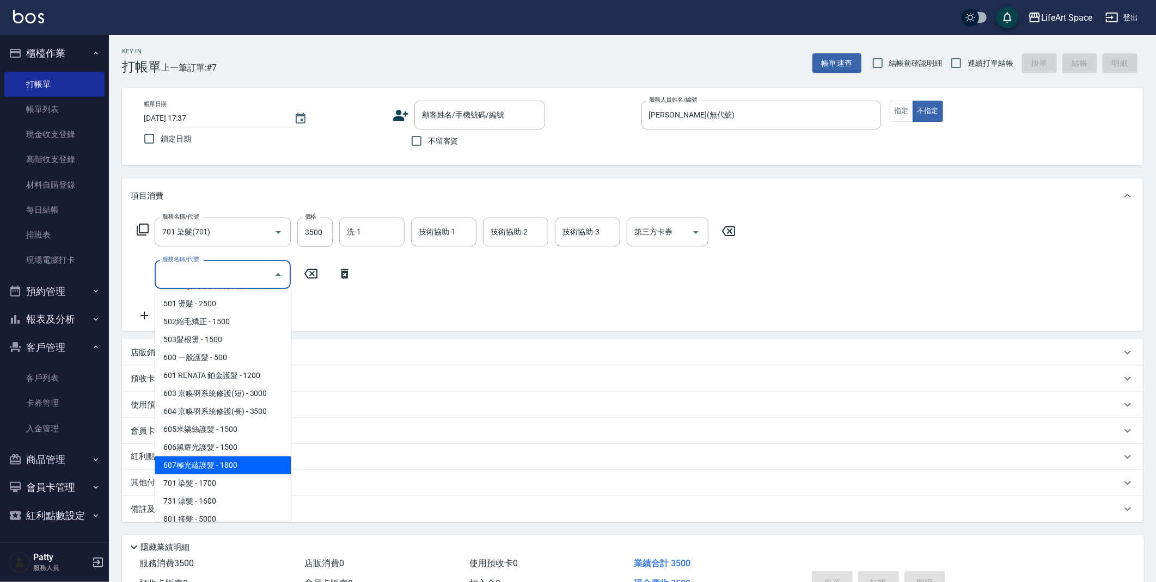
scroll to position [170, 0]
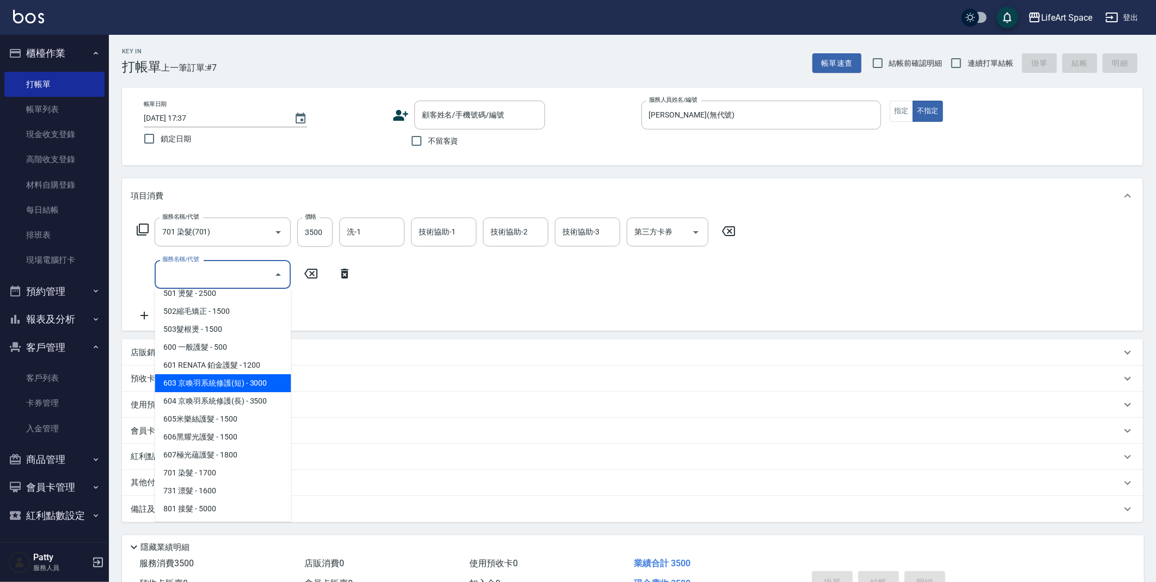
click at [244, 388] on span "603 京喚羽系統修護(短) - 3000" at bounding box center [223, 383] width 136 height 18
type input "603 京喚羽系統修護(短)(603)"
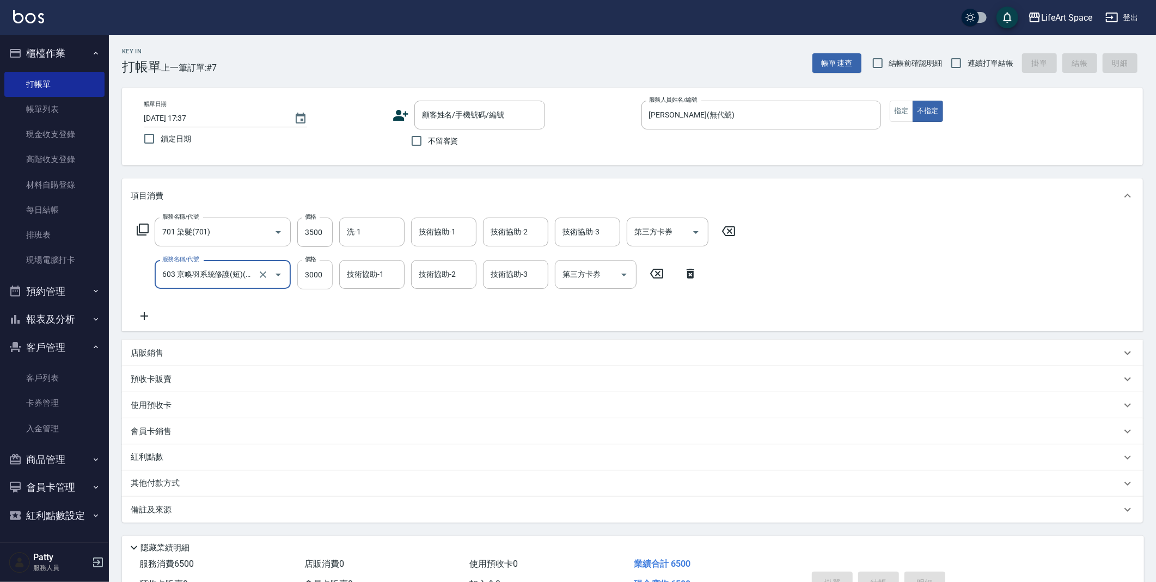
click at [321, 282] on input "3000" at bounding box center [314, 274] width 35 height 29
type input "2500"
click at [444, 231] on div "技術協助-1 技術協助-1" at bounding box center [443, 232] width 65 height 29
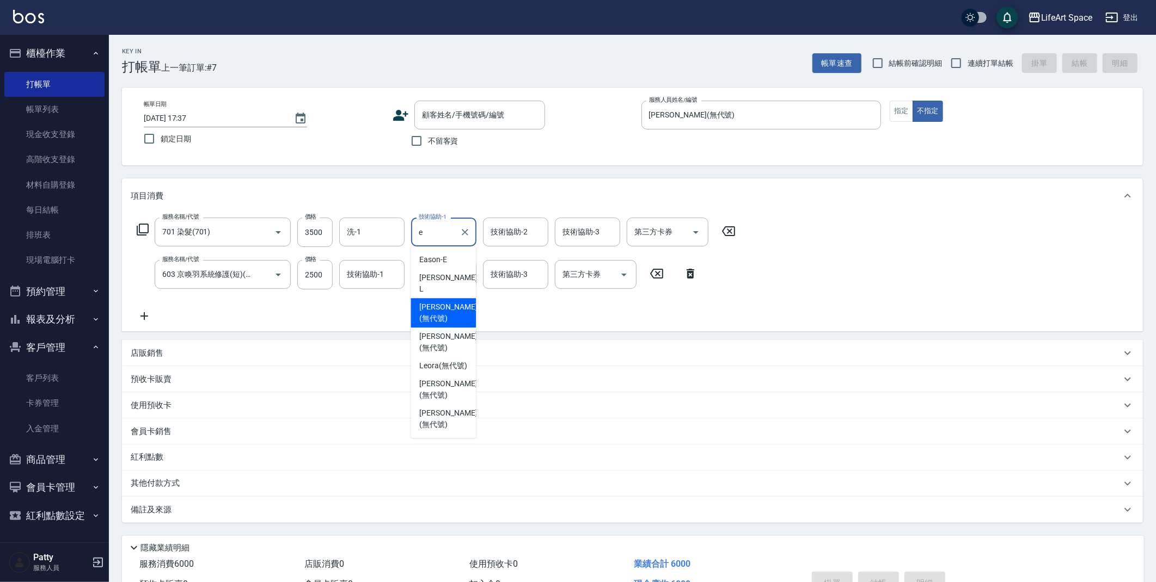
click at [446, 306] on span "[PERSON_NAME] (無代號)" at bounding box center [448, 313] width 58 height 23
type input "[PERSON_NAME](無代號)"
click at [530, 233] on input "技術協助-2" at bounding box center [516, 232] width 56 height 19
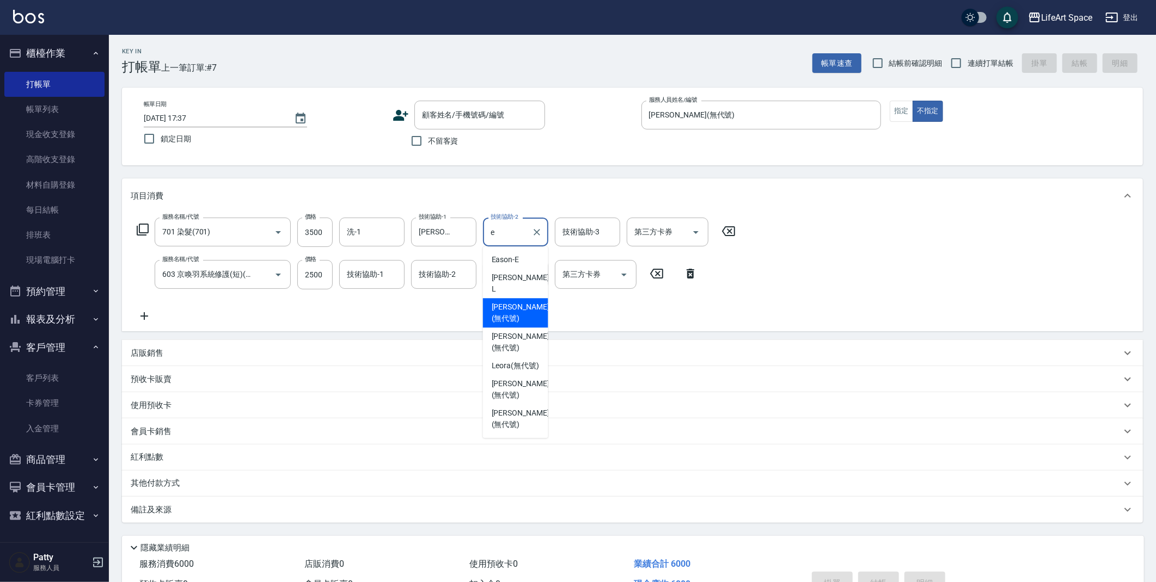
click at [520, 303] on span "[PERSON_NAME] (無代號)" at bounding box center [520, 313] width 58 height 23
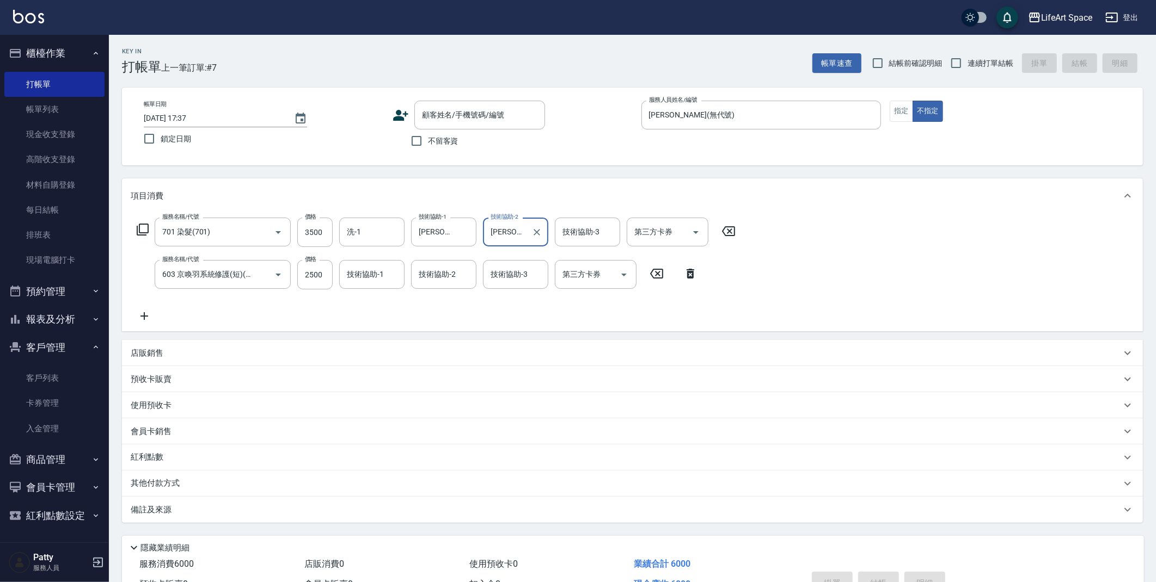
type input "[PERSON_NAME](無代號)"
click at [588, 234] on div "技術協助-3 技術協助-3" at bounding box center [587, 232] width 65 height 29
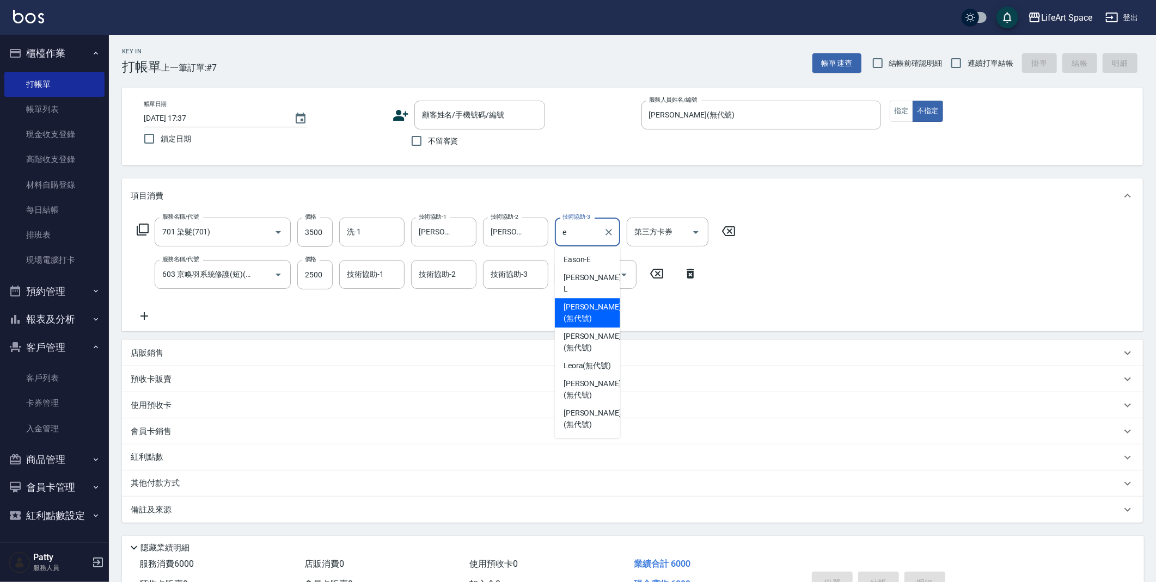
drag, startPoint x: 577, startPoint y: 303, endPoint x: 550, endPoint y: 287, distance: 31.5
click at [577, 303] on span "[PERSON_NAME] (無代號)" at bounding box center [592, 313] width 58 height 23
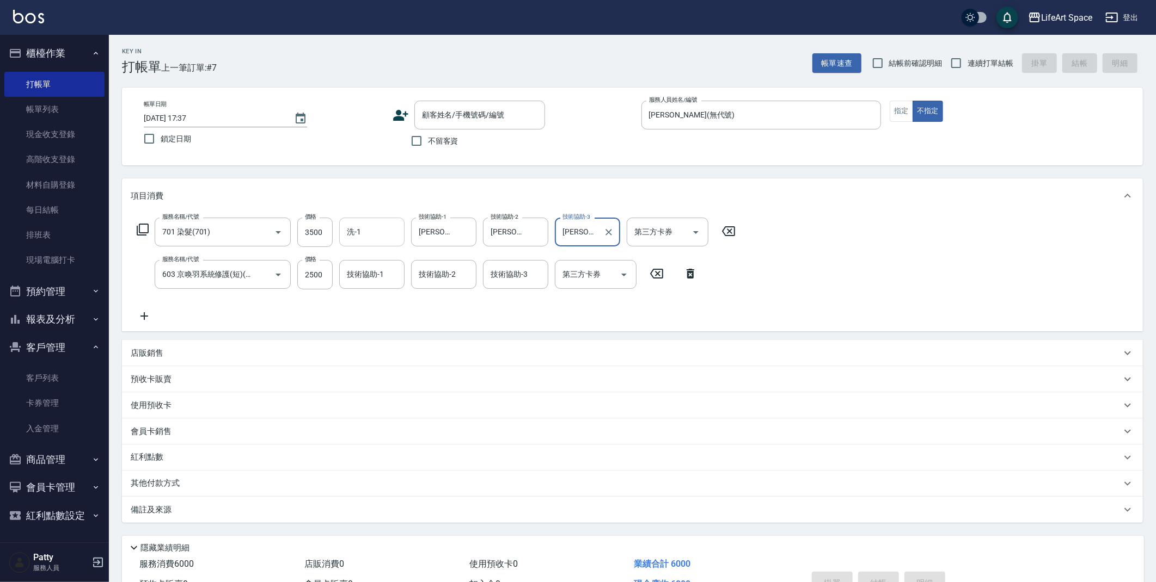
type input "[PERSON_NAME](無代號)"
click at [386, 232] on input "洗-1" at bounding box center [372, 232] width 56 height 19
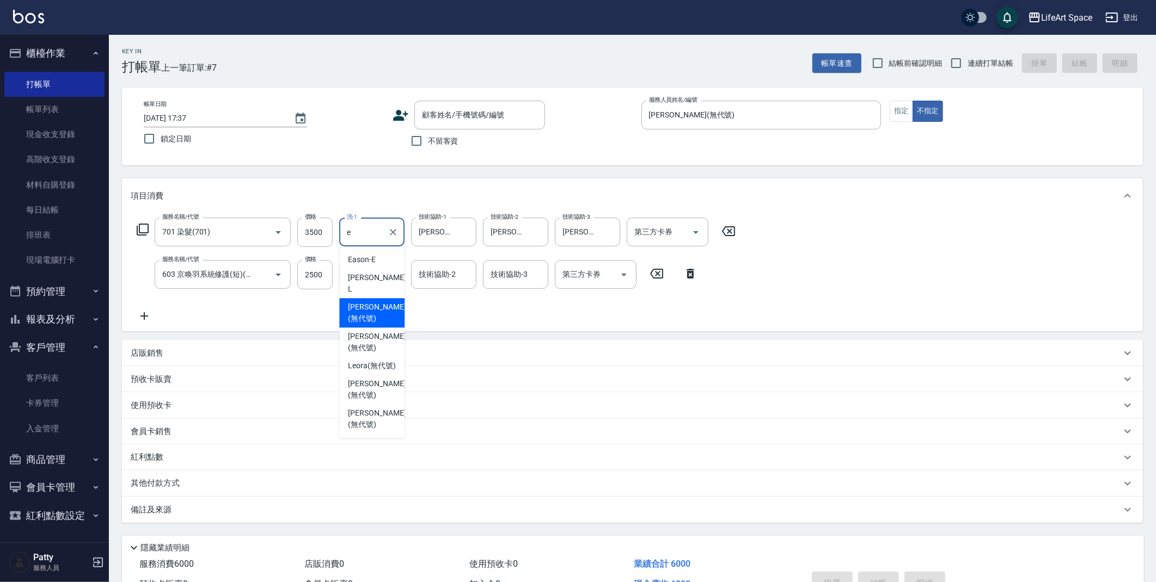
click at [376, 302] on span "[PERSON_NAME] (無代號)" at bounding box center [377, 313] width 58 height 23
type input "[PERSON_NAME](無代號)"
click at [456, 278] on input "技術協助-2" at bounding box center [444, 274] width 56 height 19
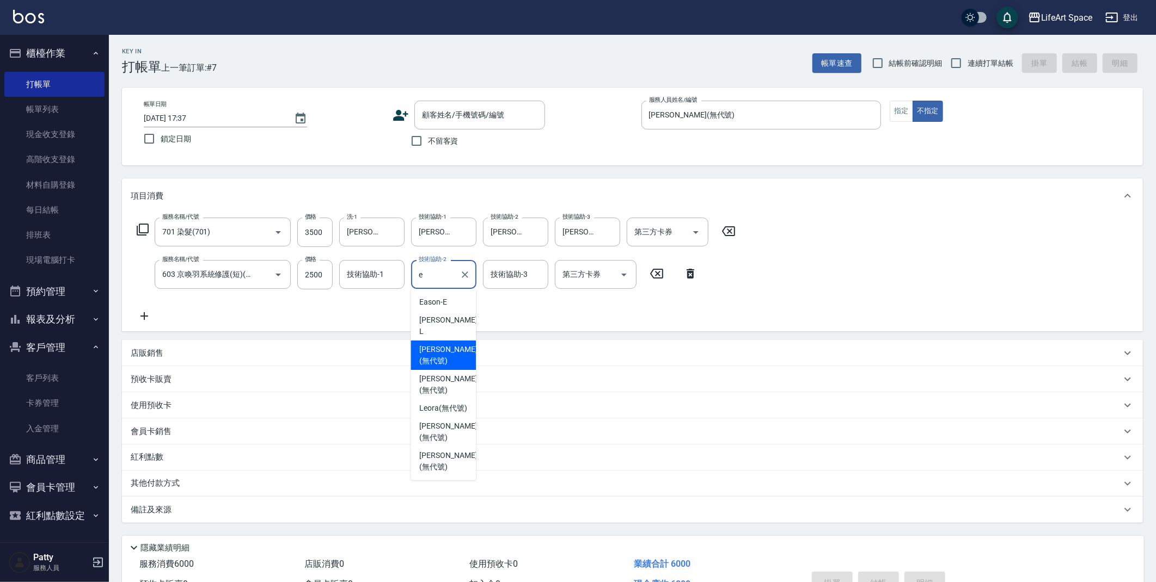
drag, startPoint x: 443, startPoint y: 344, endPoint x: 515, endPoint y: 292, distance: 88.8
click at [443, 344] on span "[PERSON_NAME] (無代號)" at bounding box center [448, 355] width 58 height 23
click at [517, 284] on div "技術協助-3" at bounding box center [515, 274] width 65 height 29
type input "[PERSON_NAME](無代號)"
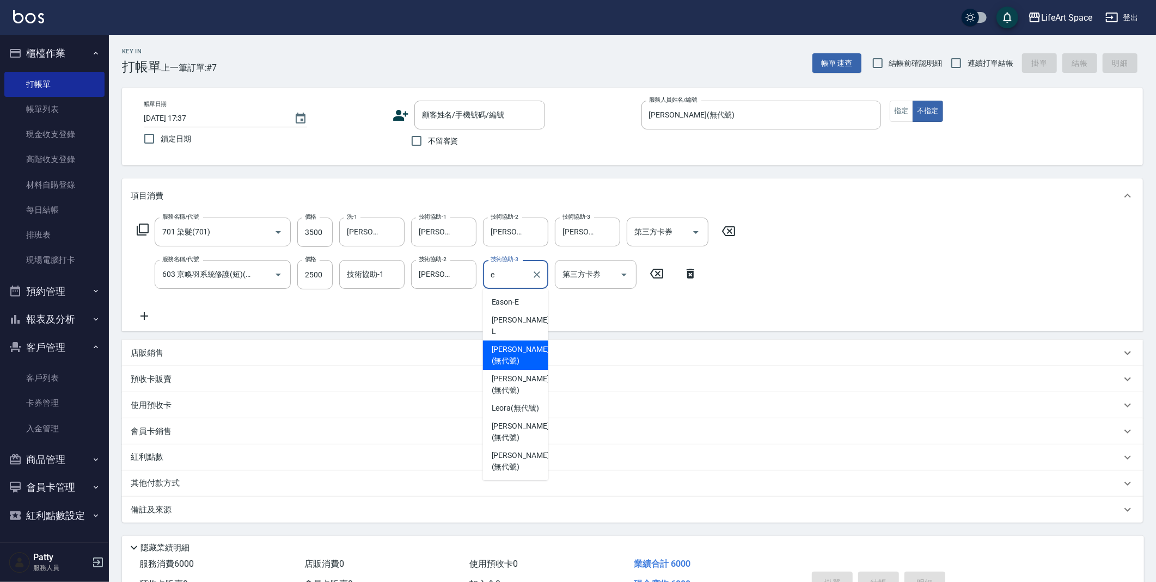
click at [519, 347] on span "[PERSON_NAME] (無代號)" at bounding box center [520, 355] width 58 height 23
type input "[PERSON_NAME](無代號)"
click at [380, 278] on div "技術協助-1 技術協助-1" at bounding box center [371, 274] width 65 height 29
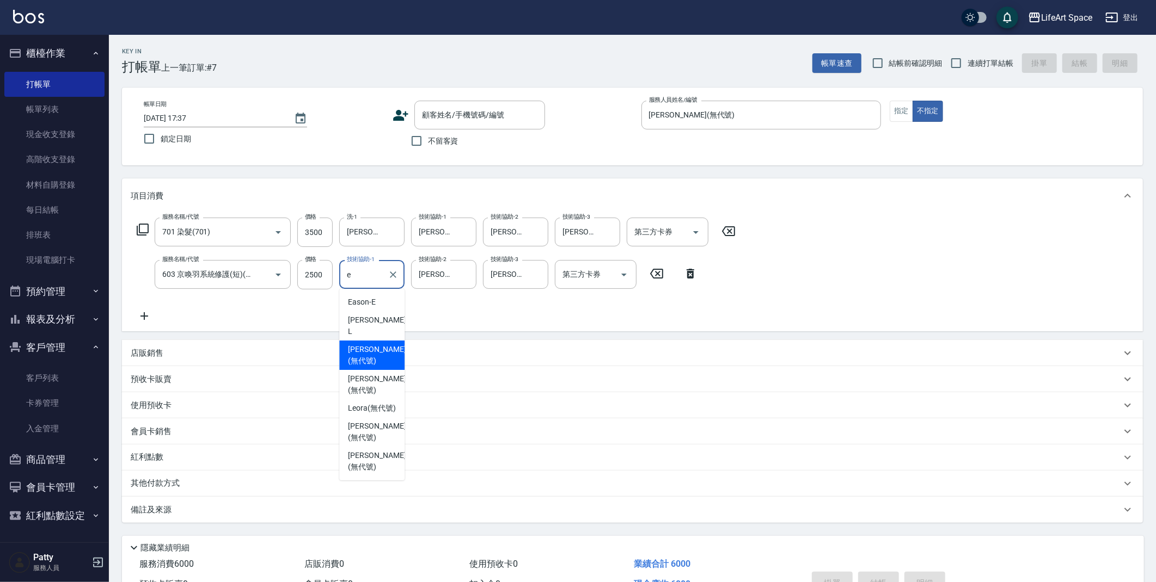
click at [377, 346] on span "[PERSON_NAME] (無代號)" at bounding box center [377, 355] width 58 height 23
type input "[PERSON_NAME](無代號)"
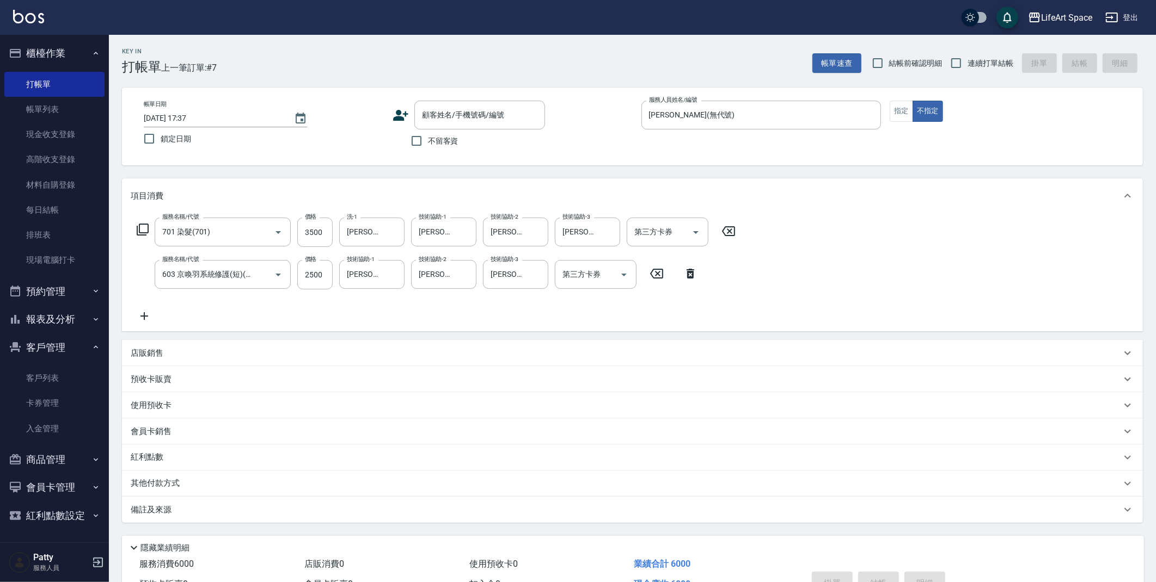
click at [261, 519] on div "備註及來源" at bounding box center [632, 510] width 1021 height 26
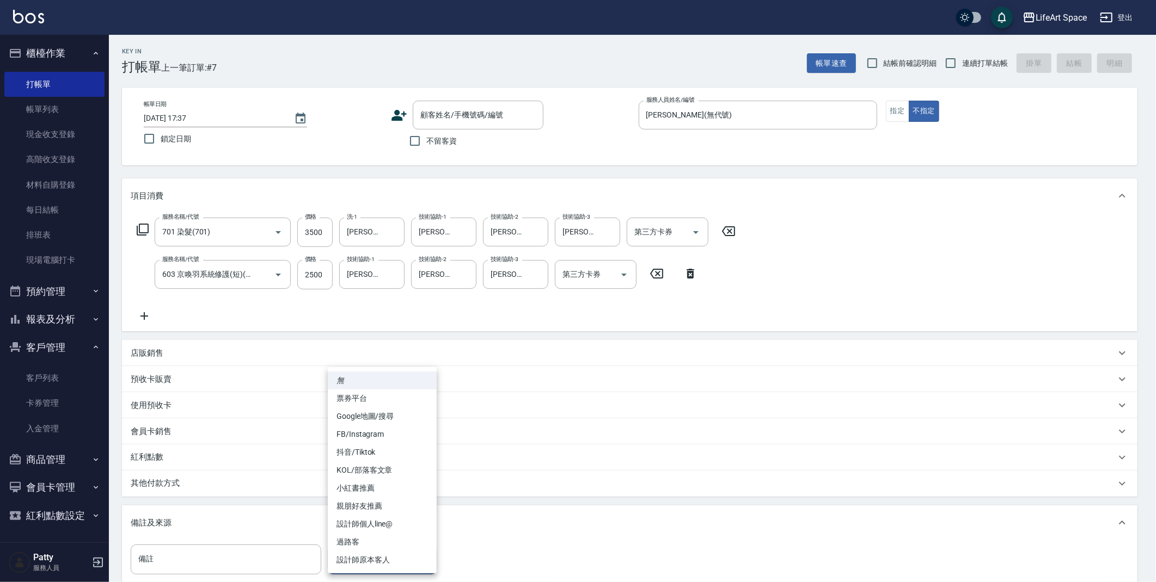
click at [382, 563] on body "LifeArt Space 登出 櫃檯作業 打帳單 帳單列表 現金收支登錄 高階收支登錄 材料自購登錄 每日結帳 排班表 現場電腦打卡 預約管理 預約管理 單…" at bounding box center [578, 357] width 1156 height 715
click at [387, 436] on li "FB/Instagram" at bounding box center [382, 435] width 109 height 18
type input "FB/Instagram"
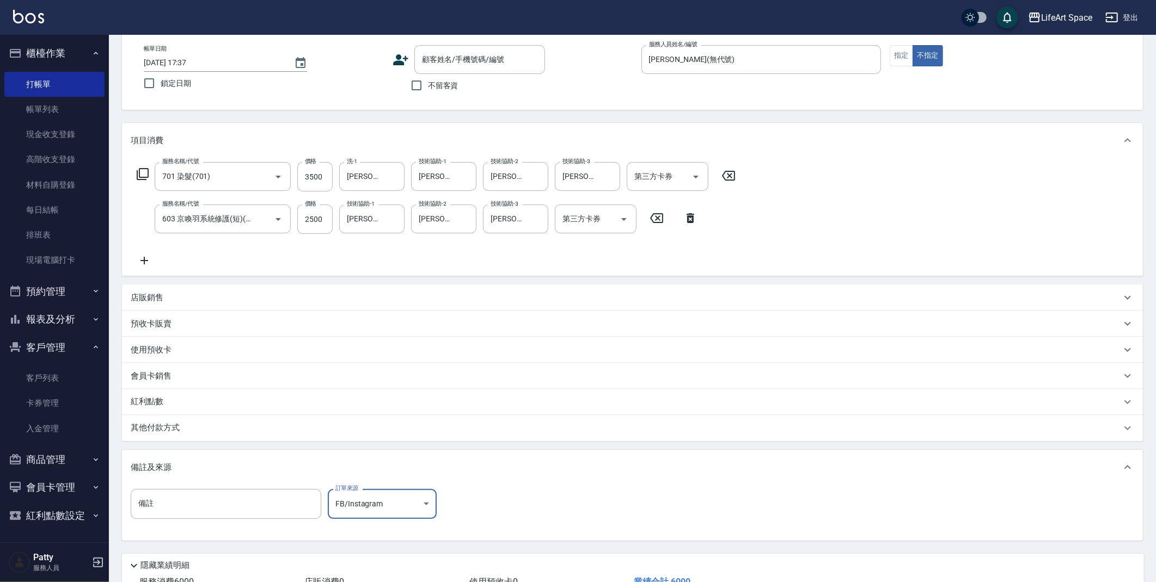
scroll to position [0, 0]
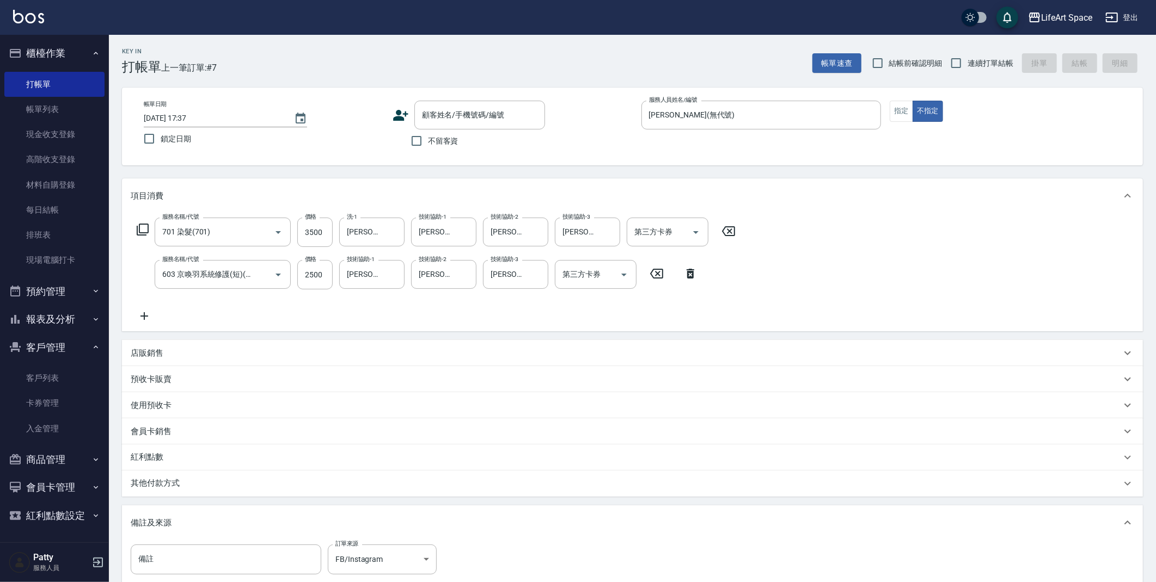
click at [444, 145] on span "不留客資" at bounding box center [443, 141] width 30 height 11
click at [428, 145] on input "不留客資" at bounding box center [416, 141] width 23 height 23
checkbox input "true"
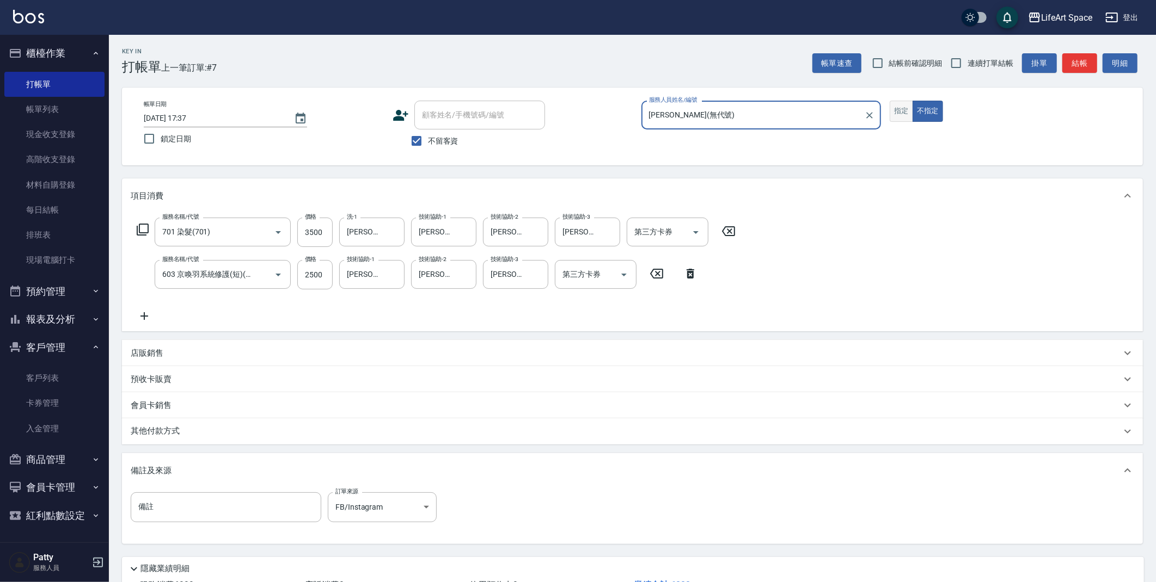
click at [905, 116] on button "指定" at bounding box center [900, 111] width 23 height 21
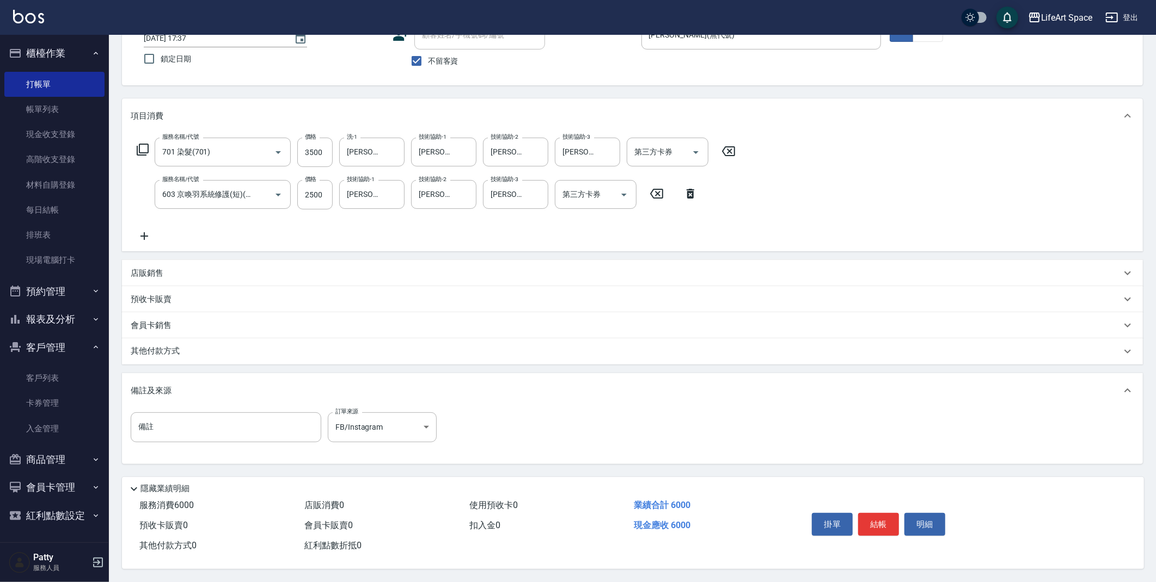
scroll to position [83, 0]
click at [875, 522] on button "結帳" at bounding box center [878, 524] width 41 height 23
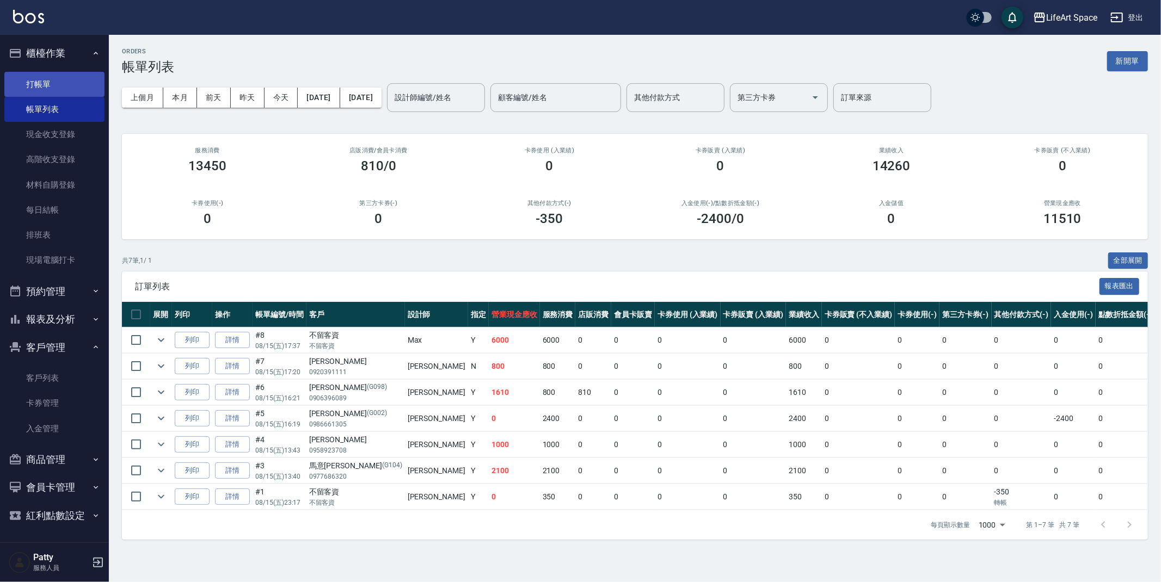
click at [35, 85] on link "打帳單" at bounding box center [54, 84] width 100 height 25
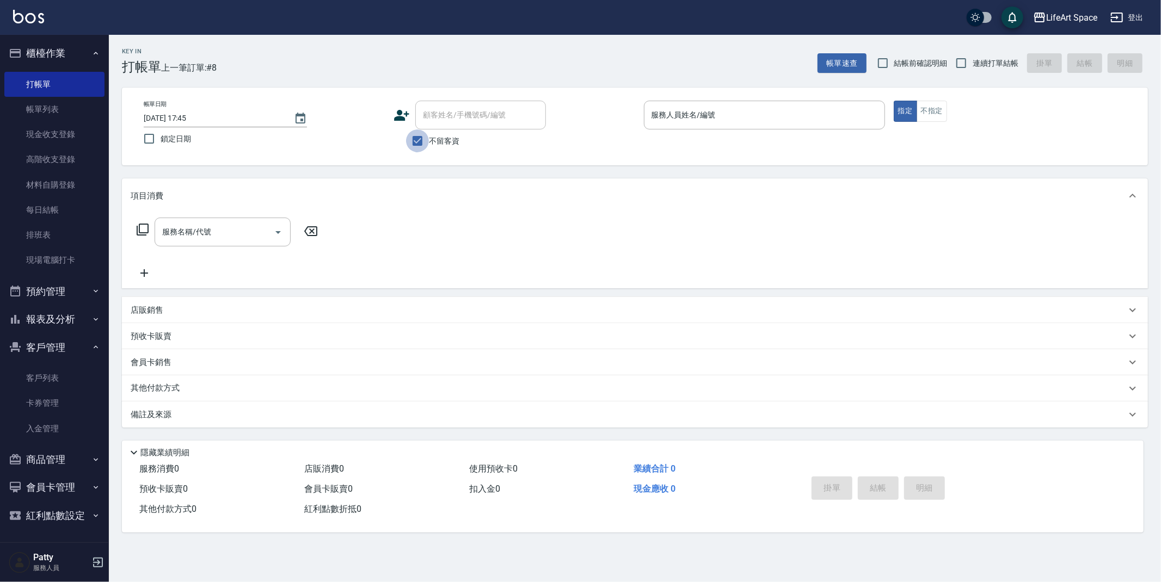
click at [413, 140] on input "不留客資" at bounding box center [417, 141] width 23 height 23
checkbox input "false"
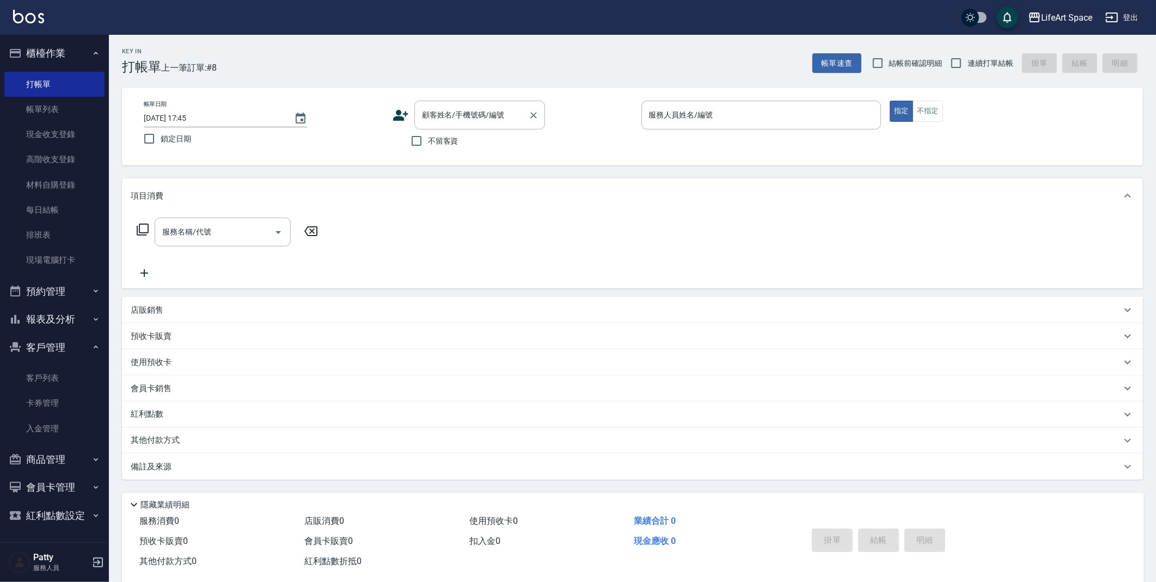
click at [469, 114] on input "顧客姓名/手機號碼/編號" at bounding box center [471, 115] width 105 height 19
type input "x"
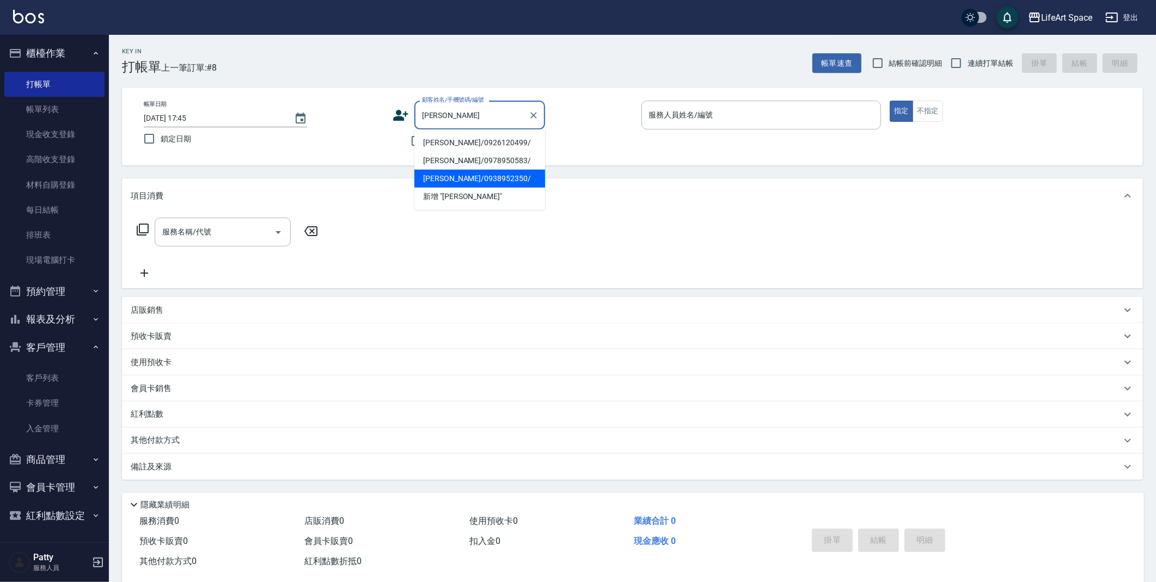
drag, startPoint x: 521, startPoint y: 183, endPoint x: 0, endPoint y: 219, distance: 522.2
click at [521, 182] on li "[PERSON_NAME]/0938952350/" at bounding box center [479, 179] width 131 height 18
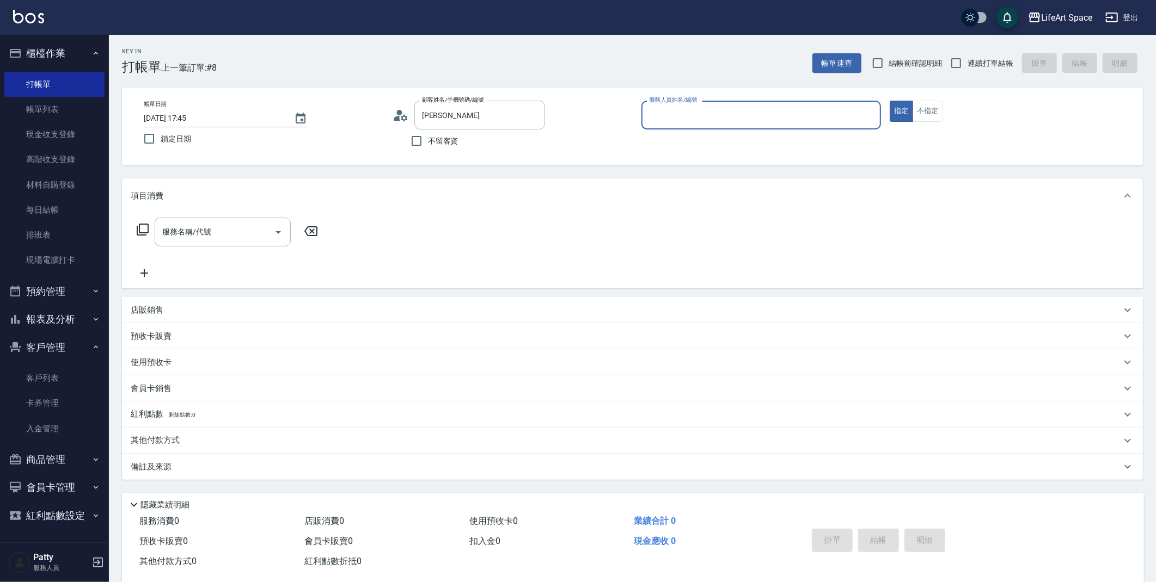
type input "[PERSON_NAME]/0938952350/"
type input "Coodi(無代號)"
click at [230, 235] on input "服務名稱/代號" at bounding box center [214, 232] width 110 height 19
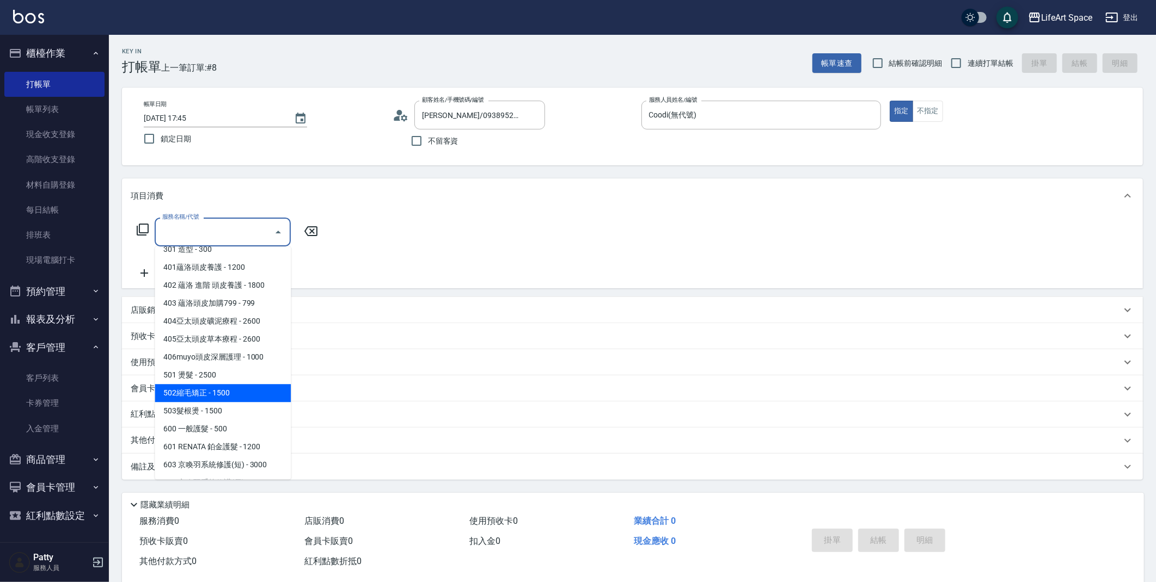
scroll to position [170, 0]
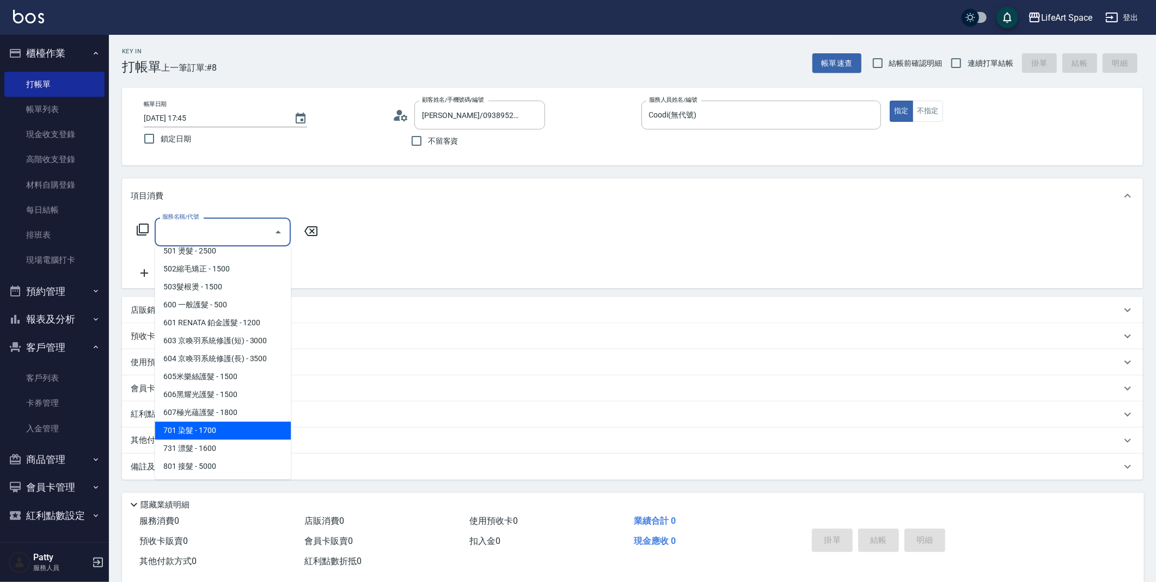
drag, startPoint x: 181, startPoint y: 435, endPoint x: 179, endPoint y: 402, distance: 33.3
click at [180, 435] on span "701 染髮 - 1700" at bounding box center [223, 431] width 136 height 18
type input "701 染髮(701)"
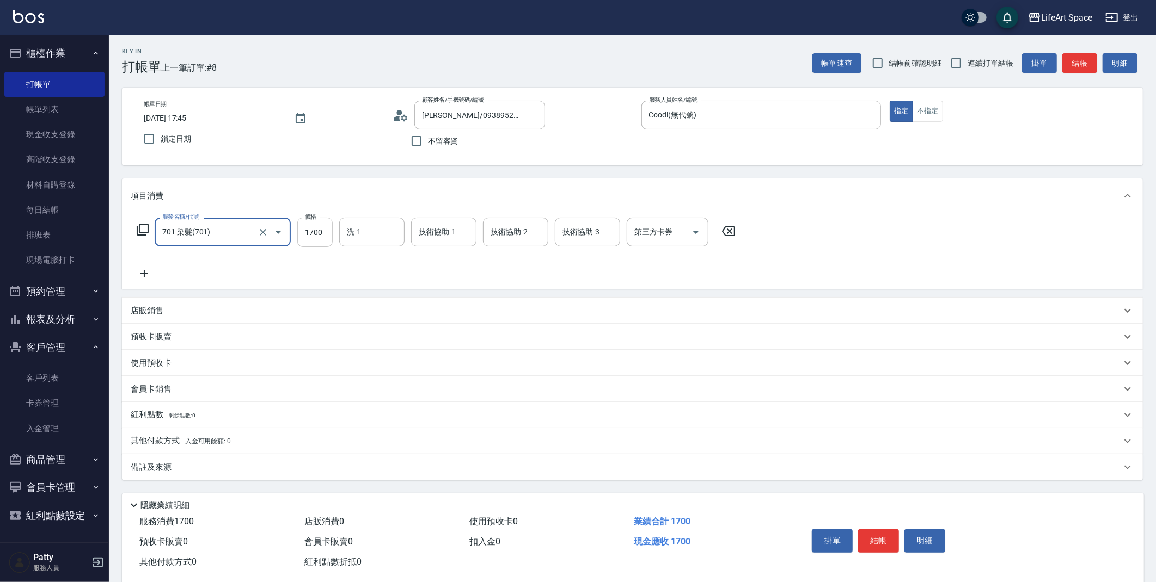
click at [323, 238] on input "1700" at bounding box center [314, 232] width 35 height 29
type input "1800"
click at [158, 470] on p "備註及來源" at bounding box center [151, 467] width 41 height 11
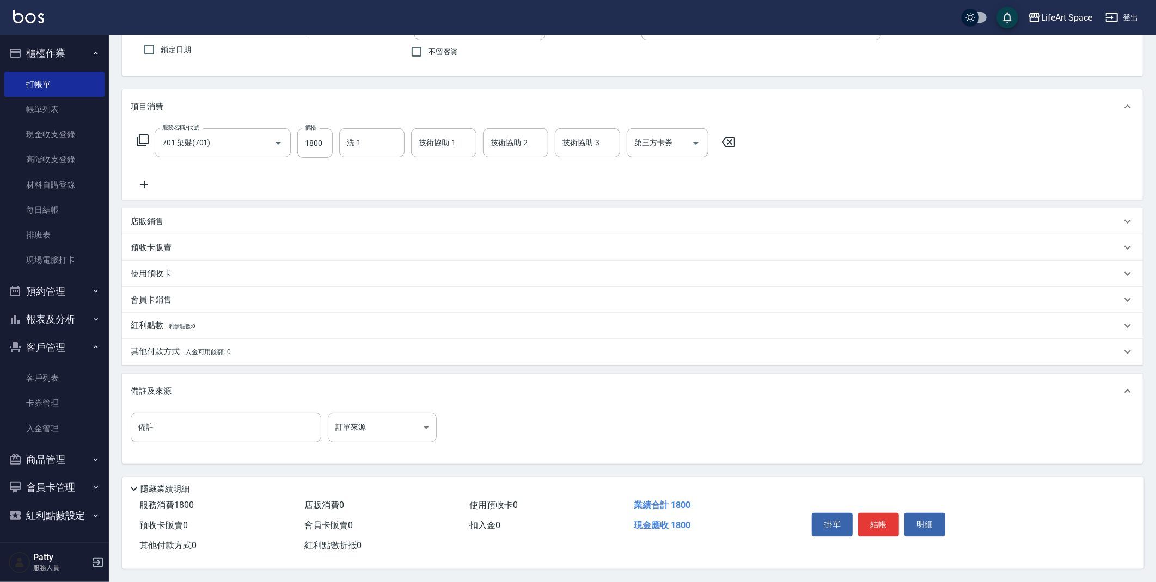
scroll to position [93, 0]
click at [155, 347] on p "其他付款方式 入金可用餘額: 0" at bounding box center [181, 352] width 100 height 12
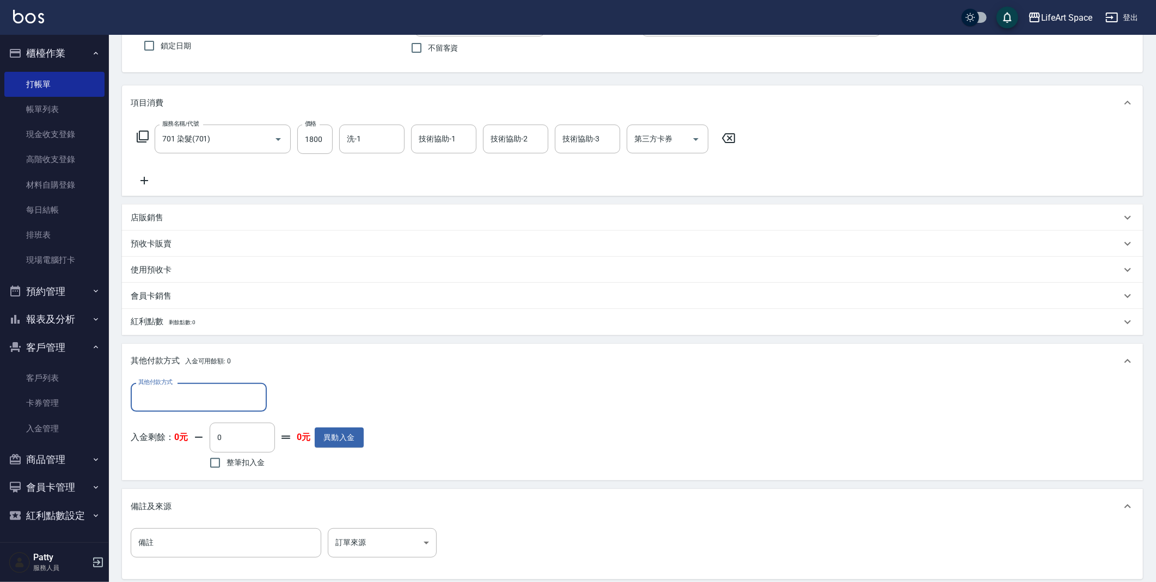
scroll to position [0, 0]
click at [174, 389] on input "其他付款方式" at bounding box center [199, 397] width 126 height 19
click at [168, 427] on span "轉帳" at bounding box center [199, 425] width 136 height 18
type input "轉帳"
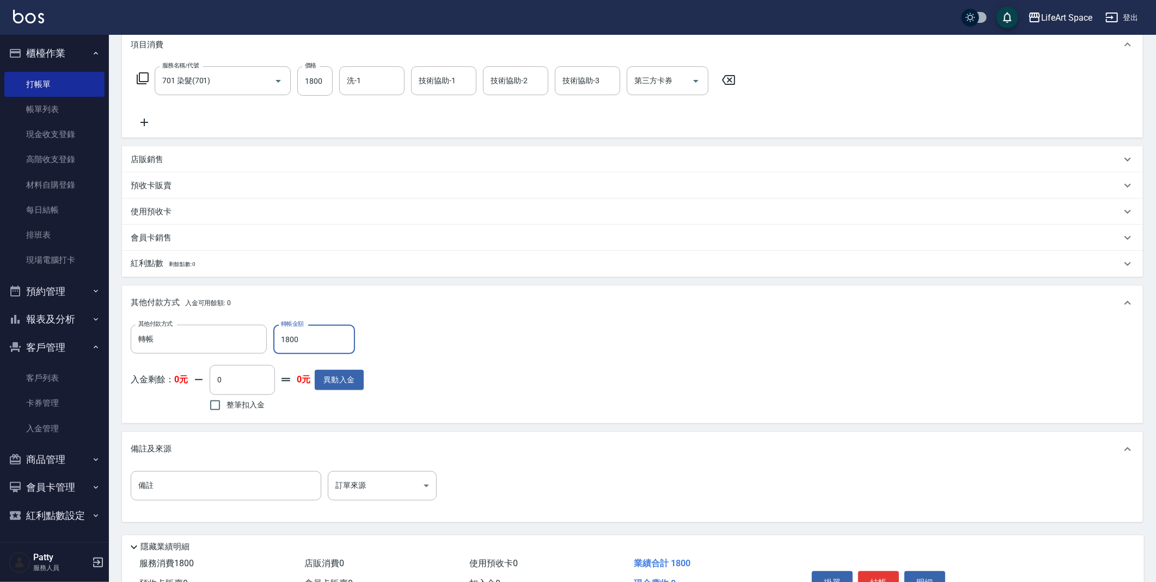
scroll to position [213, 0]
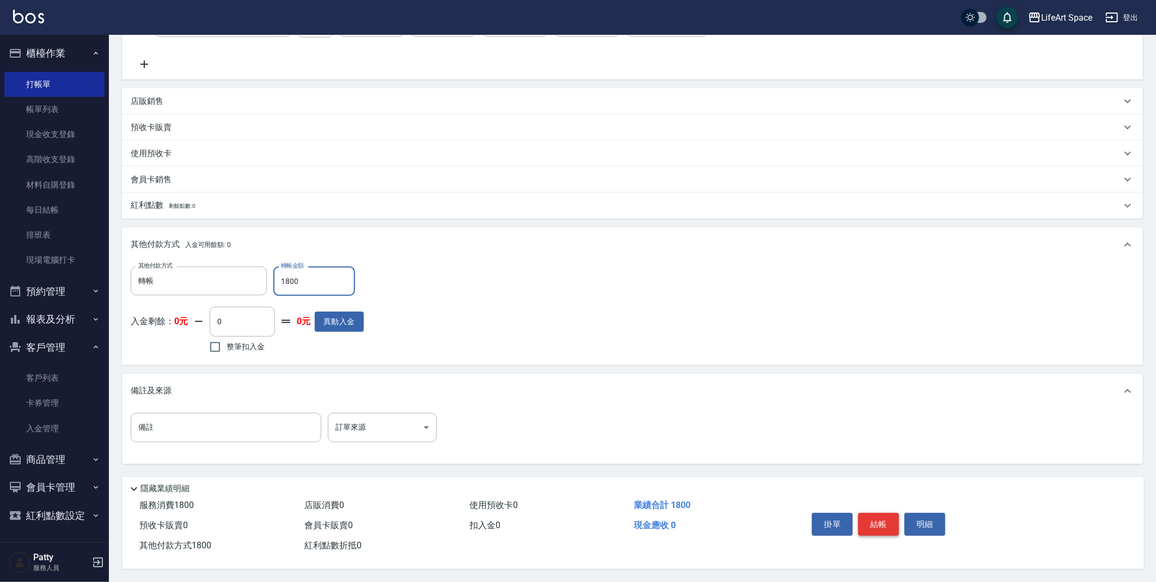
type input "1800"
click at [877, 526] on button "結帳" at bounding box center [878, 524] width 41 height 23
